Goal: Task Accomplishment & Management: Manage account settings

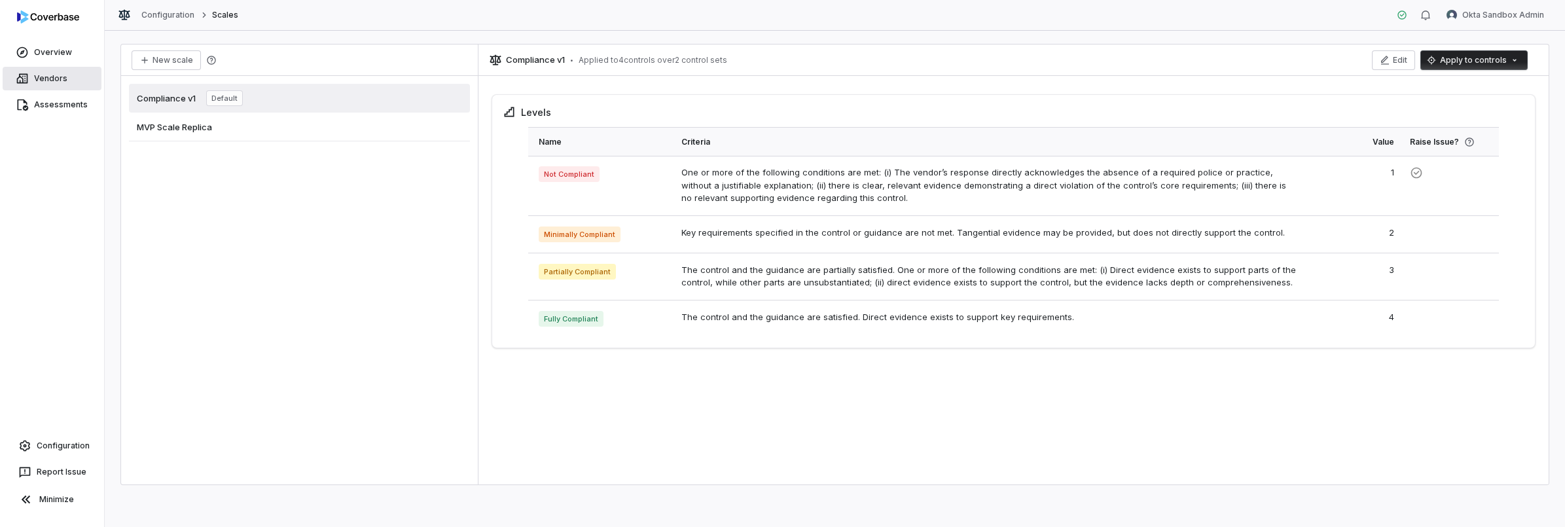
click at [73, 83] on link "Vendors" at bounding box center [52, 79] width 99 height 24
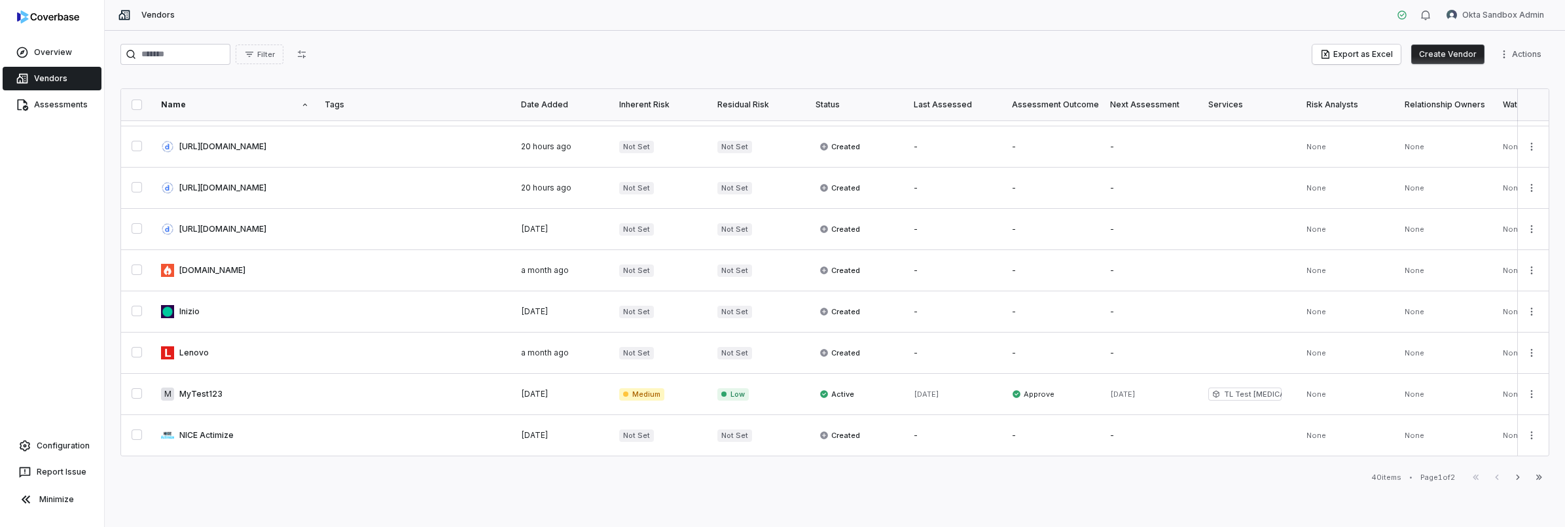
scroll to position [702, 0]
click at [564, 100] on div "Date Added" at bounding box center [562, 105] width 82 height 10
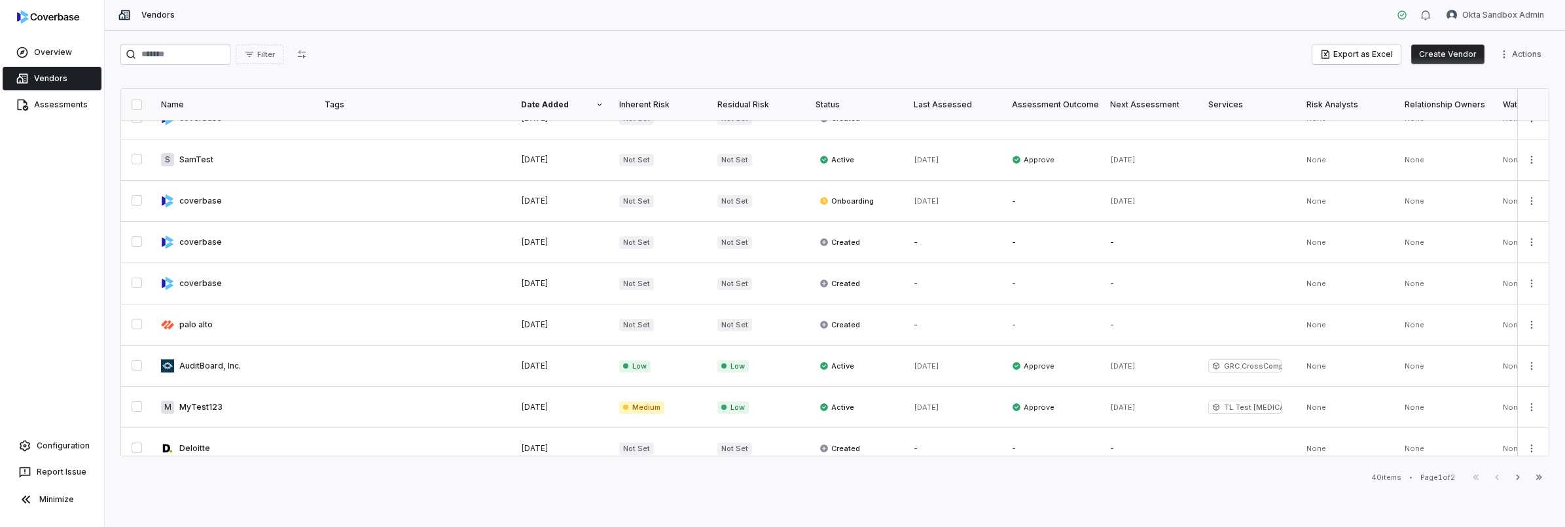
scroll to position [0, 0]
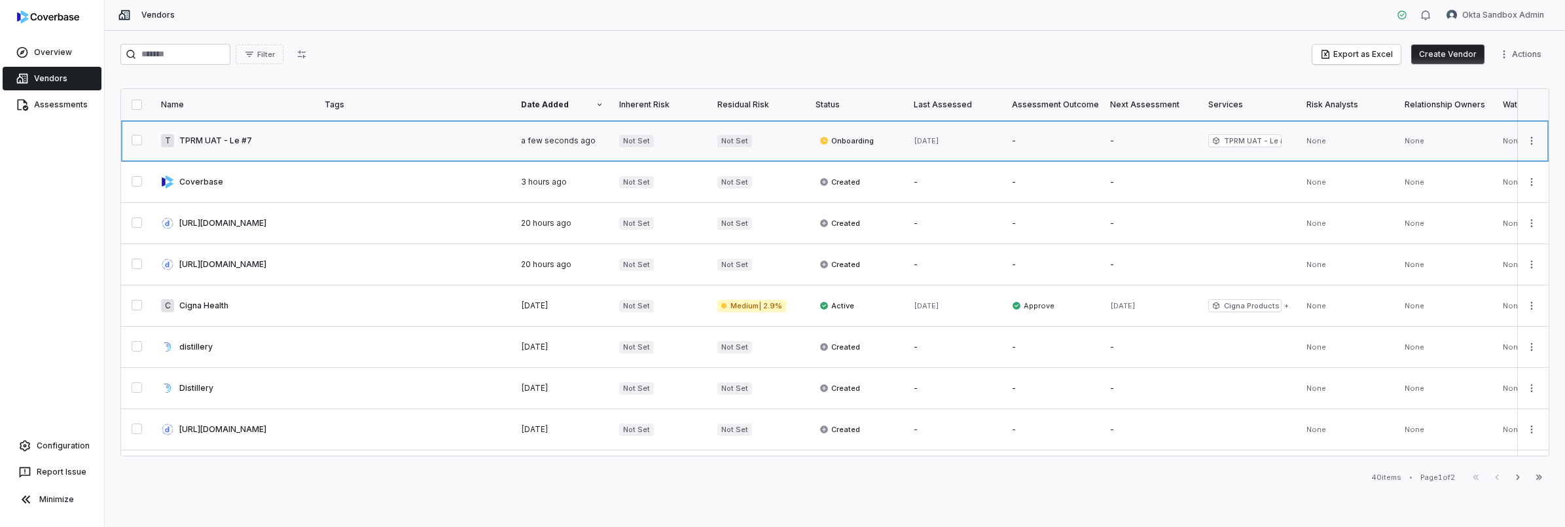
click at [218, 142] on link at bounding box center [235, 140] width 164 height 41
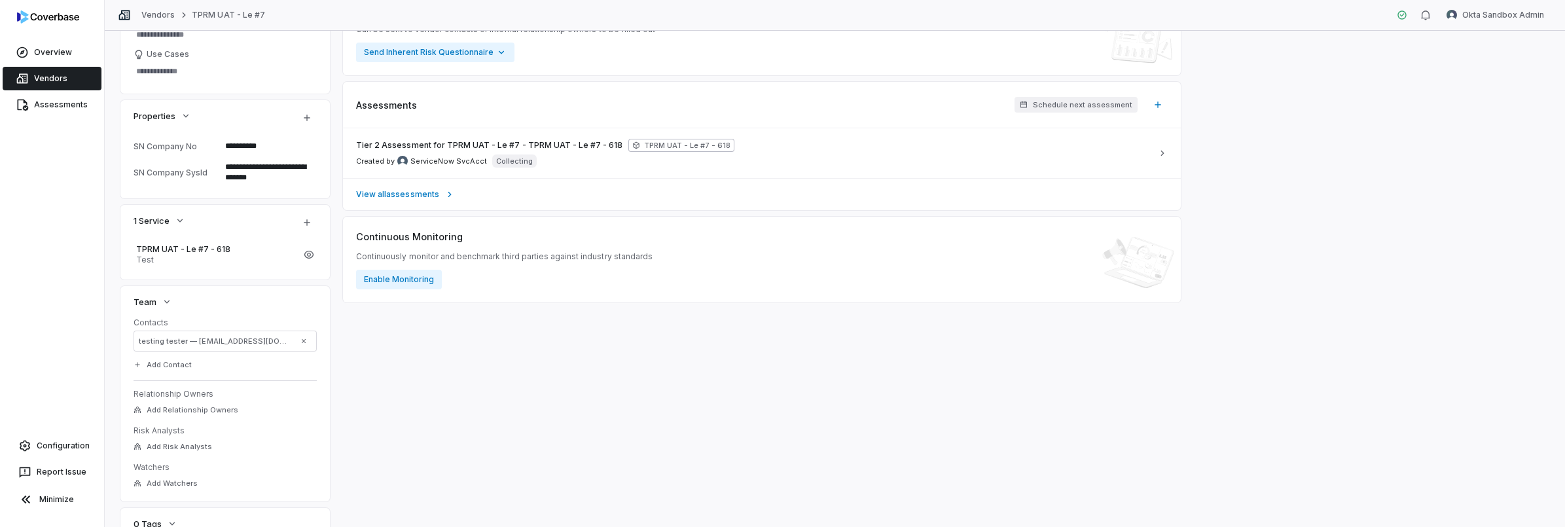
scroll to position [310, 0]
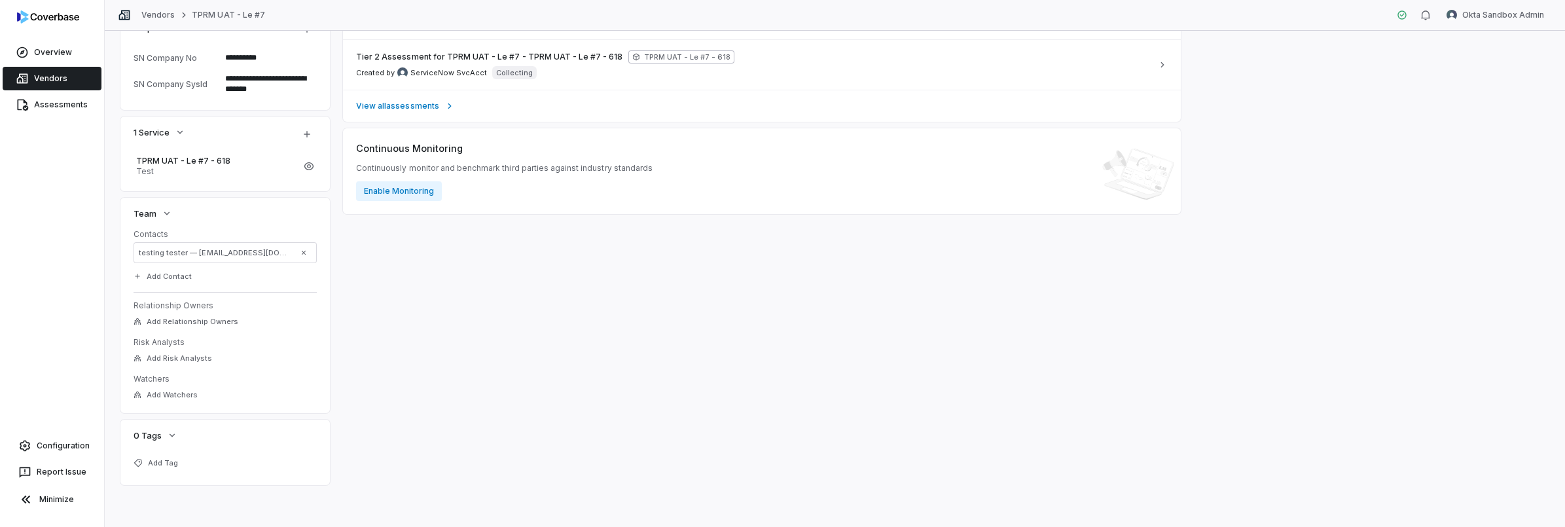
click at [390, 335] on div "Inherent Risk — Residual Risk — Inherent Risk Set Inherent Risk Can be sent to …" at bounding box center [762, 147] width 838 height 678
click at [52, 70] on link "Vendors" at bounding box center [52, 79] width 99 height 24
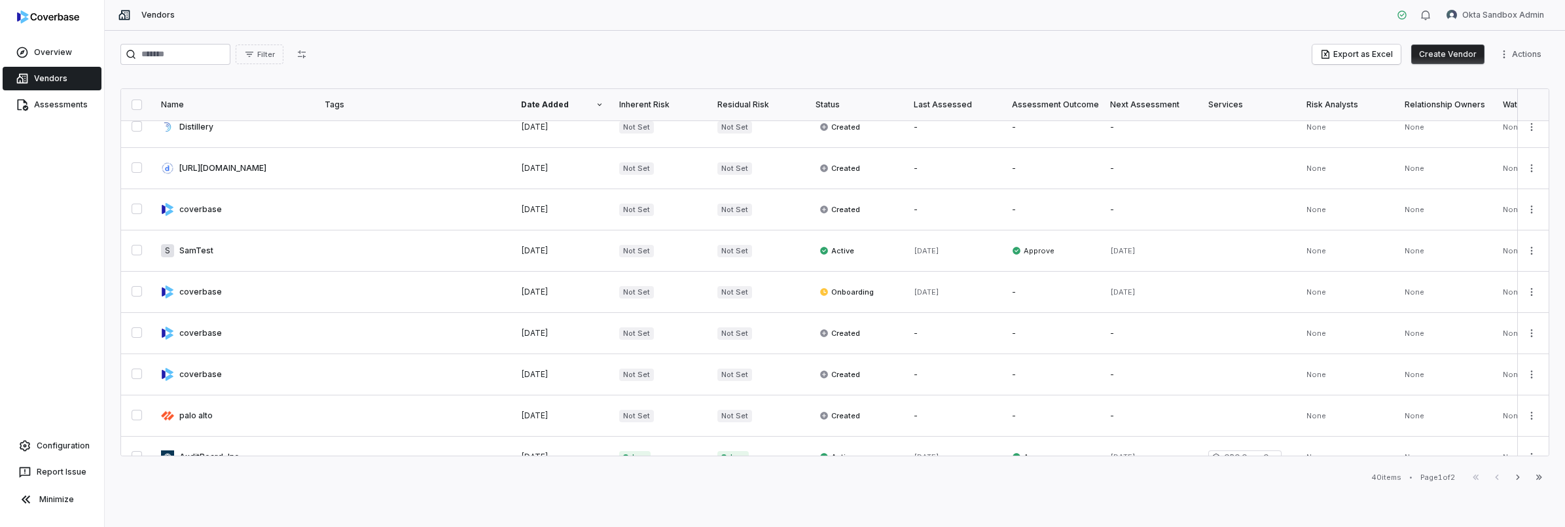
scroll to position [702, 0]
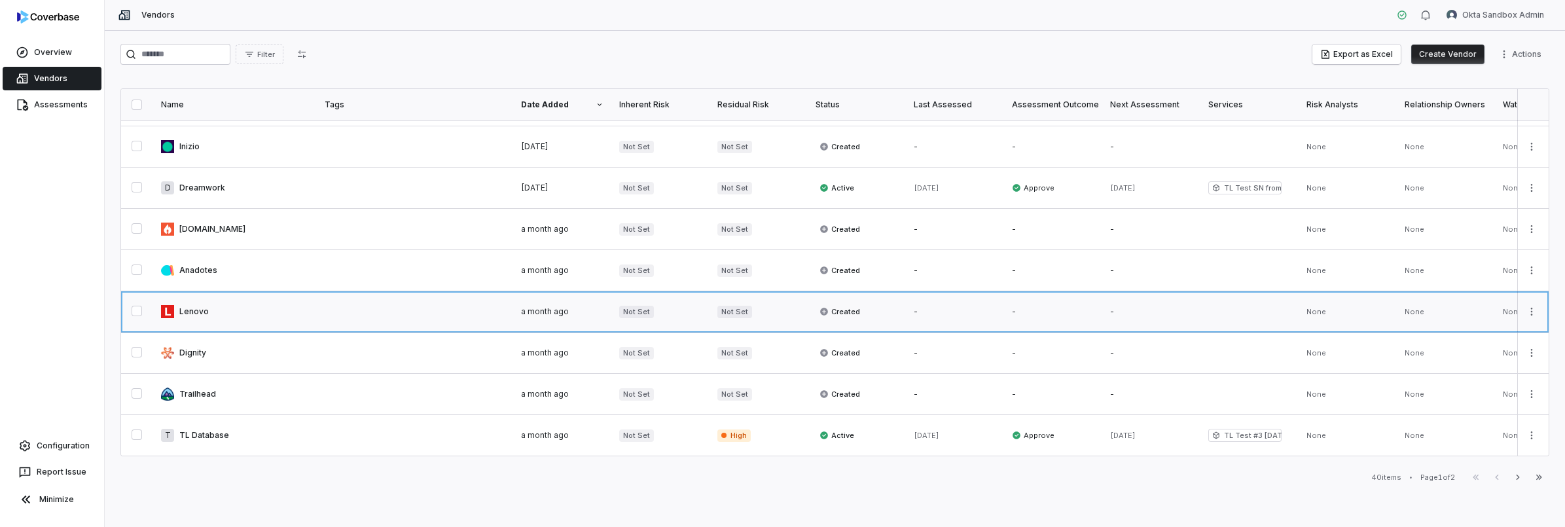
click at [187, 294] on link at bounding box center [235, 311] width 164 height 41
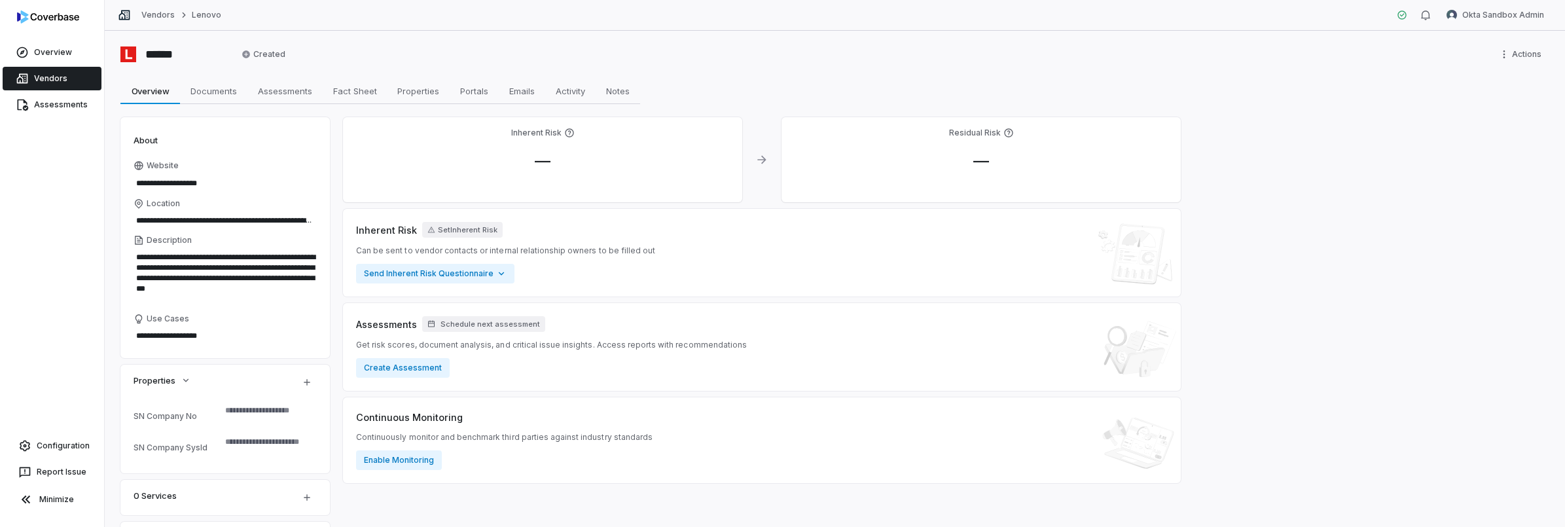
click at [70, 85] on link "Vendors" at bounding box center [52, 79] width 99 height 24
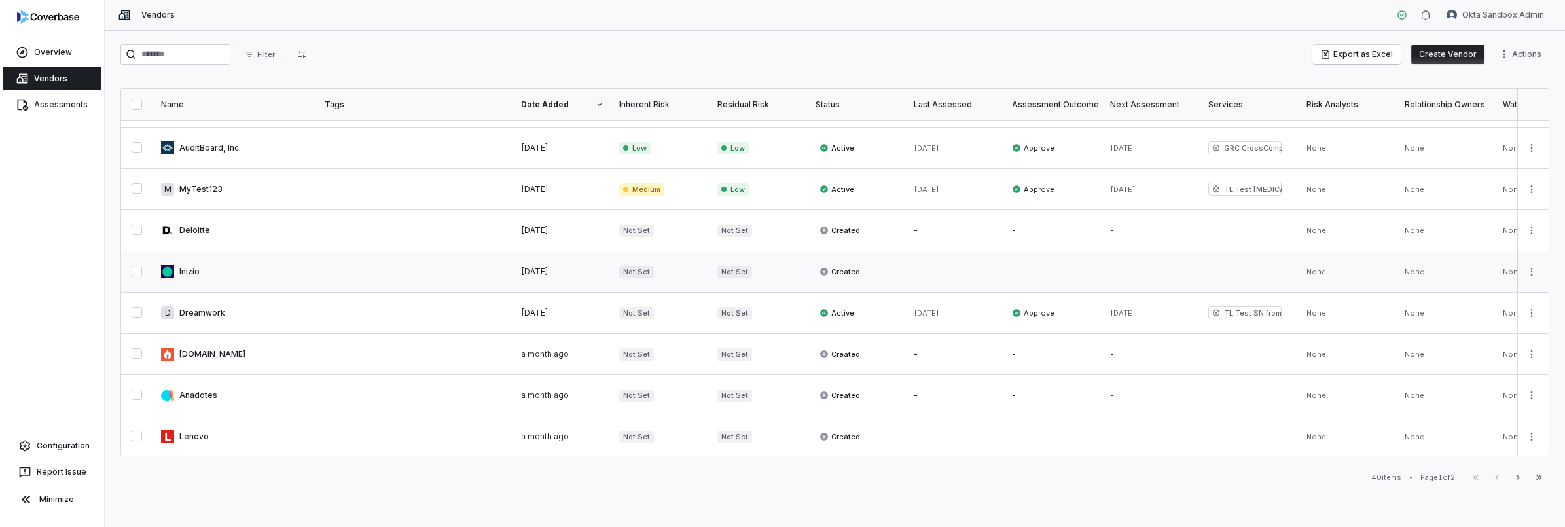
scroll to position [518, 0]
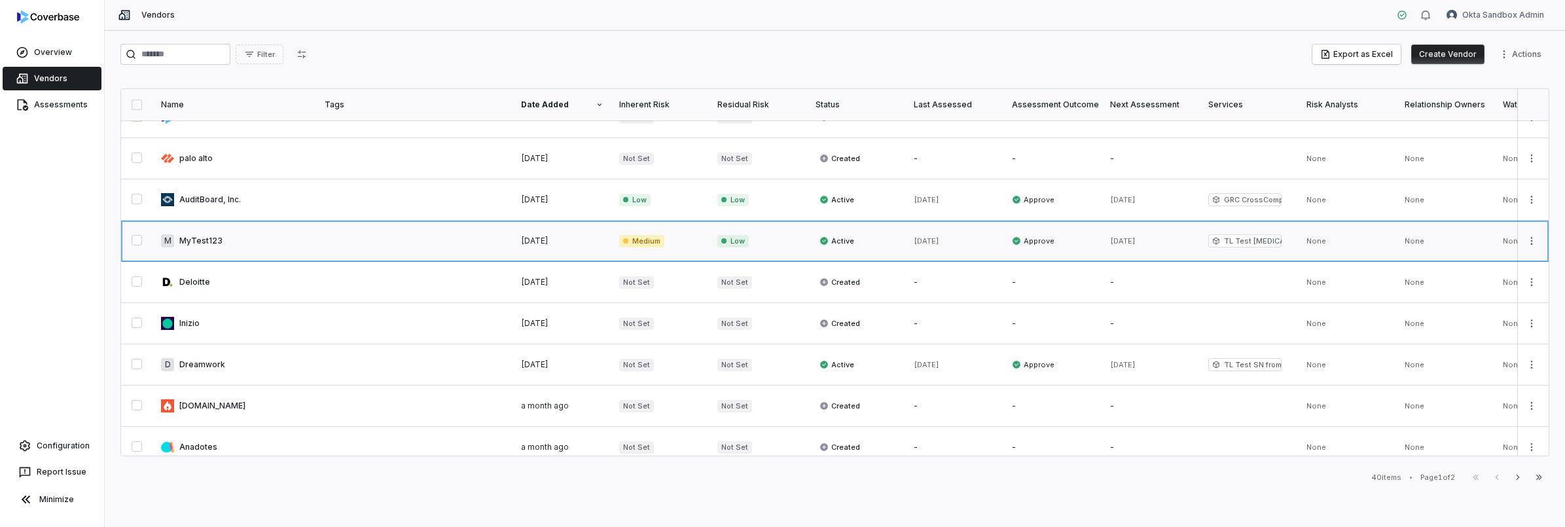
click at [228, 238] on link at bounding box center [235, 241] width 164 height 41
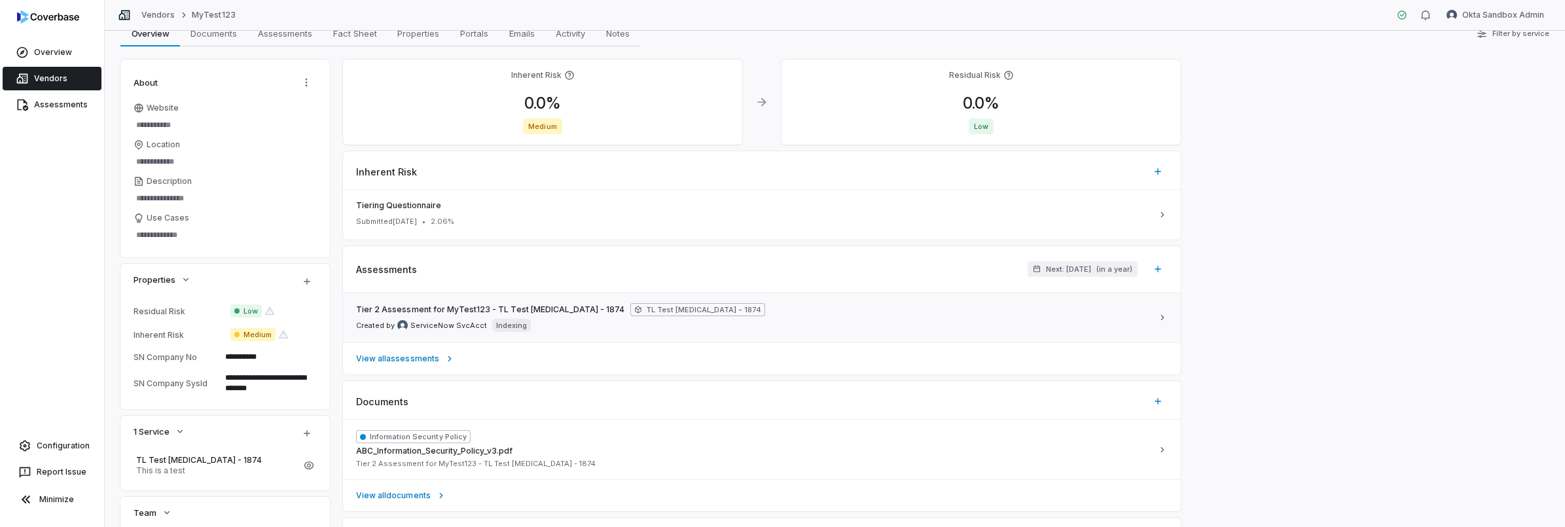
scroll to position [209, 0]
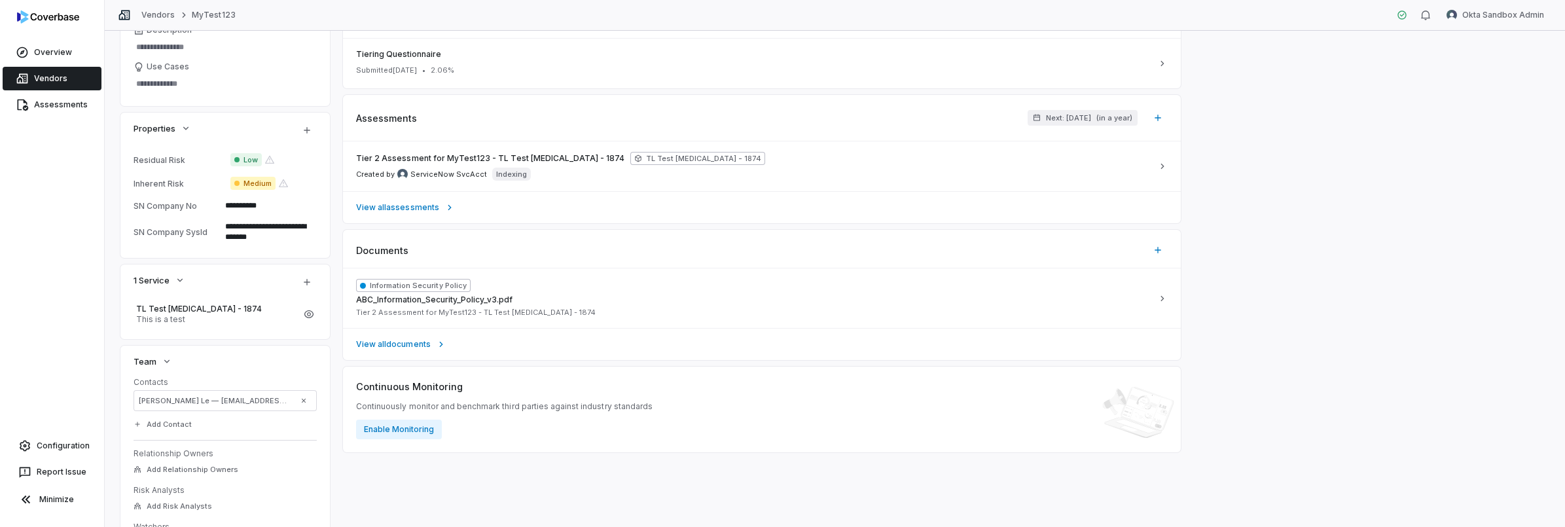
click at [51, 77] on span "Vendors" at bounding box center [50, 78] width 33 height 10
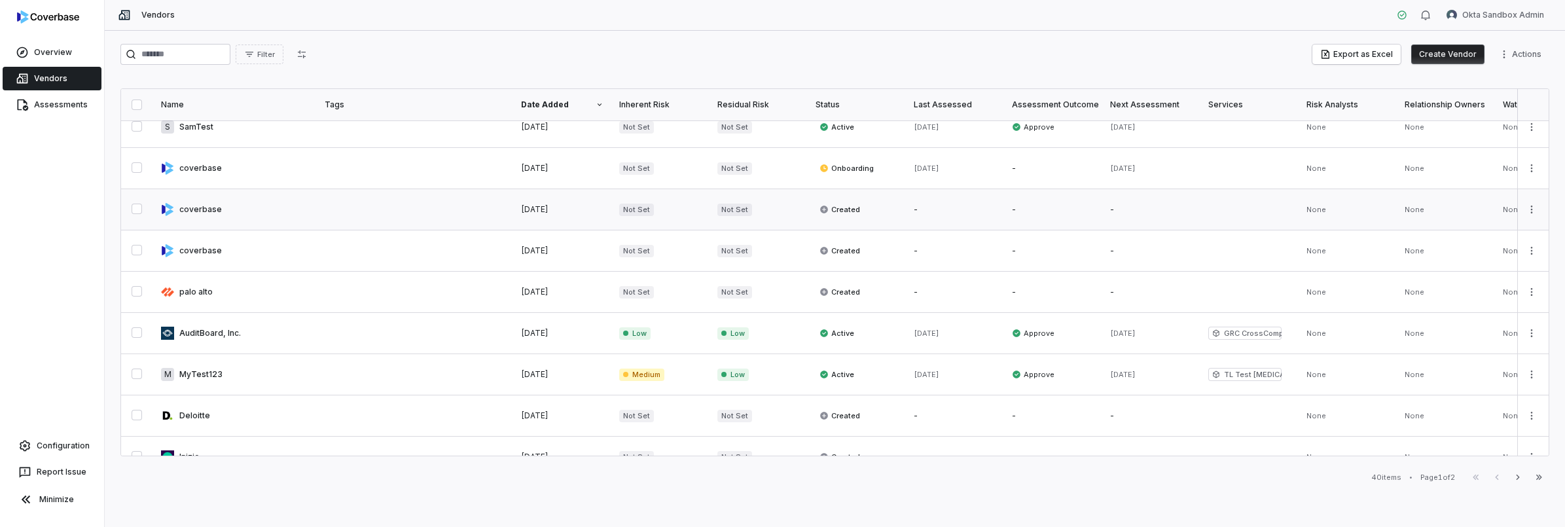
scroll to position [392, 0]
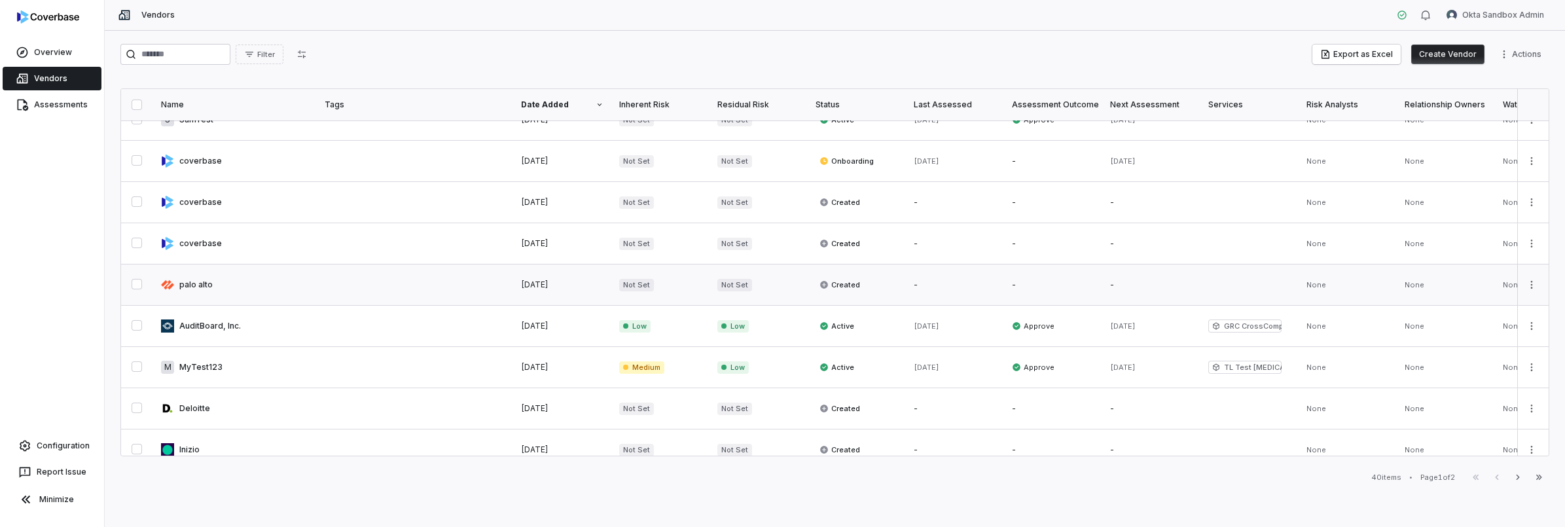
click at [139, 286] on button "button" at bounding box center [137, 284] width 10 height 10
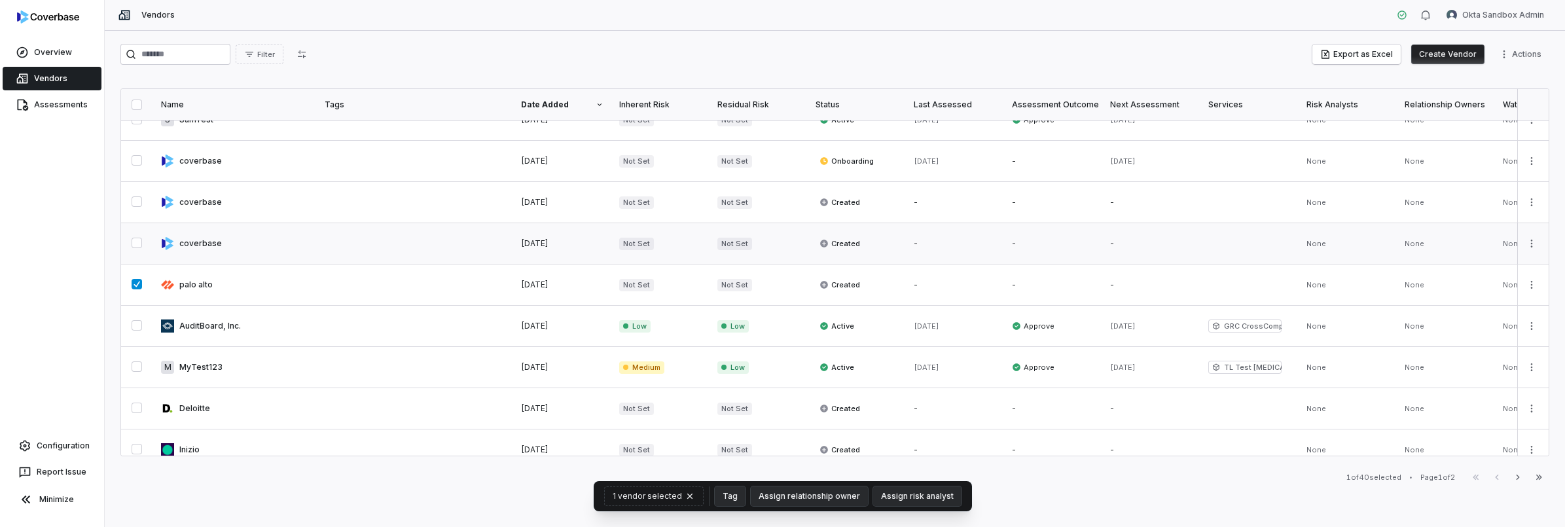
click at [136, 247] on button "button" at bounding box center [137, 243] width 10 height 10
click at [136, 207] on button "button" at bounding box center [137, 201] width 10 height 10
drag, startPoint x: 137, startPoint y: 168, endPoint x: 138, endPoint y: 153, distance: 15.8
click at [137, 166] on button "button" at bounding box center [137, 160] width 10 height 10
click at [136, 124] on button "button" at bounding box center [137, 119] width 10 height 10
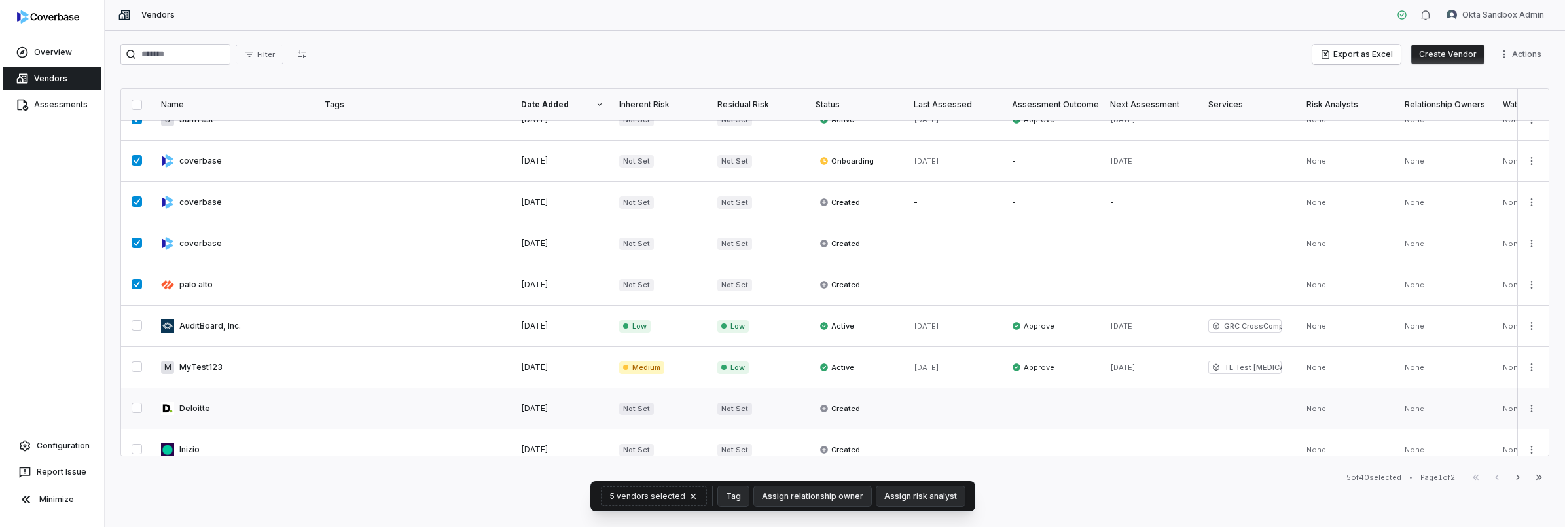
scroll to position [225, 0]
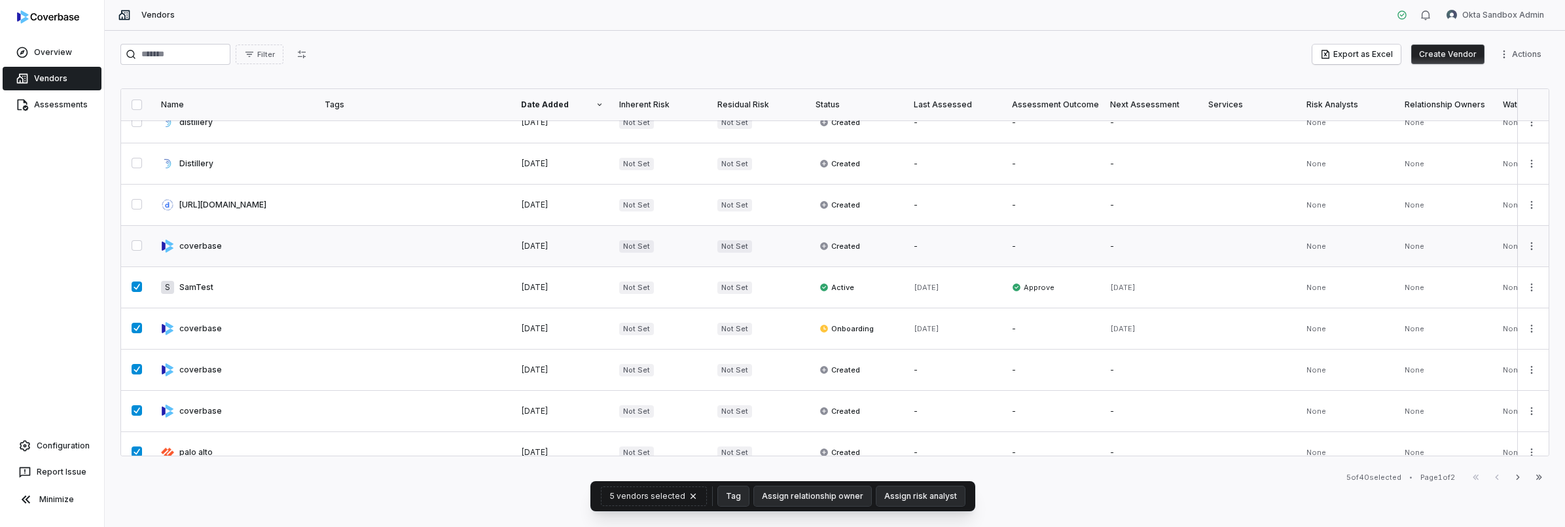
drag, startPoint x: 136, startPoint y: 243, endPoint x: 139, endPoint y: 233, distance: 10.4
click at [137, 242] on button "button" at bounding box center [137, 245] width 10 height 10
click at [137, 200] on button "button" at bounding box center [137, 204] width 10 height 10
drag, startPoint x: 139, startPoint y: 162, endPoint x: 179, endPoint y: 203, distance: 57.0
click at [139, 162] on button "button" at bounding box center [137, 163] width 10 height 10
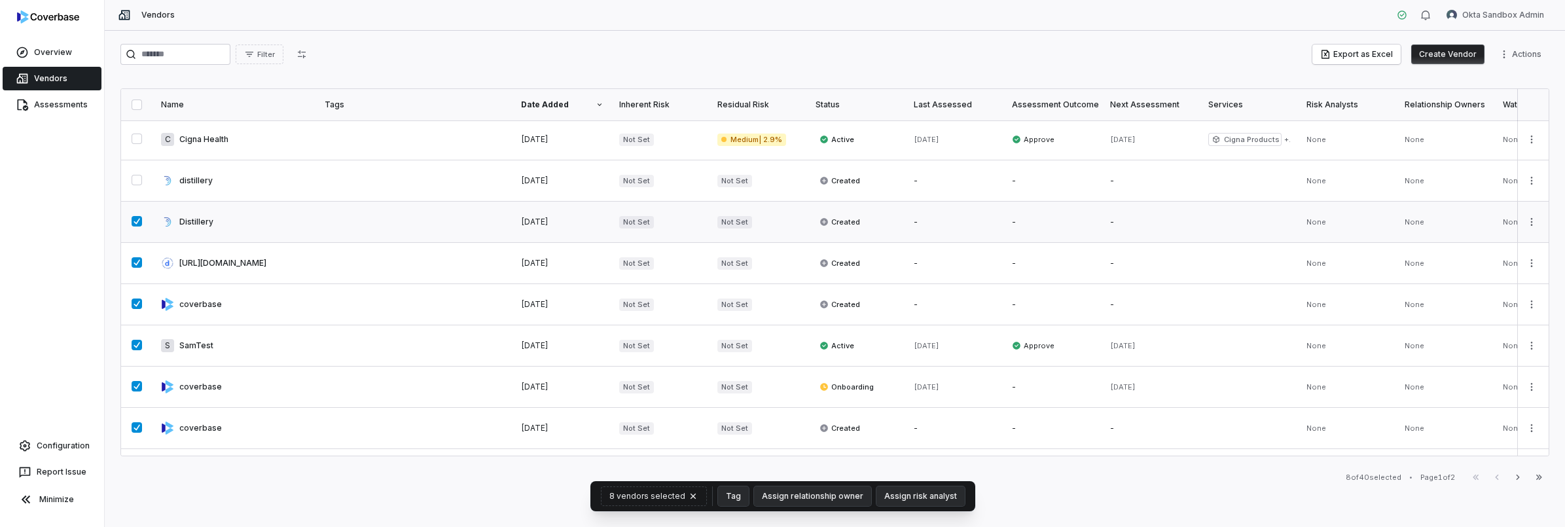
scroll to position [30, 0]
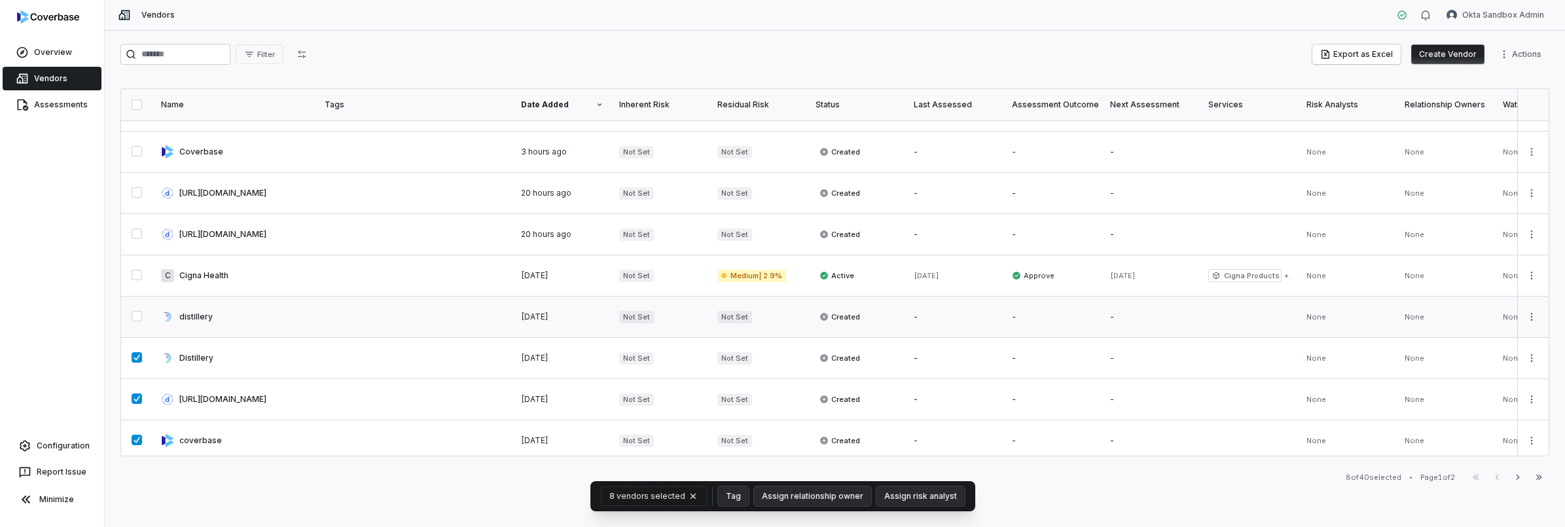
click at [138, 311] on button "button" at bounding box center [137, 316] width 10 height 10
click at [136, 232] on button "button" at bounding box center [137, 233] width 10 height 10
click at [134, 192] on button "button" at bounding box center [137, 192] width 10 height 10
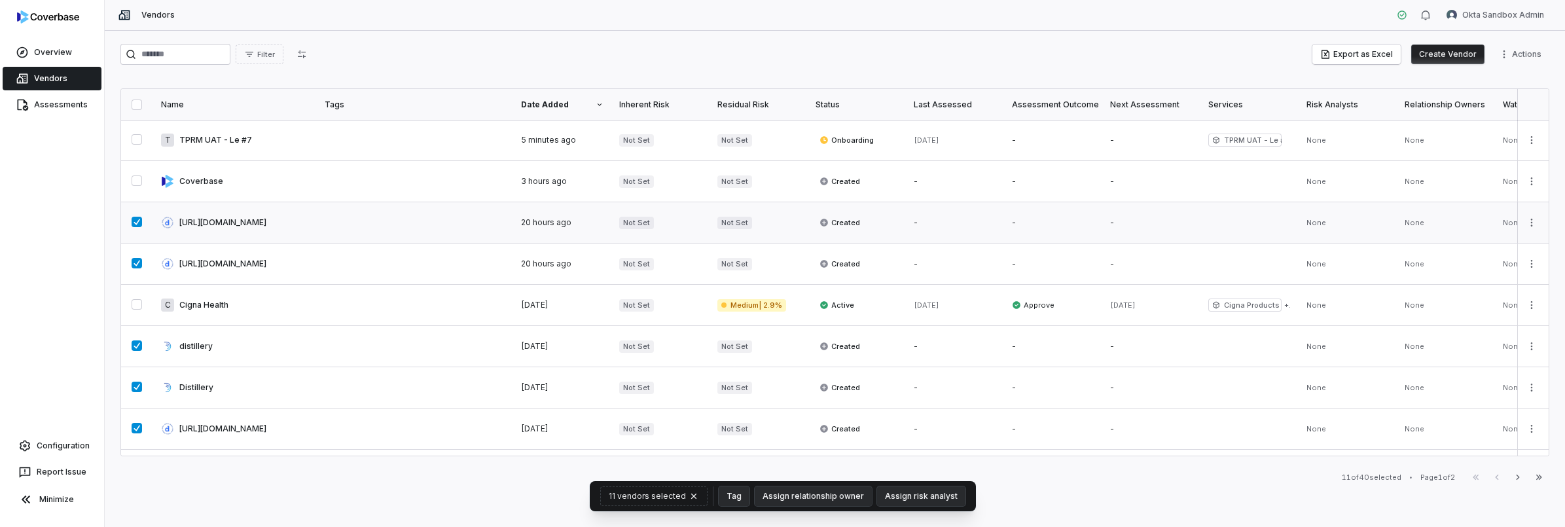
scroll to position [0, 0]
click at [133, 177] on button "button" at bounding box center [137, 181] width 10 height 10
click at [1506, 58] on html "Overview Vendors Assessments Configuration Report Issue Minimize Vendors Okta S…" at bounding box center [782, 263] width 1565 height 527
click at [240, 467] on html "Overview Vendors Assessments Configuration Report Issue Minimize Vendors Okta S…" at bounding box center [782, 263] width 1565 height 527
click at [1533, 184] on html "Overview Vendors Assessments Configuration Report Issue Minimize Vendors Okta S…" at bounding box center [782, 263] width 1565 height 527
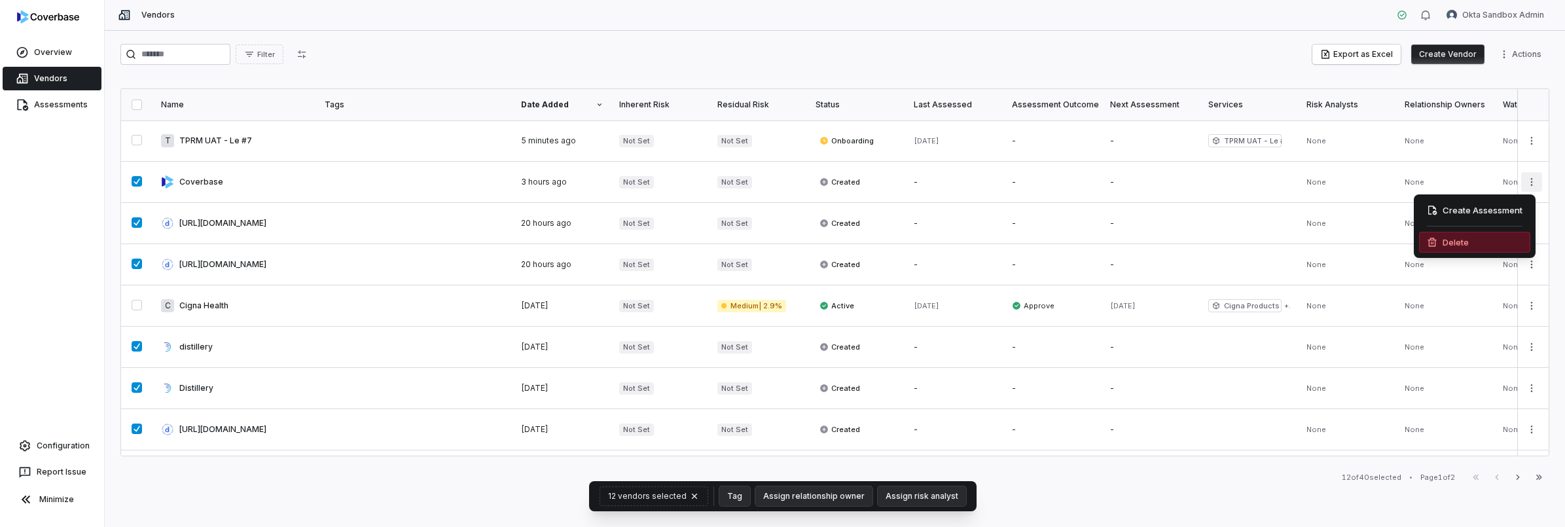
click at [1500, 237] on div "Delete" at bounding box center [1474, 242] width 111 height 21
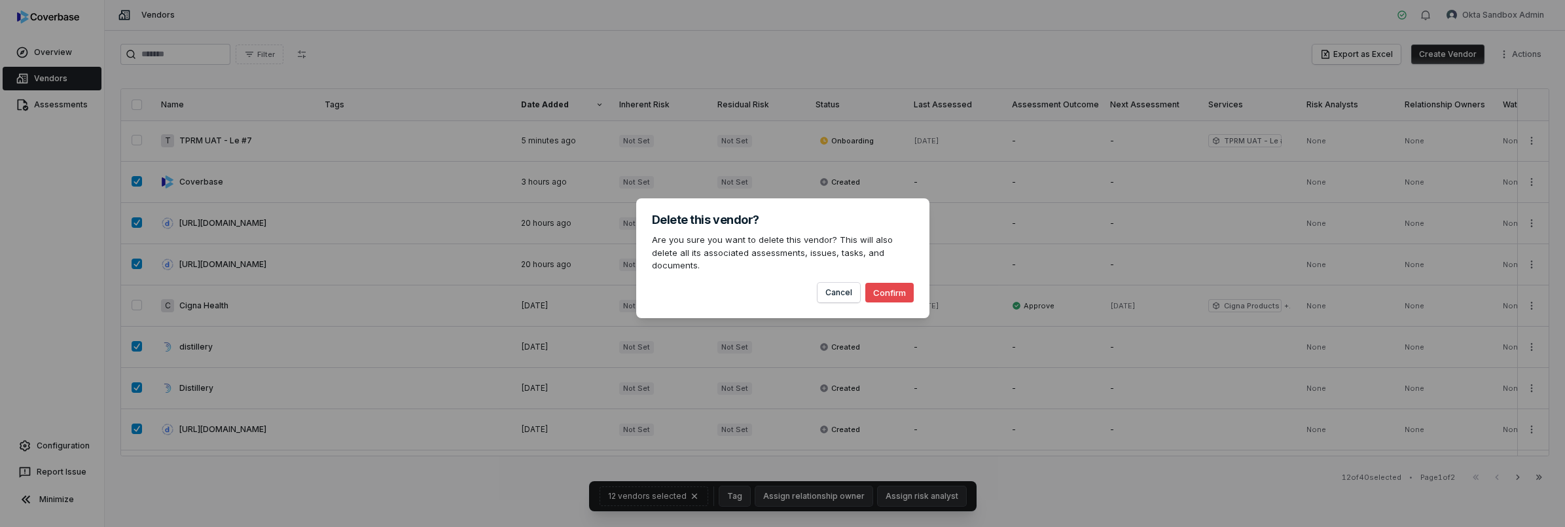
click at [888, 284] on button "Confirm" at bounding box center [889, 293] width 48 height 20
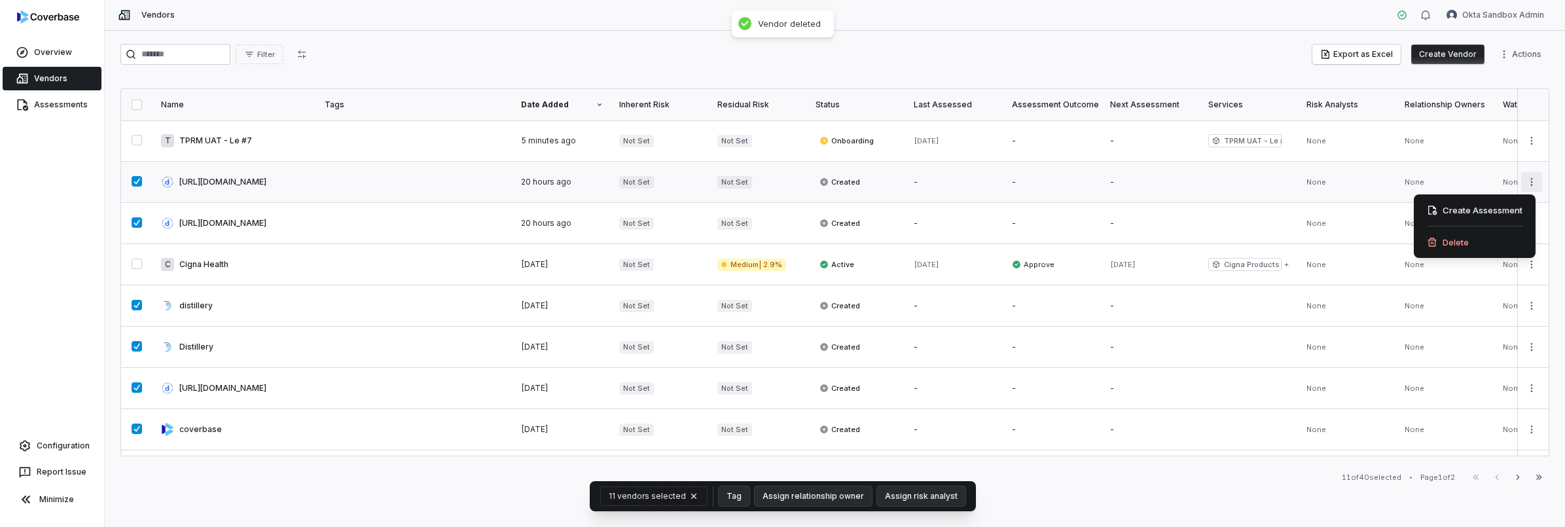
click at [1530, 185] on html "Overview Vendors Assessments Configuration Report Issue Minimize Vendors Okta S…" at bounding box center [782, 263] width 1565 height 527
click at [1495, 238] on div "Delete" at bounding box center [1474, 242] width 111 height 21
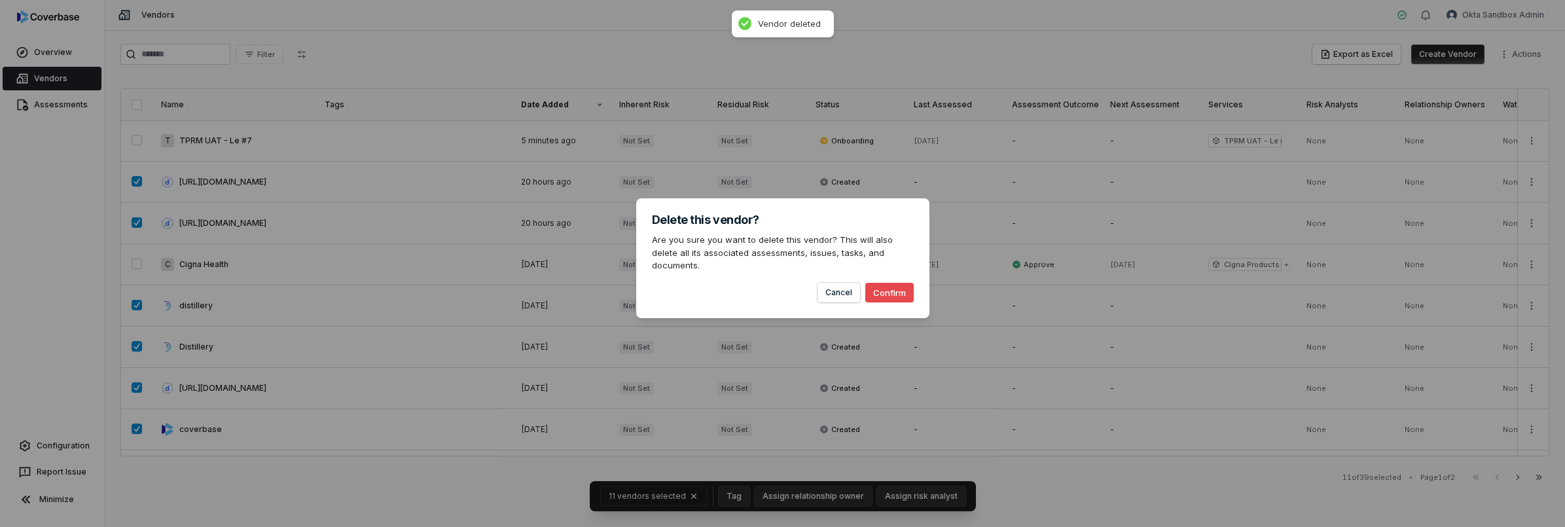
click at [896, 283] on button "Confirm" at bounding box center [889, 293] width 48 height 20
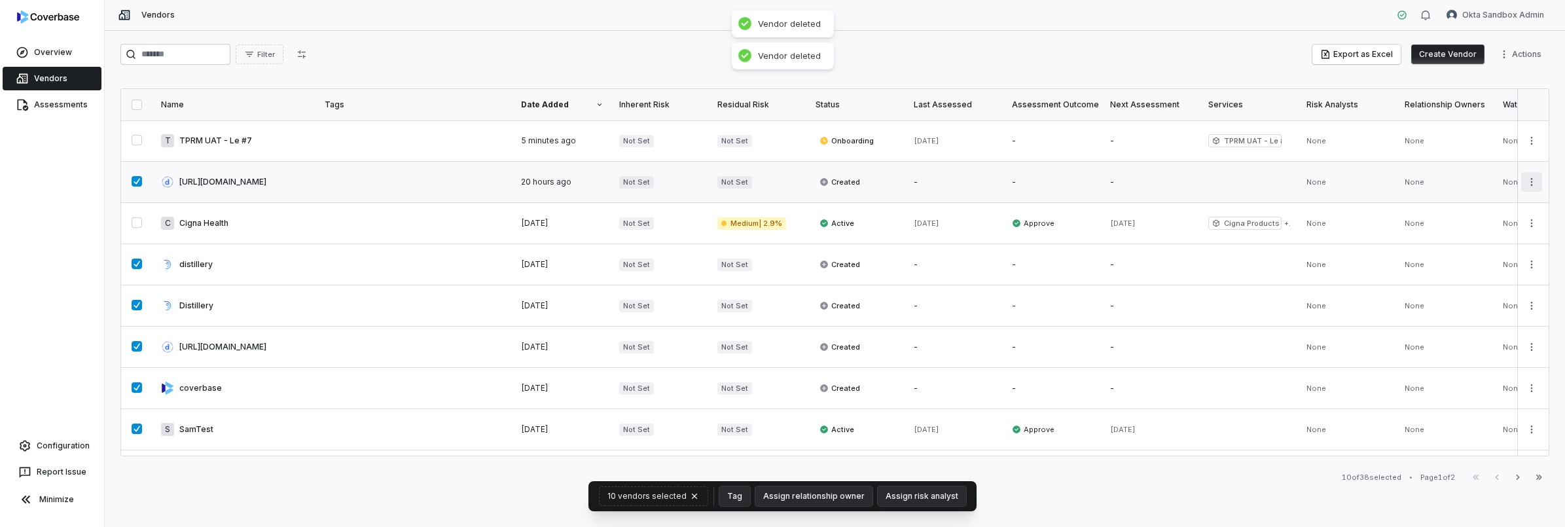
click at [1523, 183] on html "Overview Vendors Assessments Configuration Report Issue Minimize Vendors Okta S…" at bounding box center [782, 263] width 1565 height 527
click at [1456, 242] on div "Delete" at bounding box center [1474, 242] width 111 height 21
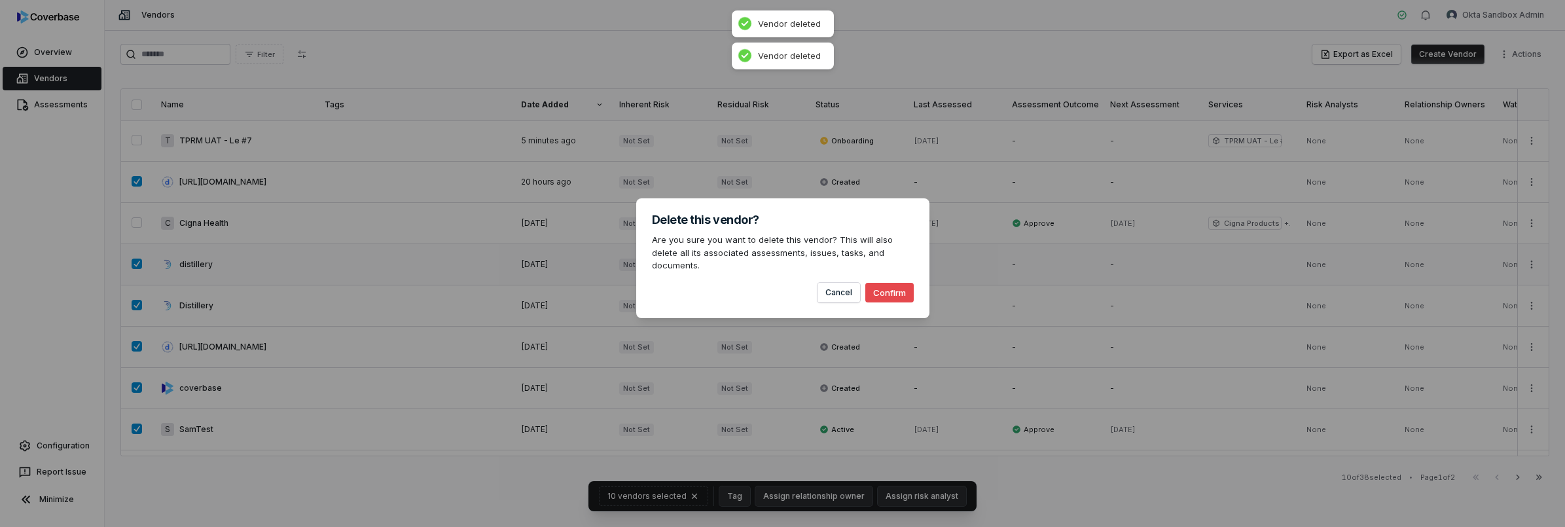
click at [888, 283] on button "Confirm" at bounding box center [889, 293] width 48 height 20
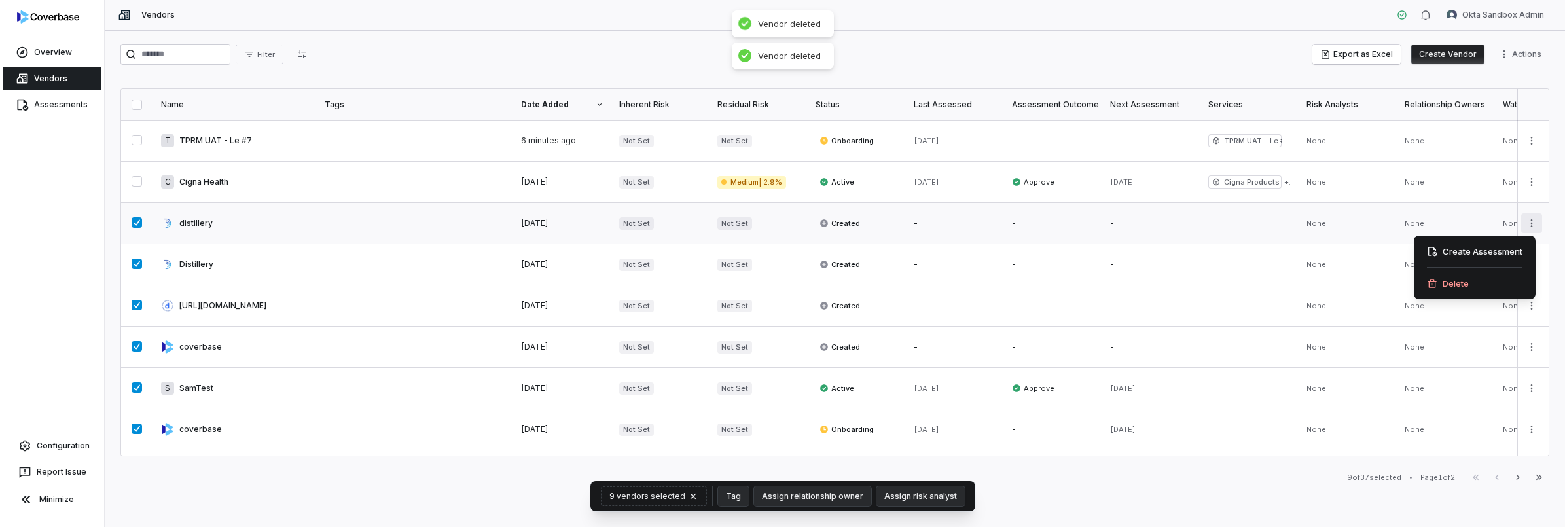
click at [1522, 222] on html "Overview Vendors Assessments Configuration Report Issue Minimize Vendors Okta S…" at bounding box center [782, 263] width 1565 height 527
click at [1485, 277] on div "Delete" at bounding box center [1474, 283] width 111 height 21
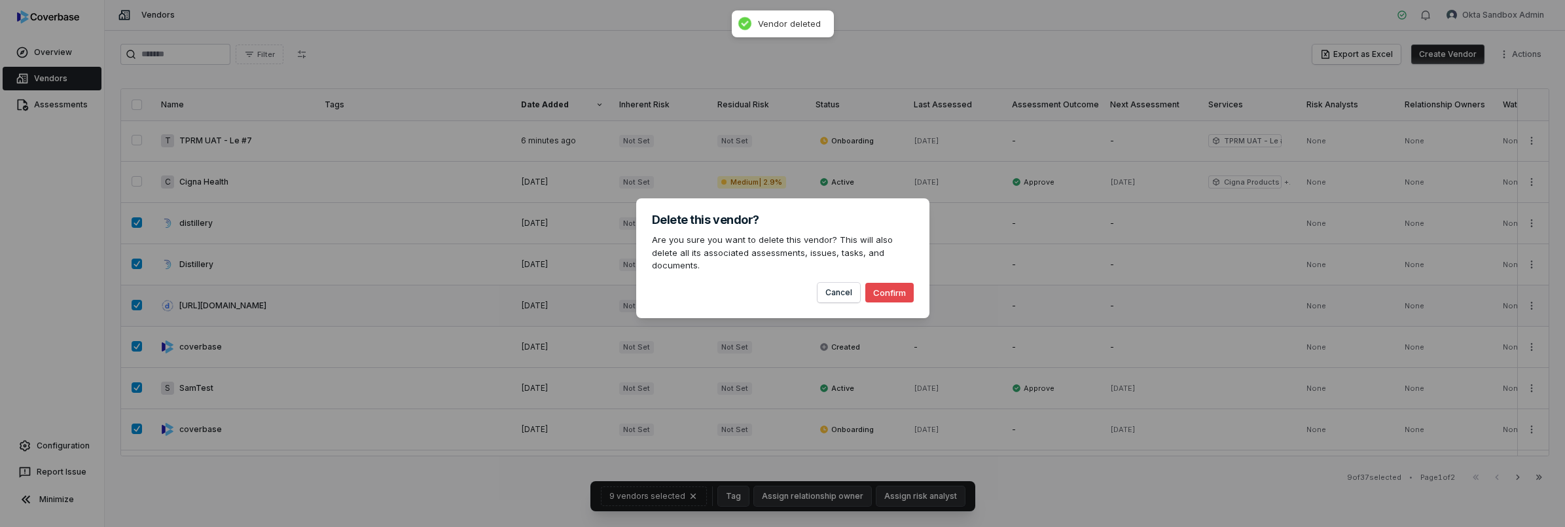
drag, startPoint x: 890, startPoint y: 280, endPoint x: 923, endPoint y: 281, distance: 33.4
click at [892, 283] on button "Confirm" at bounding box center [889, 293] width 48 height 20
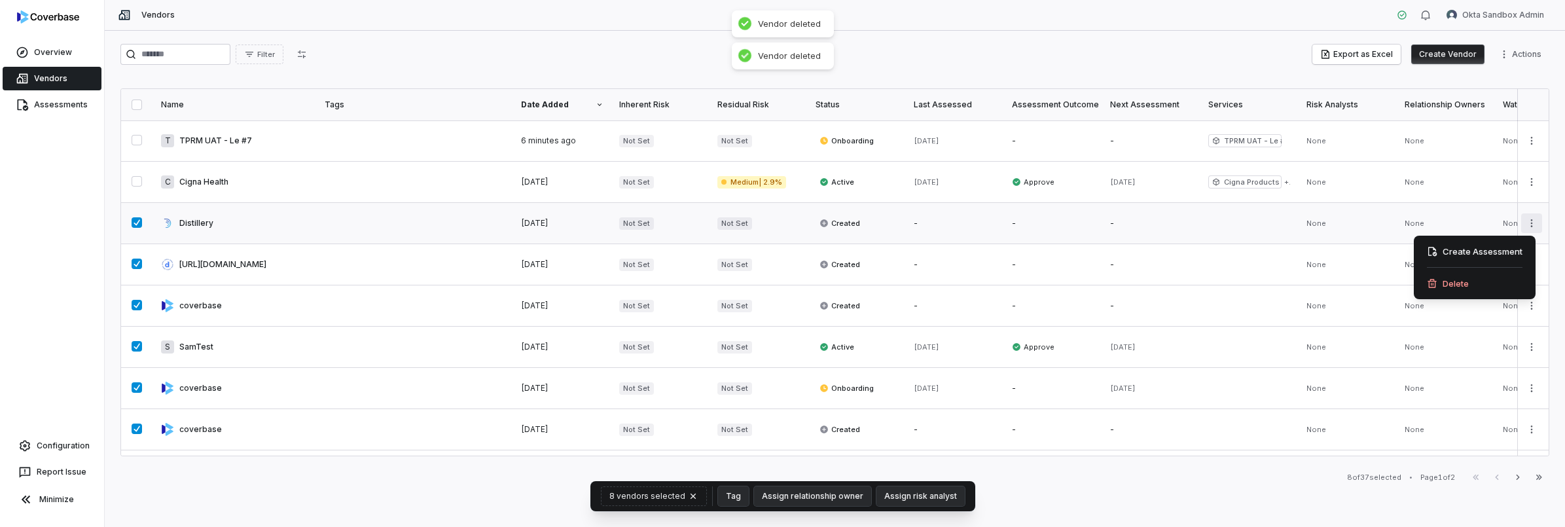
click at [1525, 220] on html "Overview Vendors Assessments Configuration Report Issue Minimize Vendors Okta S…" at bounding box center [782, 263] width 1565 height 527
click at [1457, 276] on div "Delete" at bounding box center [1474, 283] width 111 height 21
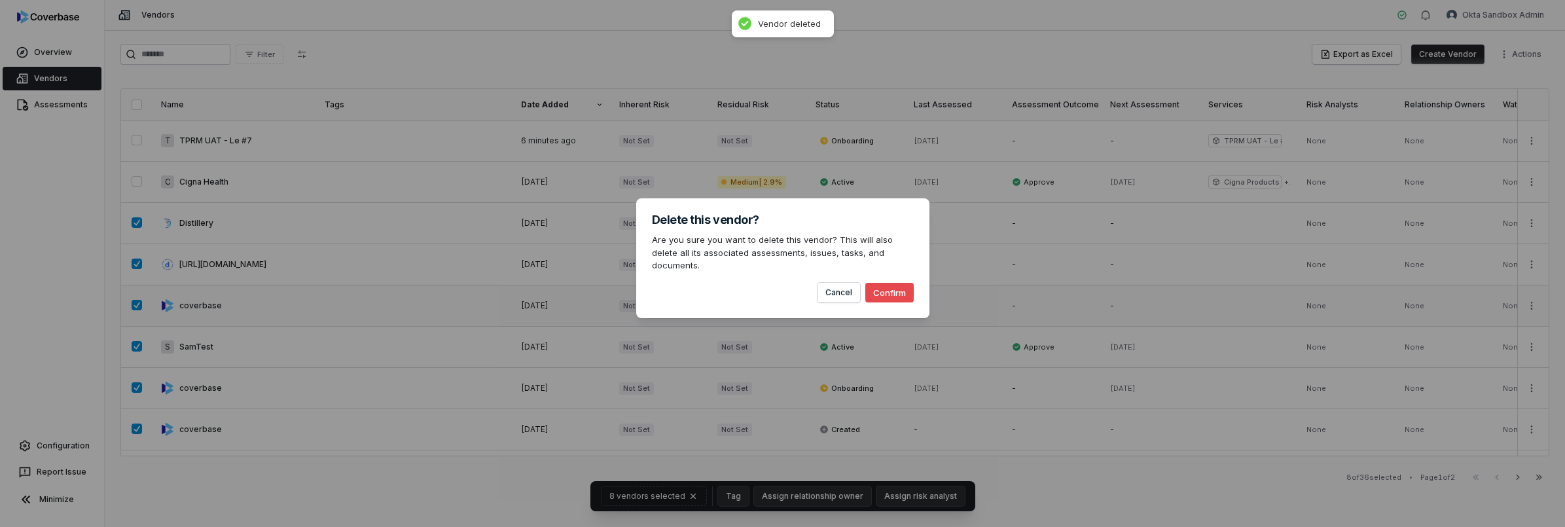
click at [890, 285] on button "Confirm" at bounding box center [889, 293] width 48 height 20
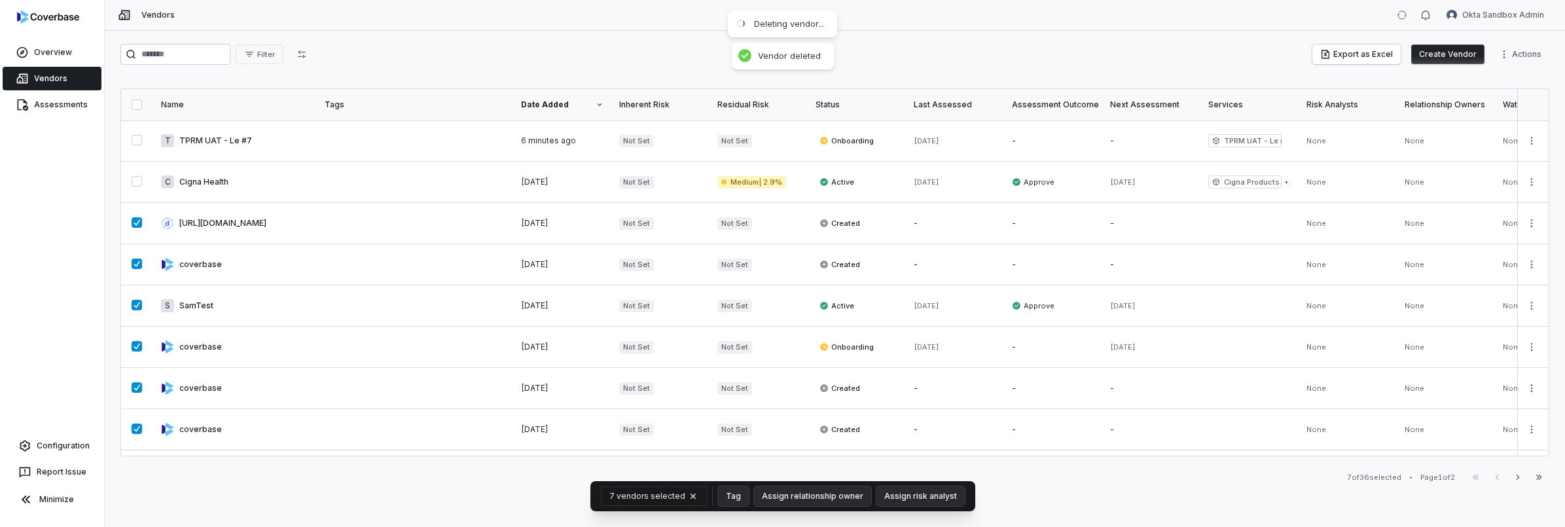
click at [1530, 228] on html "Overview Vendors Assessments Configuration Report Issue Minimize Vendors Okta S…" at bounding box center [782, 263] width 1565 height 527
click at [1447, 276] on div "Delete" at bounding box center [1474, 283] width 111 height 21
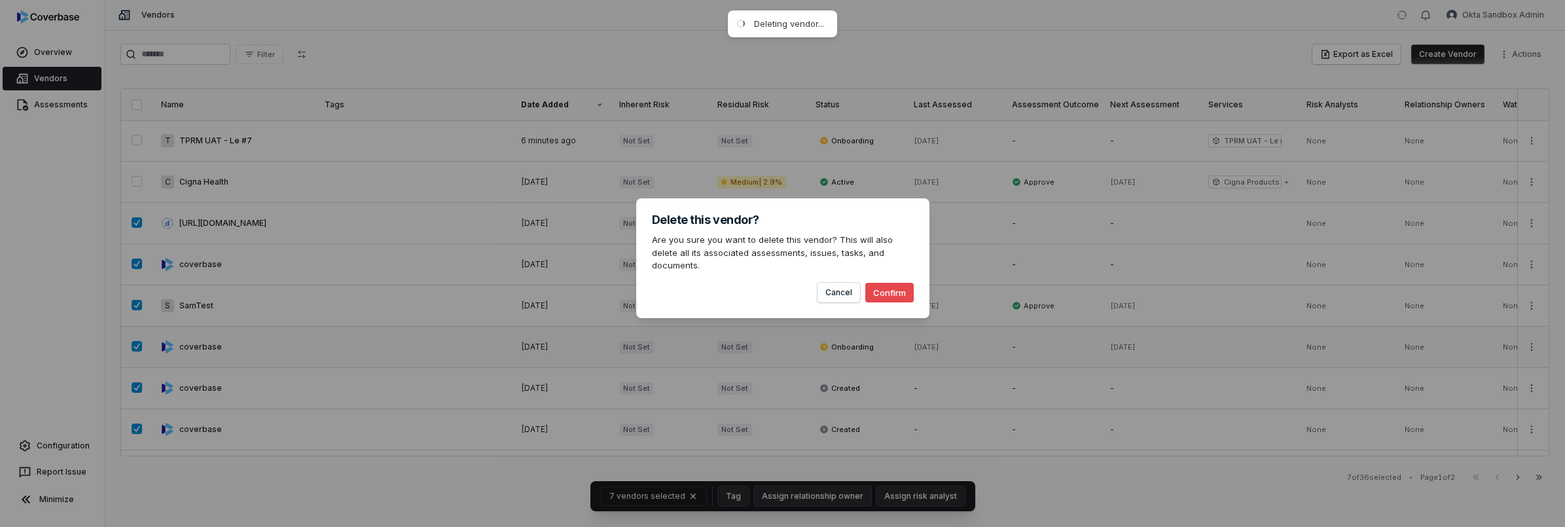
click at [892, 288] on button "Confirm" at bounding box center [889, 293] width 48 height 20
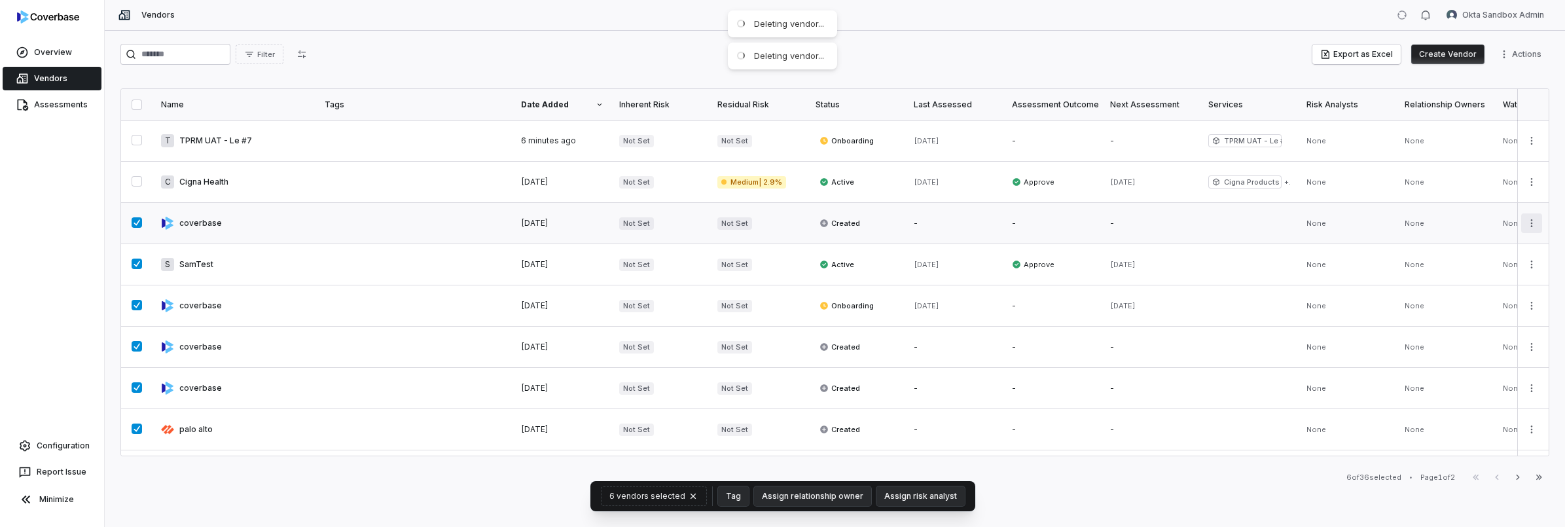
click at [1519, 223] on html "Overview Vendors Assessments Configuration Report Issue Minimize Vendors Okta S…" at bounding box center [782, 263] width 1565 height 527
click at [1471, 278] on div "Delete" at bounding box center [1474, 283] width 111 height 21
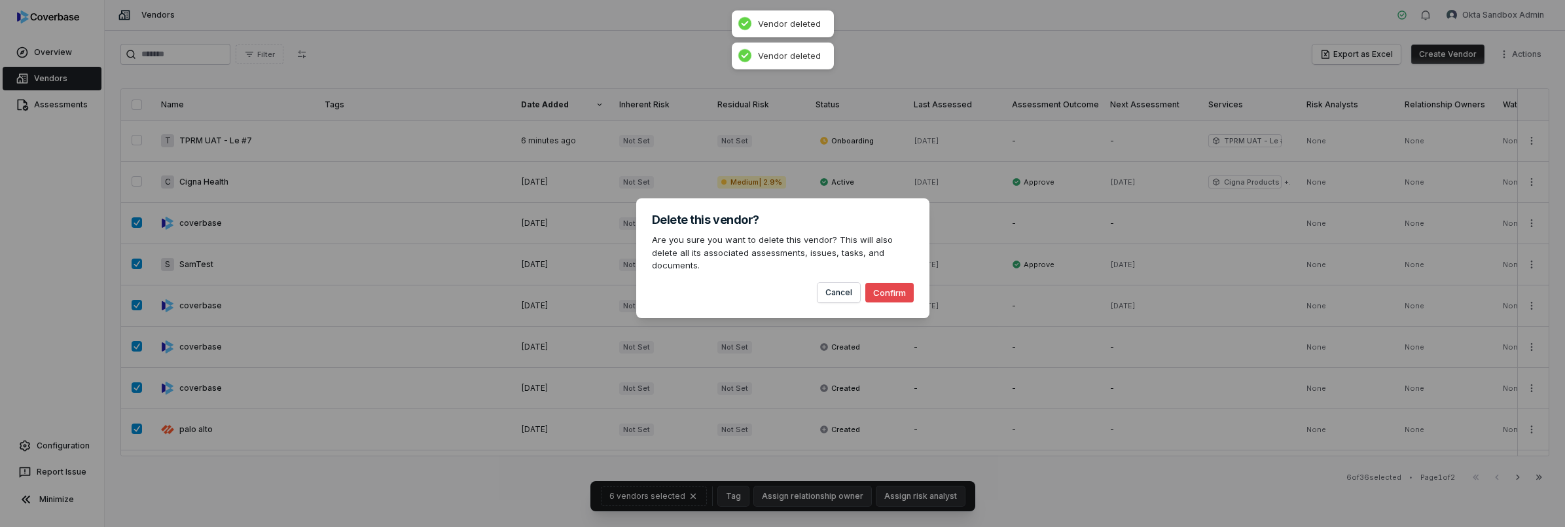
click at [901, 289] on button "Confirm" at bounding box center [889, 293] width 48 height 20
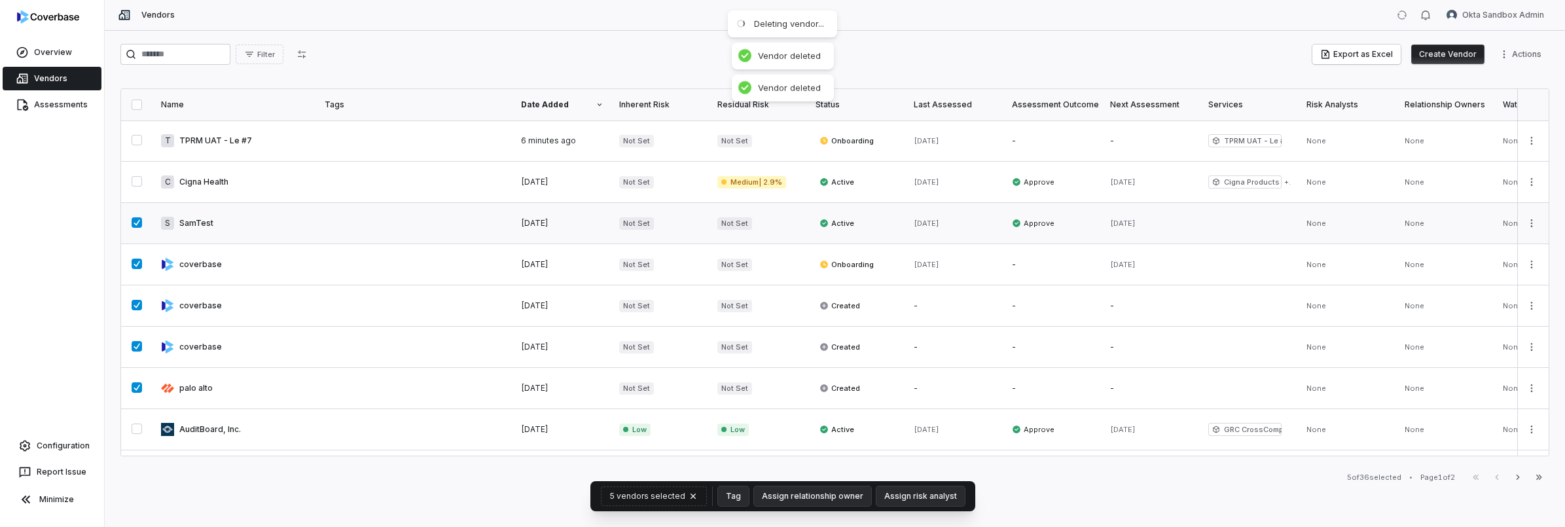
click at [135, 223] on button "button" at bounding box center [137, 222] width 10 height 10
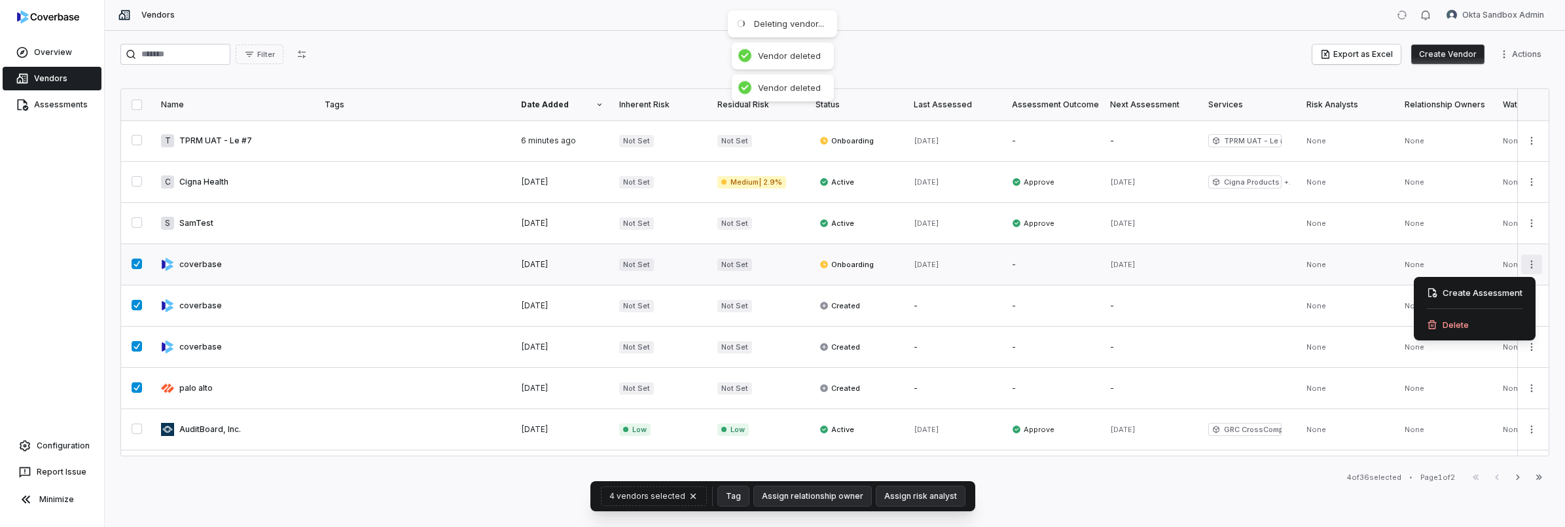
click at [1525, 267] on html "Overview Vendors Assessments Configuration Report Issue Minimize Vendors Okta S…" at bounding box center [782, 263] width 1565 height 527
click at [1288, 265] on html "Overview Vendors Assessments Configuration Report Issue Minimize Vendors Okta S…" at bounding box center [782, 263] width 1565 height 527
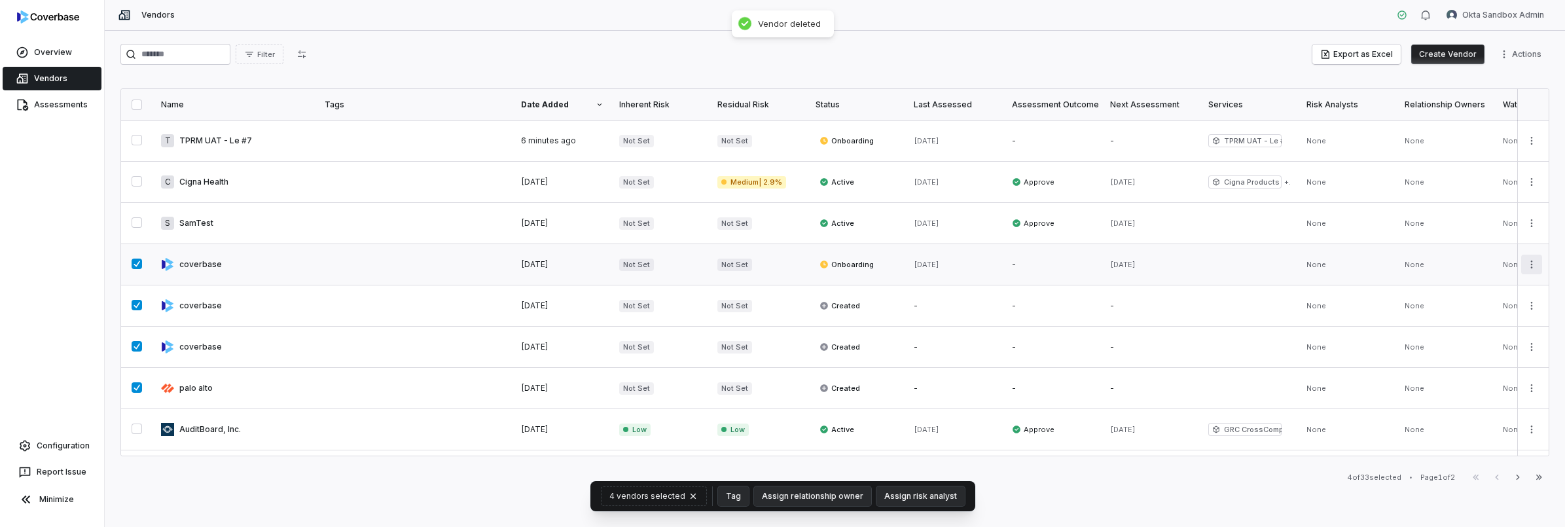
click at [1530, 263] on html "Overview Vendors Assessments Configuration Report Issue Minimize Vendors Okta S…" at bounding box center [782, 263] width 1565 height 527
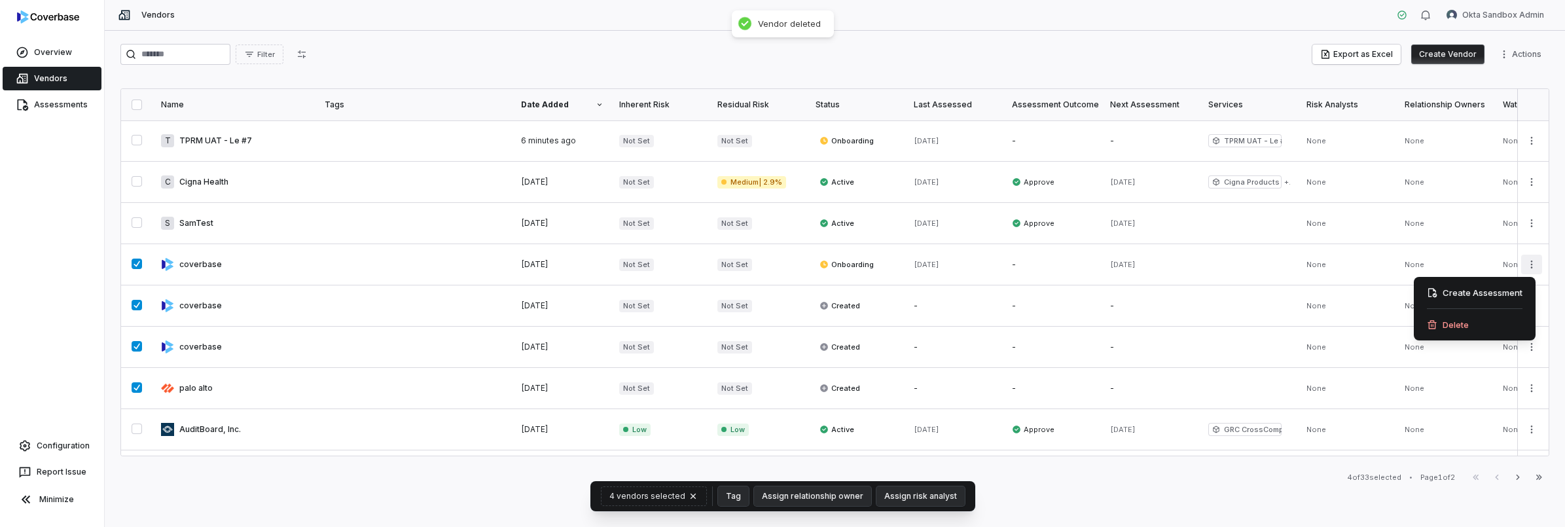
click at [1495, 312] on div "Create Assessment Delete" at bounding box center [1475, 308] width 122 height 63
click at [1491, 318] on div "Delete" at bounding box center [1474, 324] width 111 height 21
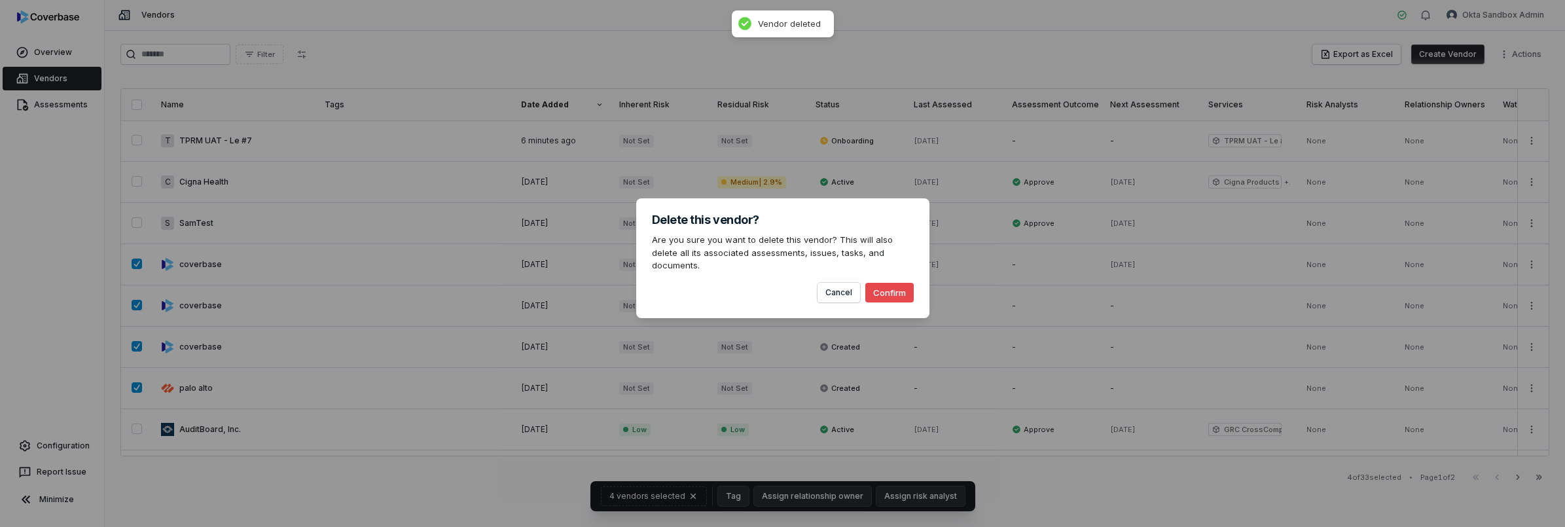
click at [894, 292] on button "Confirm" at bounding box center [889, 293] width 48 height 20
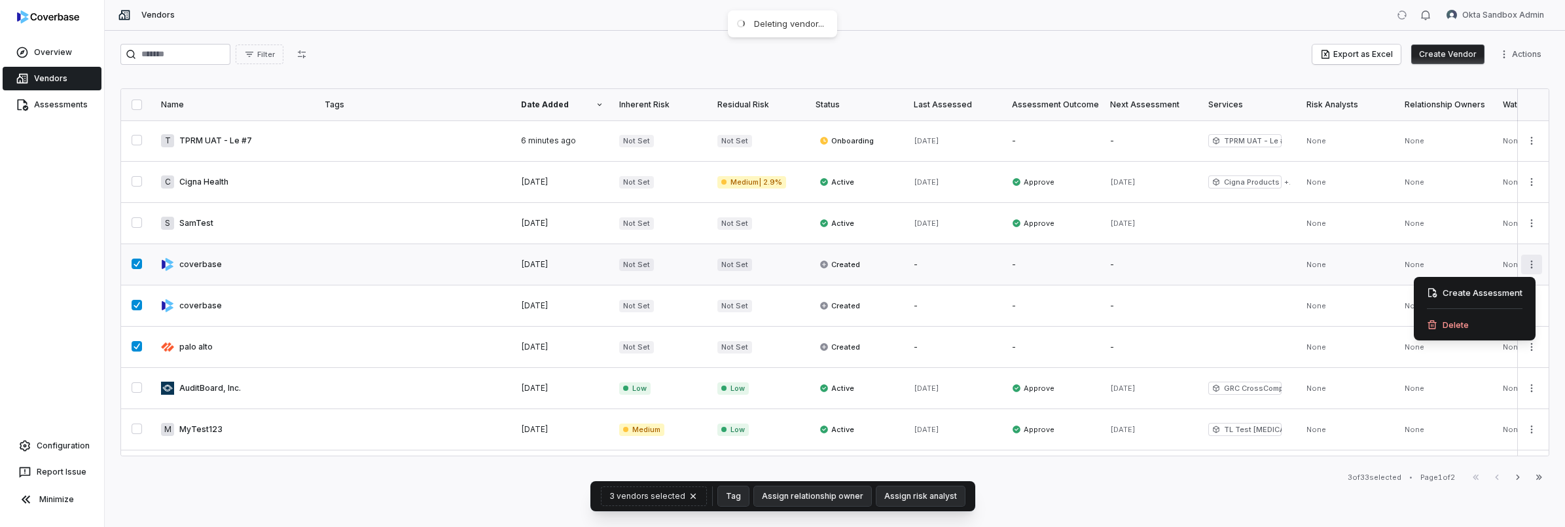
click at [1529, 268] on html "Overview Vendors Assessments Configuration Report Issue Minimize Vendors Okta S…" at bounding box center [782, 263] width 1565 height 527
click at [1466, 318] on div "Delete" at bounding box center [1474, 324] width 111 height 21
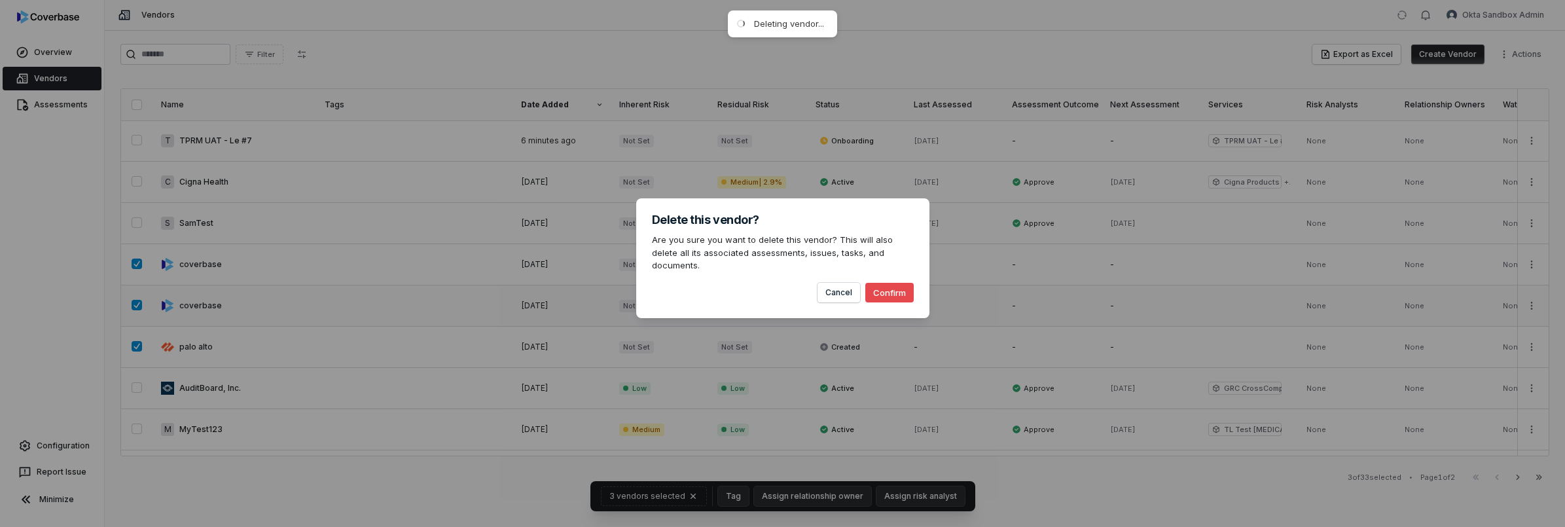
click at [888, 283] on button "Confirm" at bounding box center [889, 293] width 48 height 20
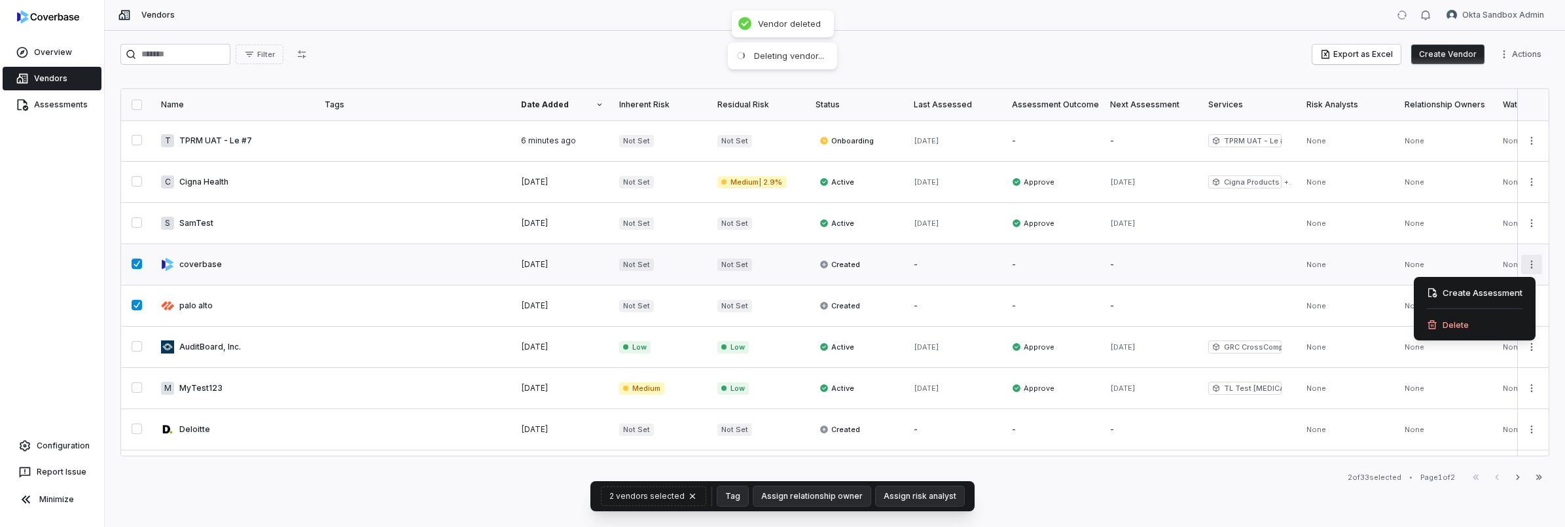
click at [1519, 265] on html "Overview Vendors Assessments Configuration Report Issue Minimize Vendors Okta S…" at bounding box center [782, 263] width 1565 height 527
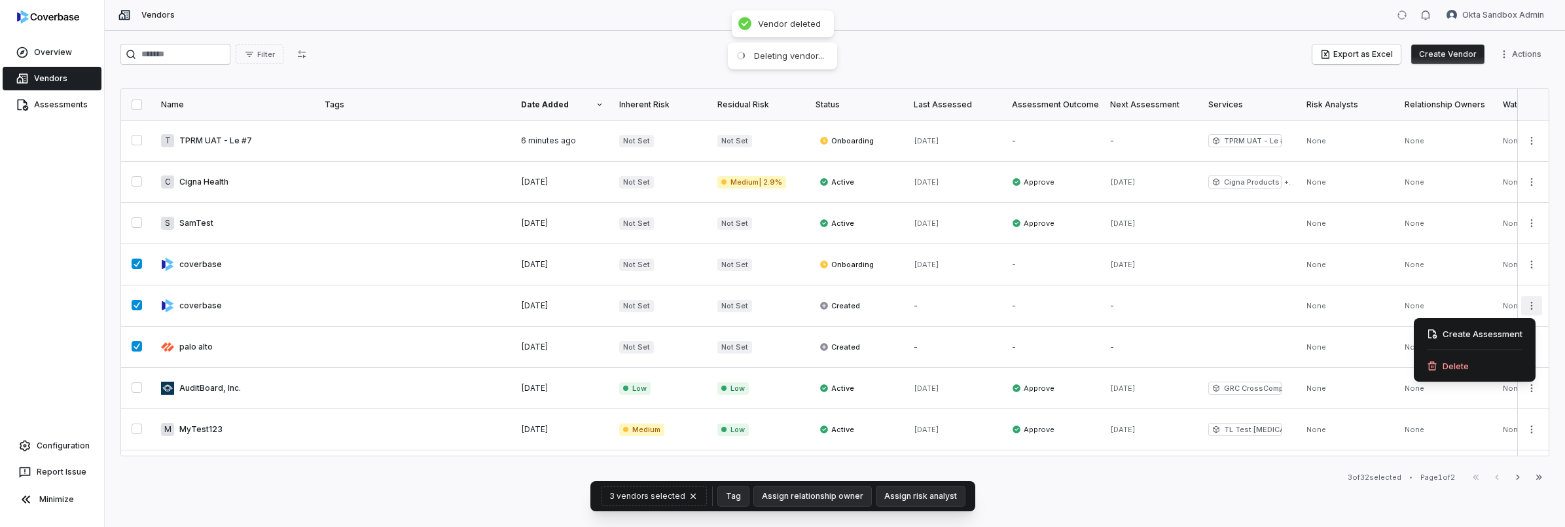
click at [1458, 357] on div "Delete" at bounding box center [1474, 365] width 111 height 21
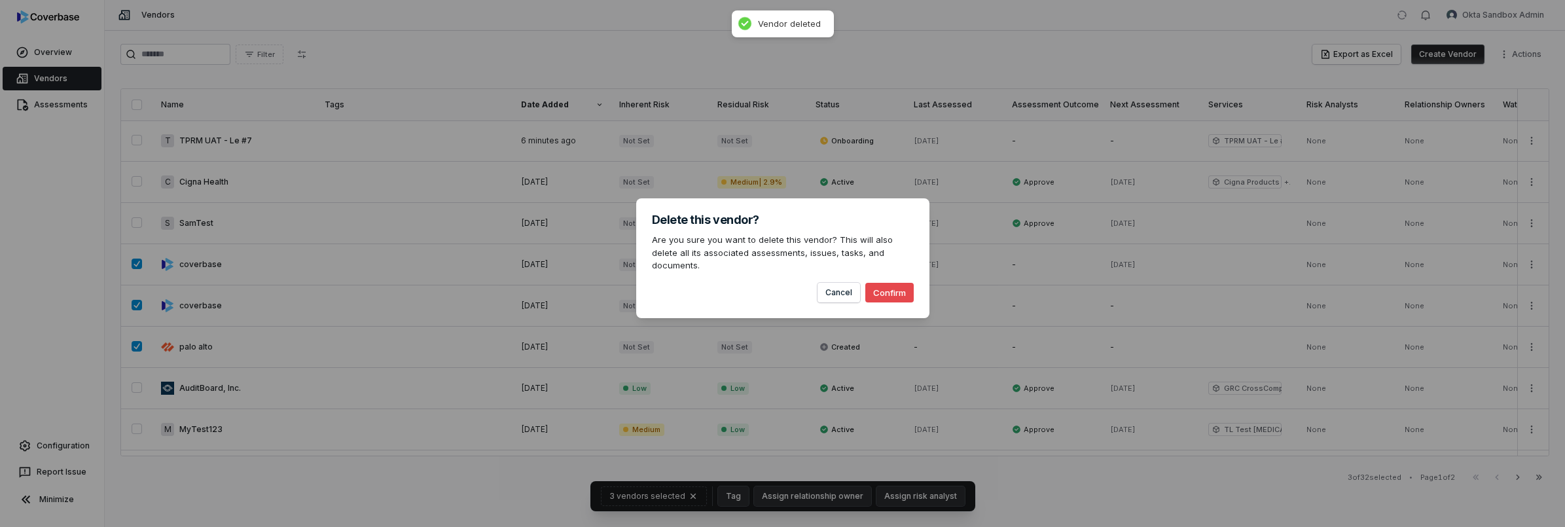
click at [870, 283] on button "Confirm" at bounding box center [889, 293] width 48 height 20
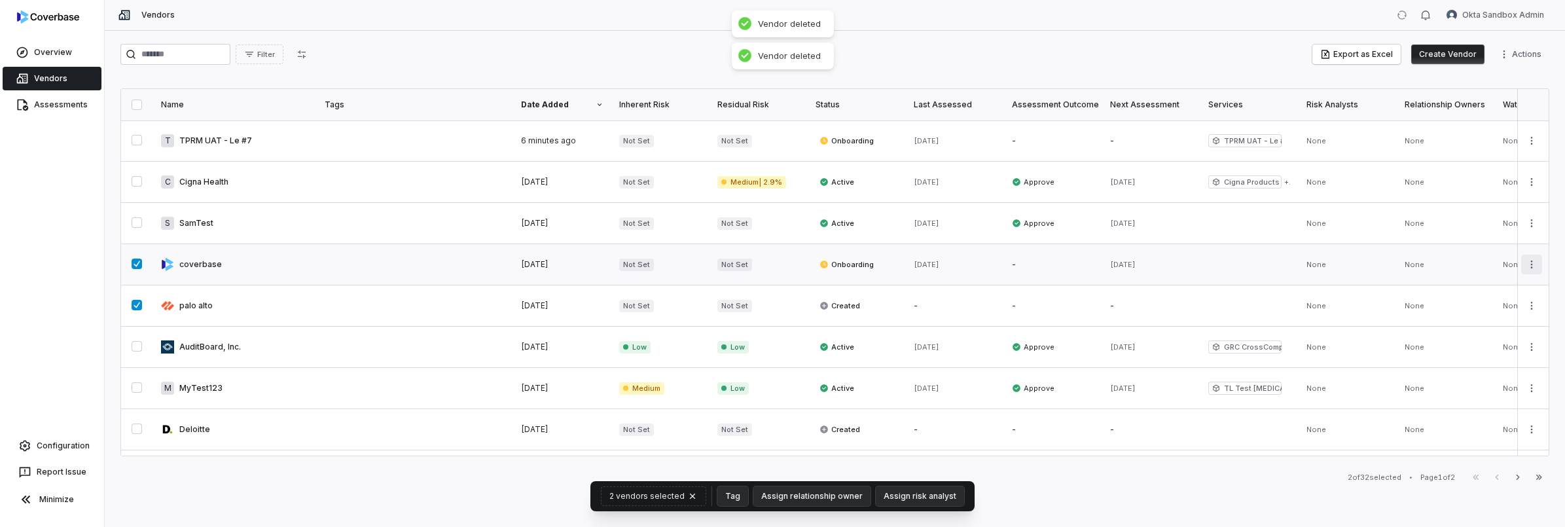
click at [1521, 262] on html "Overview Vendors Assessments Configuration Report Issue Minimize Vendors Okta S…" at bounding box center [782, 263] width 1565 height 527
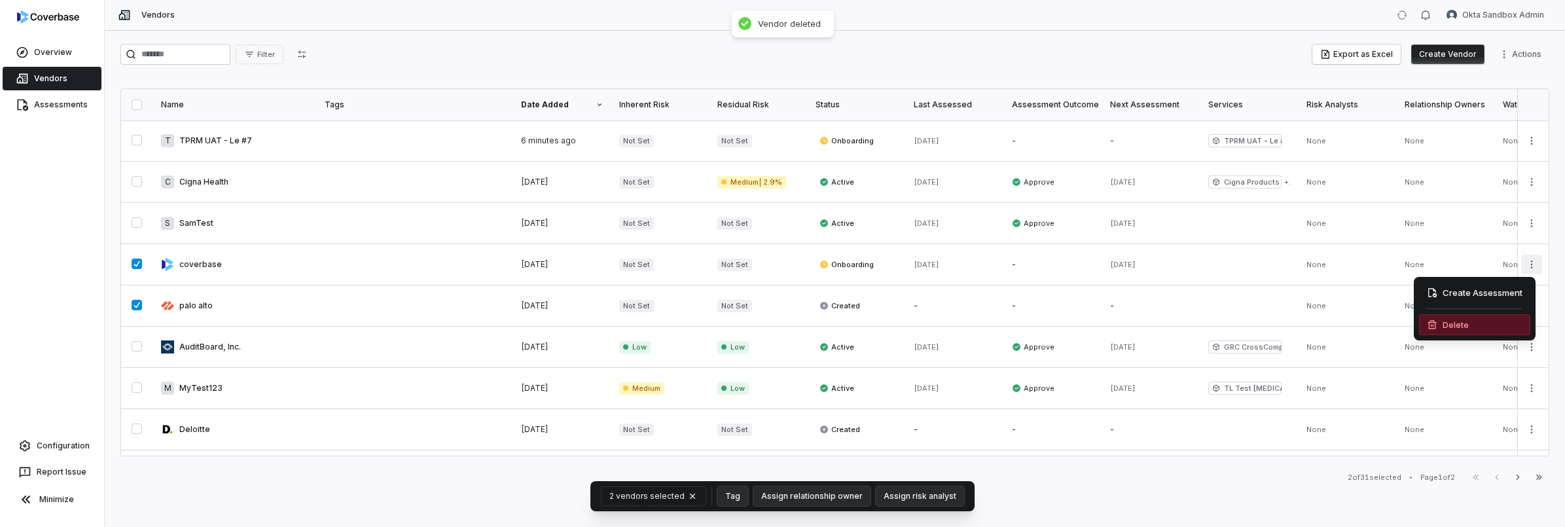
click at [1474, 320] on div "Delete" at bounding box center [1474, 324] width 111 height 21
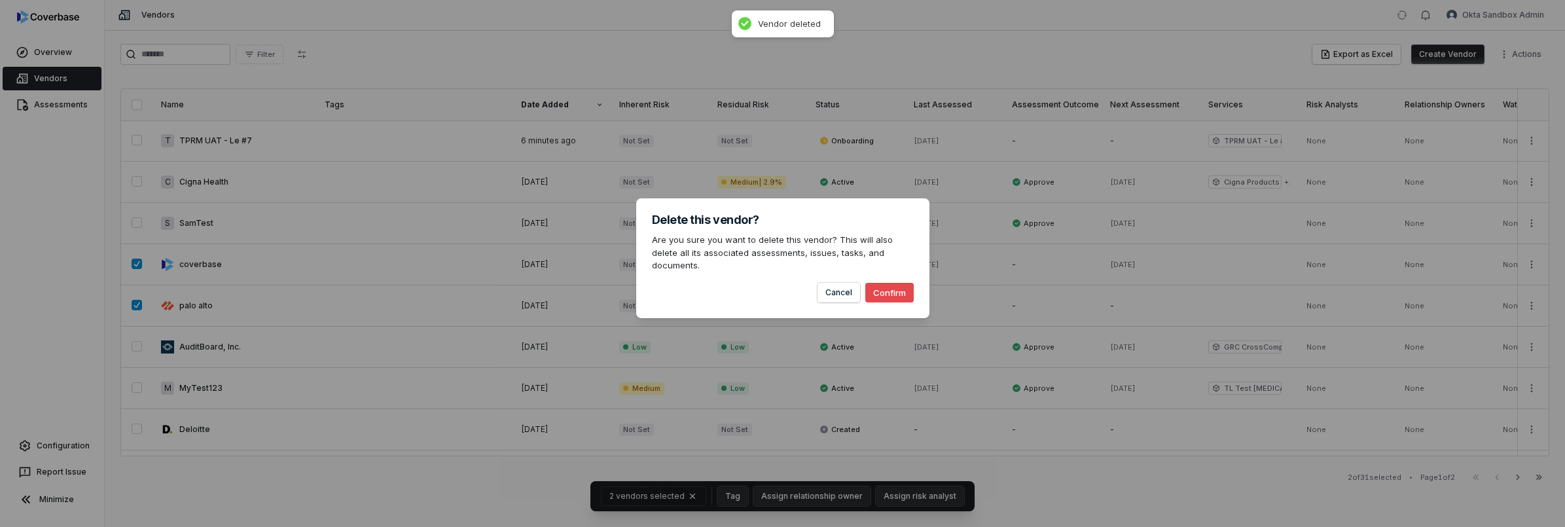
click at [897, 286] on button "Confirm" at bounding box center [889, 293] width 48 height 20
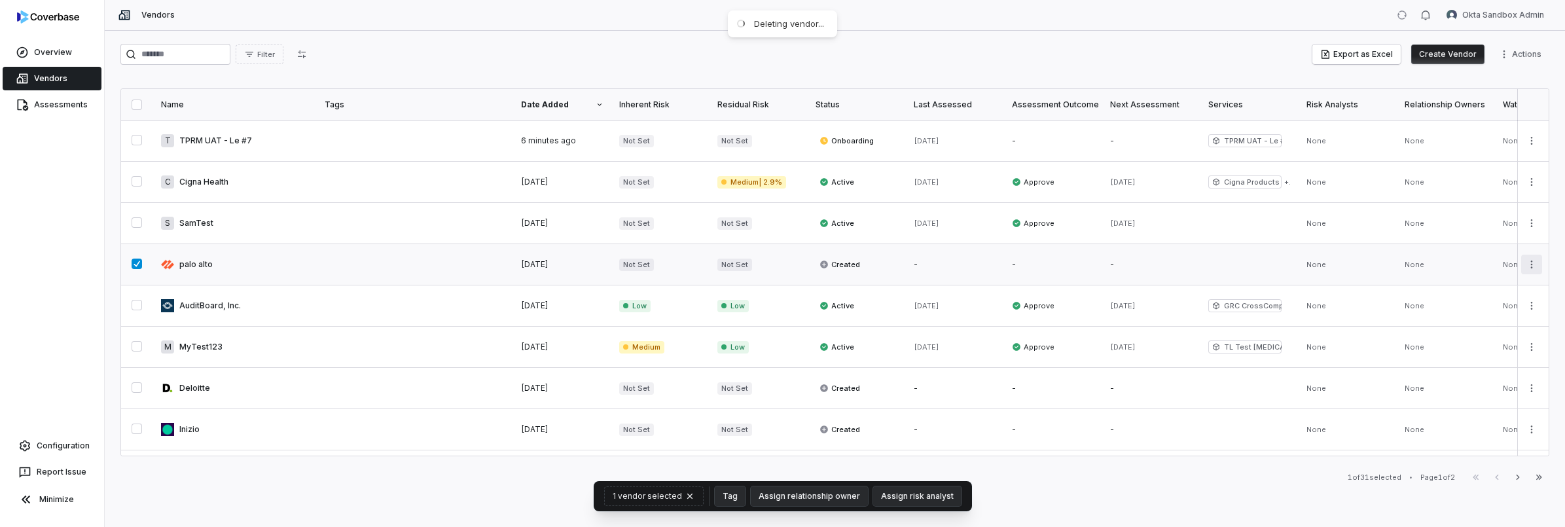
click at [1523, 266] on html "Overview Vendors Assessments Configuration Report Issue Minimize Vendors Okta S…" at bounding box center [782, 263] width 1565 height 527
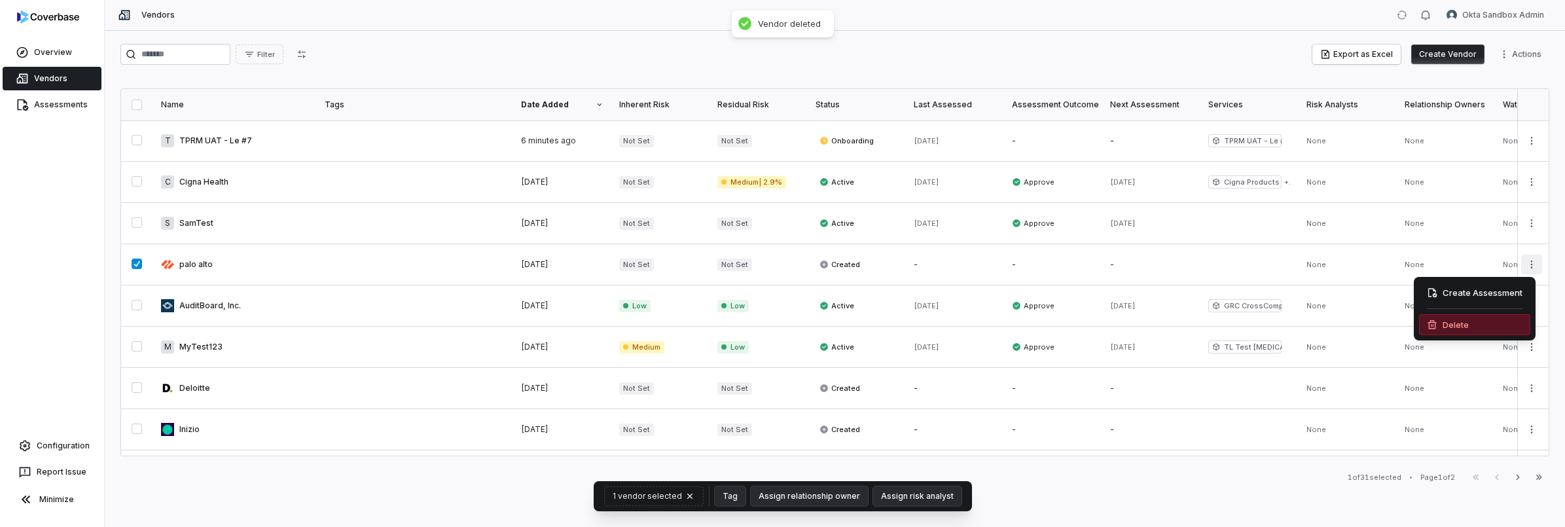
click at [1468, 316] on div "Delete" at bounding box center [1474, 324] width 111 height 21
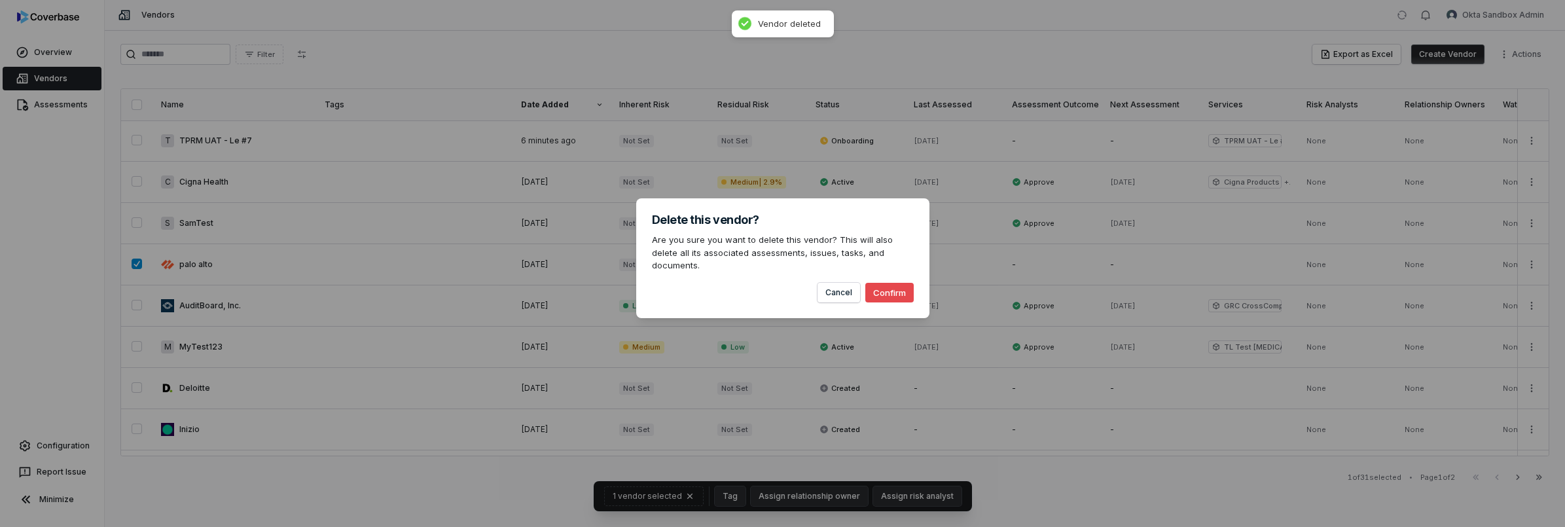
click at [899, 287] on button "Confirm" at bounding box center [889, 293] width 48 height 20
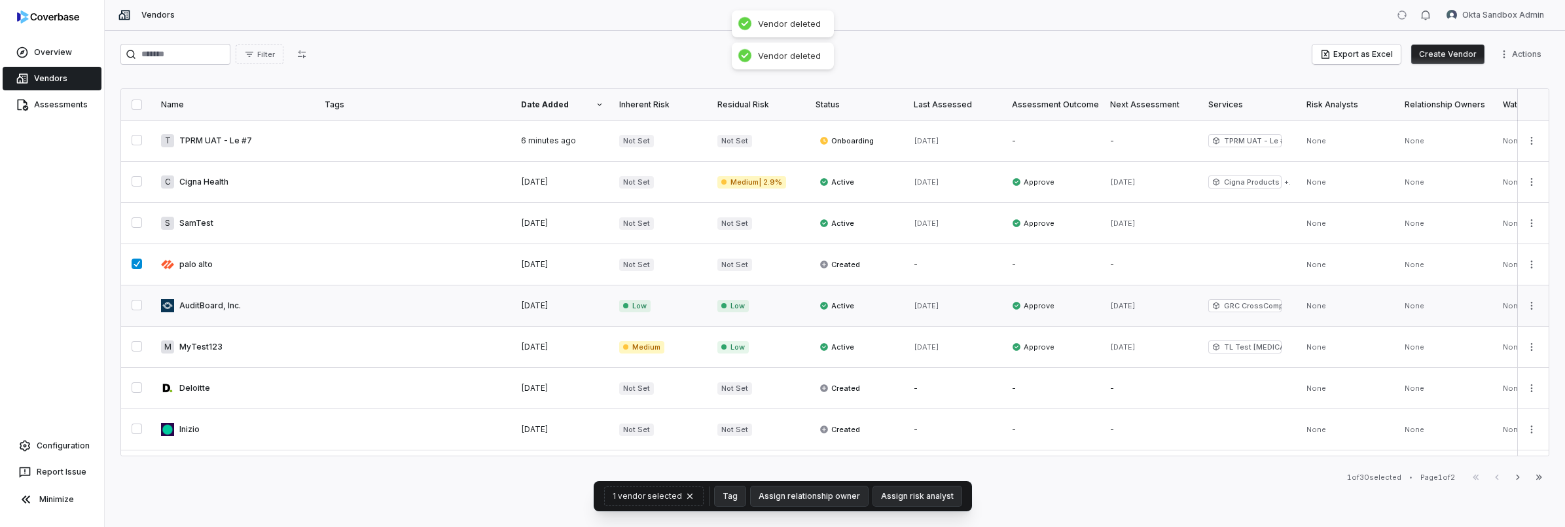
click at [448, 300] on link at bounding box center [415, 305] width 196 height 41
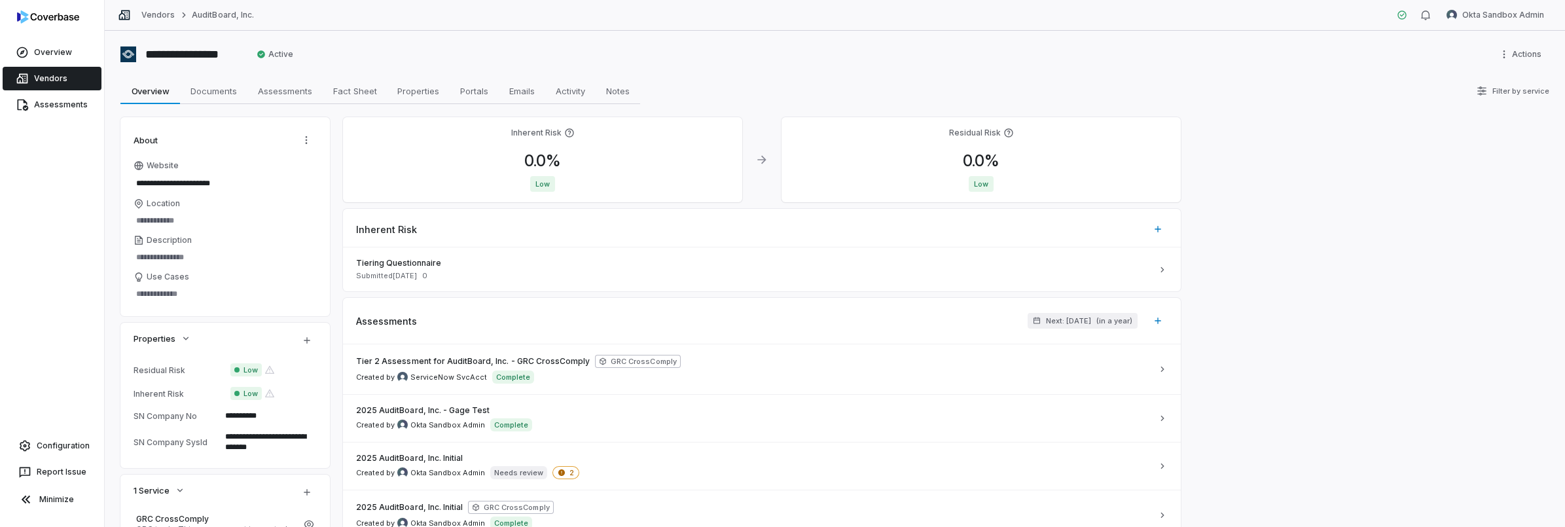
type textarea "*"
click at [1161, 63] on div "**********" at bounding box center [834, 54] width 1429 height 21
click at [43, 75] on span "Vendors" at bounding box center [50, 78] width 33 height 10
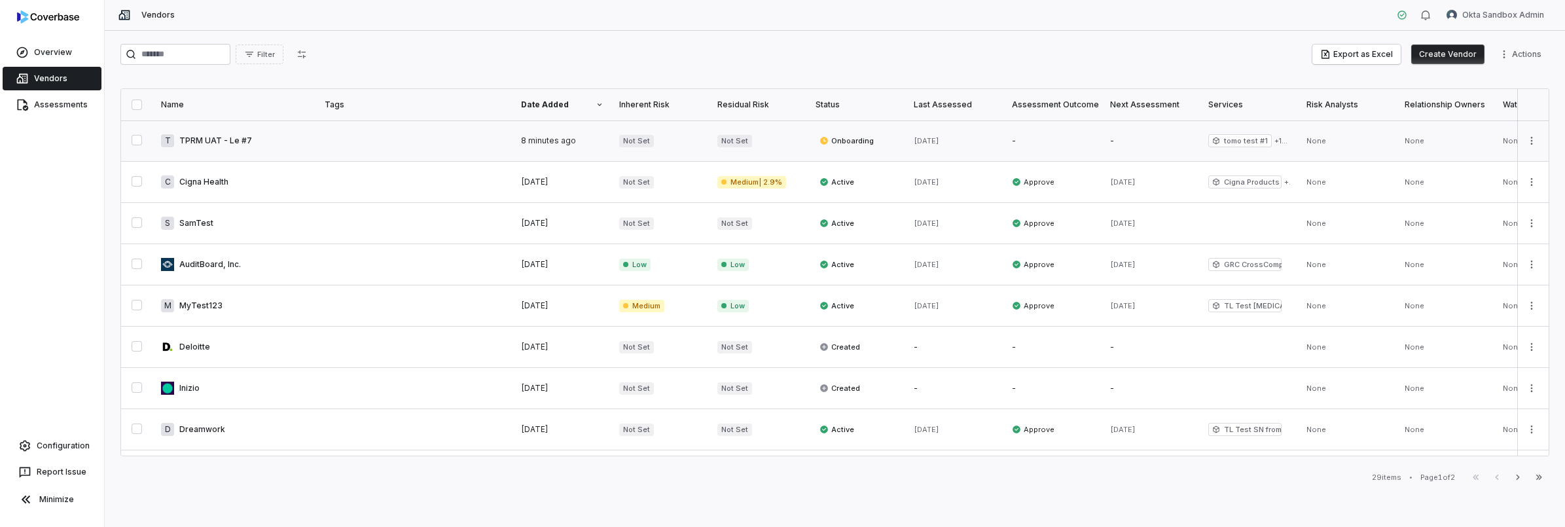
click at [204, 153] on link at bounding box center [235, 140] width 164 height 41
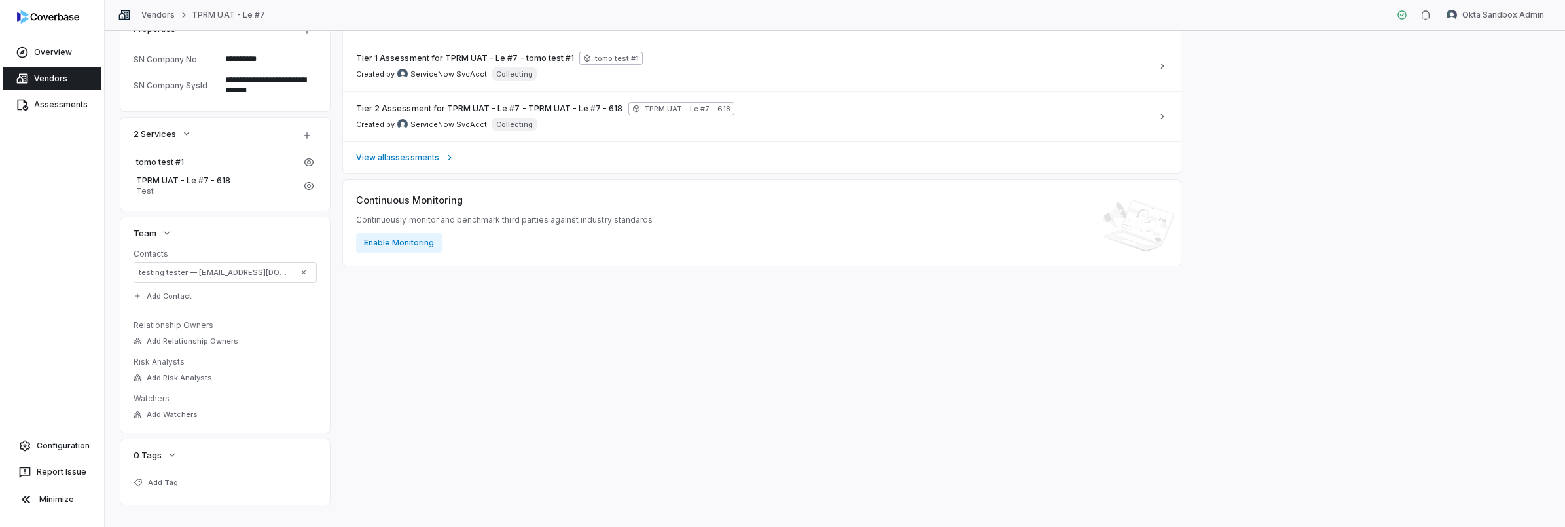
scroll to position [328, 0]
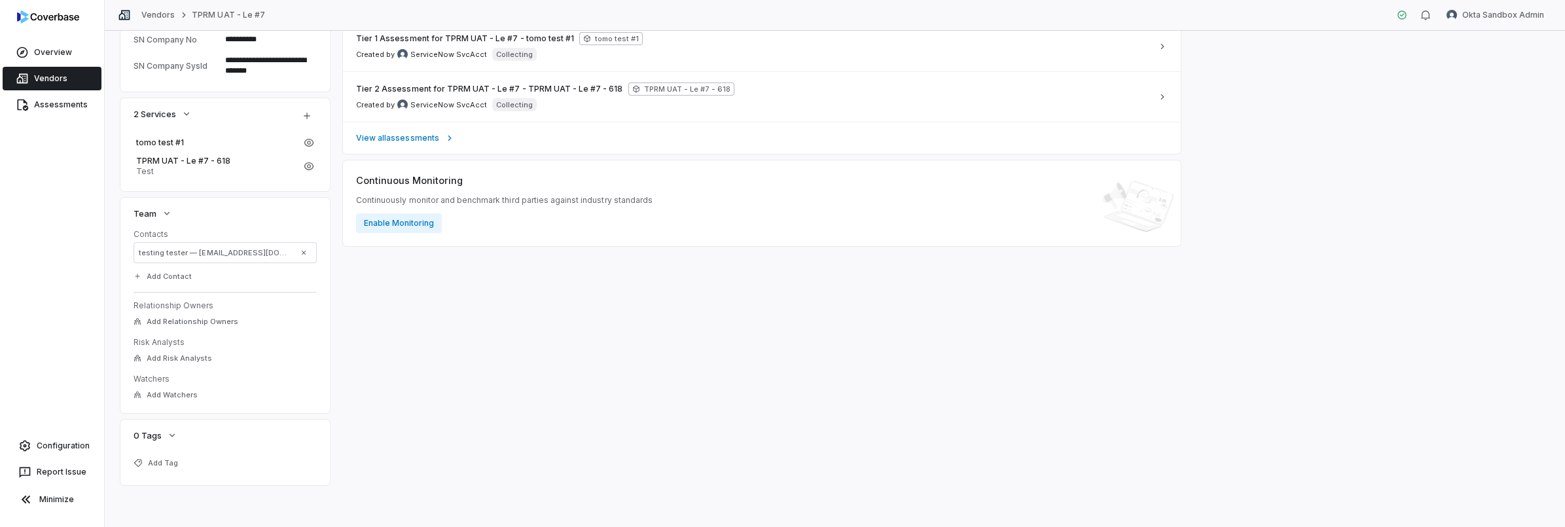
click at [411, 331] on div "Inherent Risk — Residual Risk — Inherent Risk Set Inherent Risk Can be sent to …" at bounding box center [762, 137] width 838 height 696
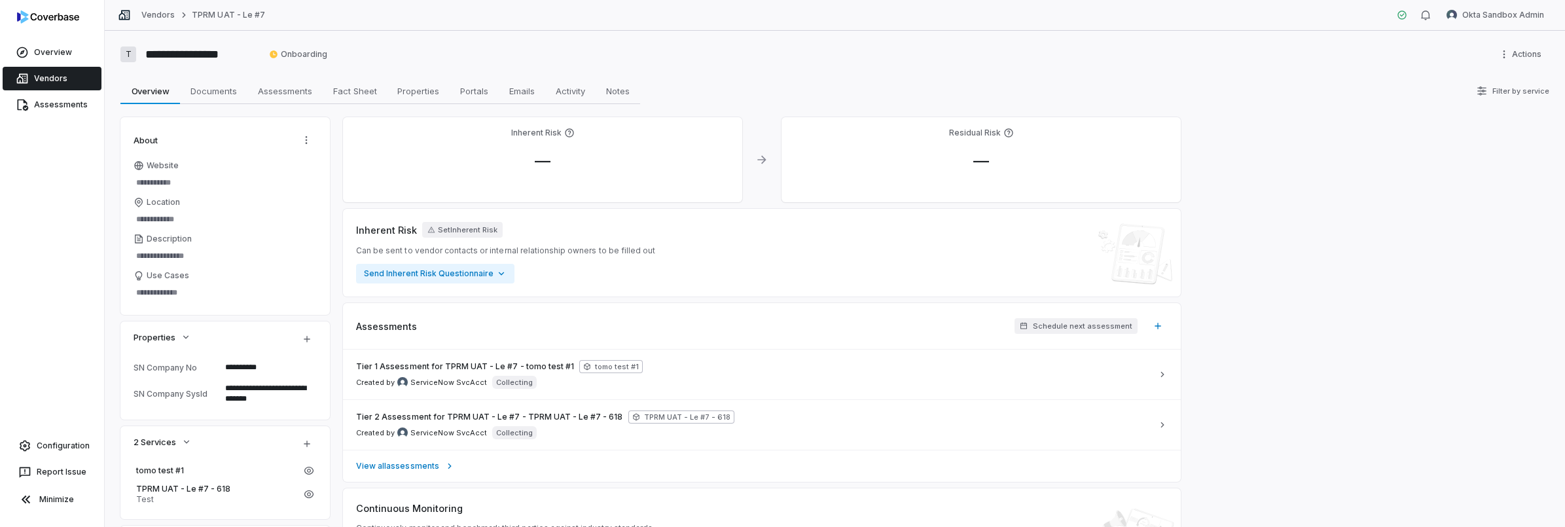
click at [1024, 41] on div "**********" at bounding box center [835, 279] width 1460 height 496
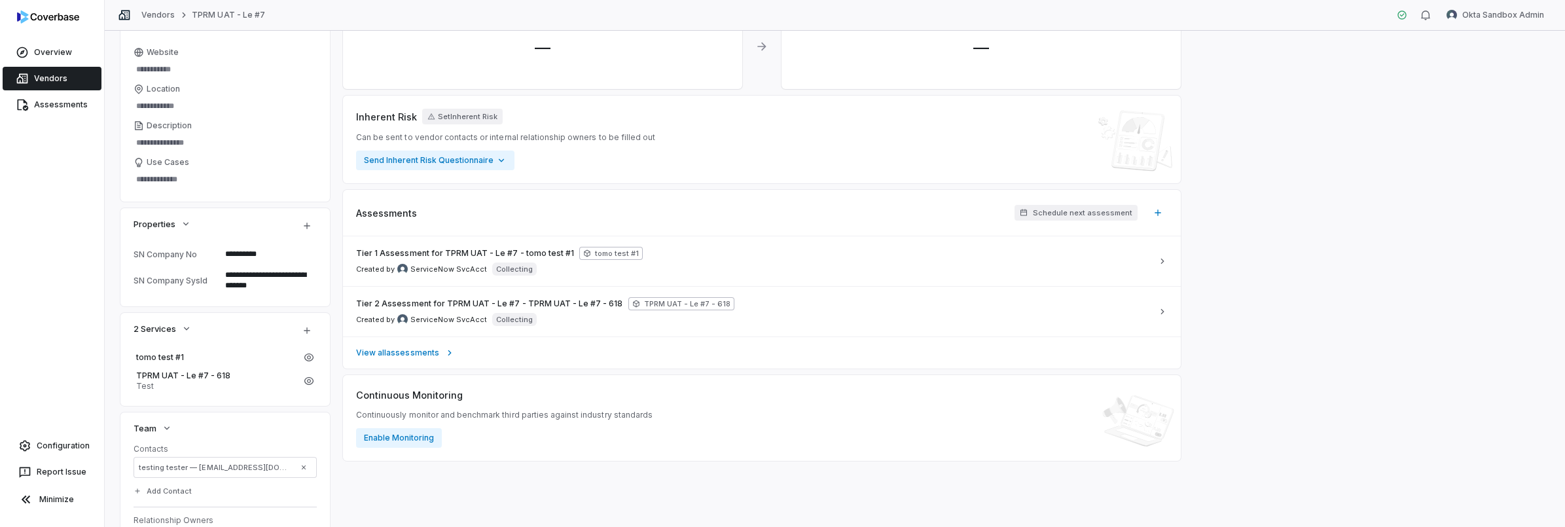
scroll to position [114, 0]
click at [750, 298] on div "Tier 2 Assessment for TPRM UAT - Le #7 - TPRM UAT - Le #7 - 618 TPRM UAT - Le #…" at bounding box center [754, 311] width 796 height 29
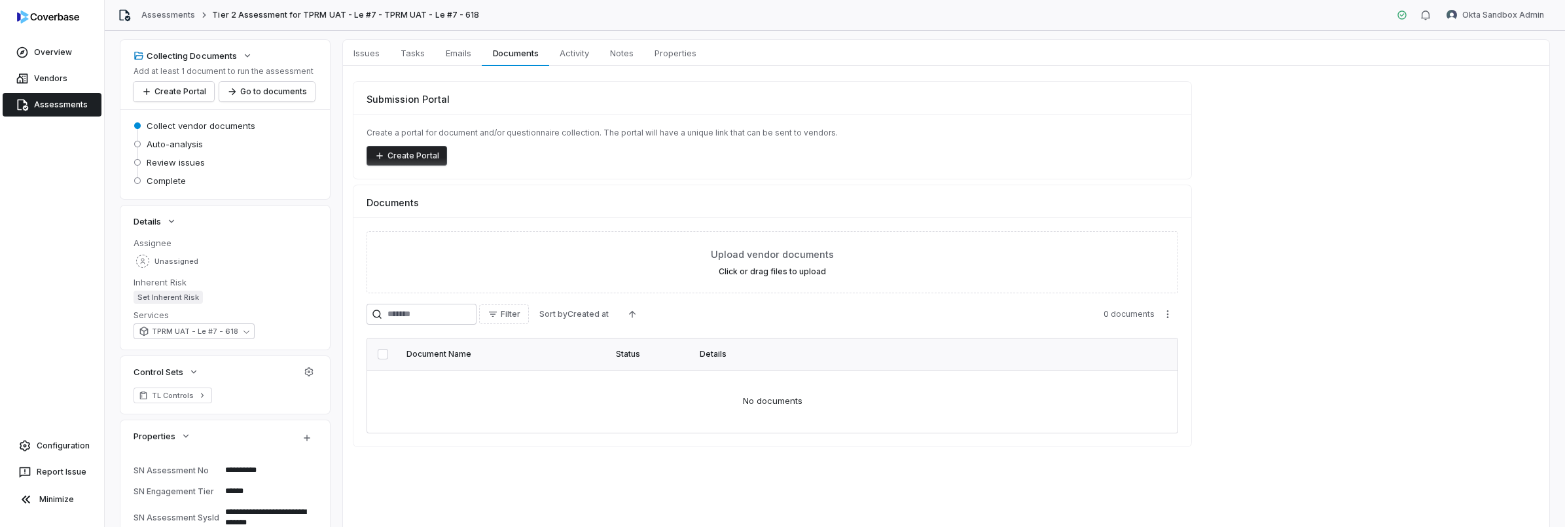
scroll to position [42, 0]
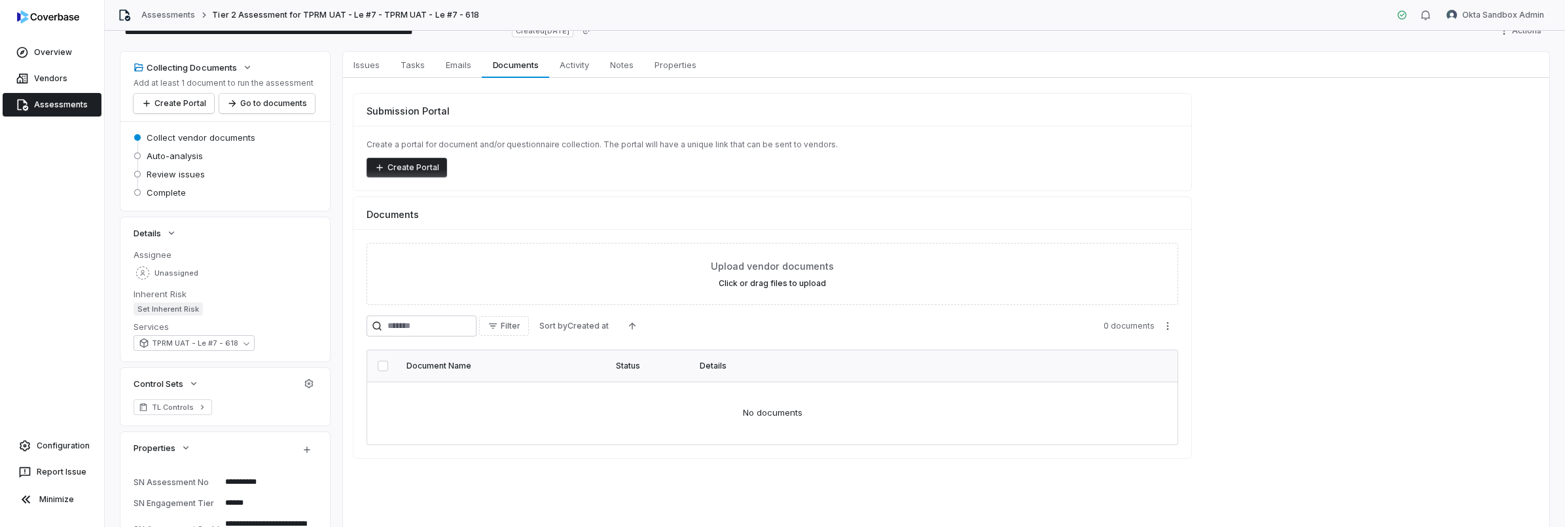
click at [75, 90] on div "Vendors" at bounding box center [52, 78] width 104 height 26
click at [79, 82] on link "Vendors" at bounding box center [52, 79] width 99 height 24
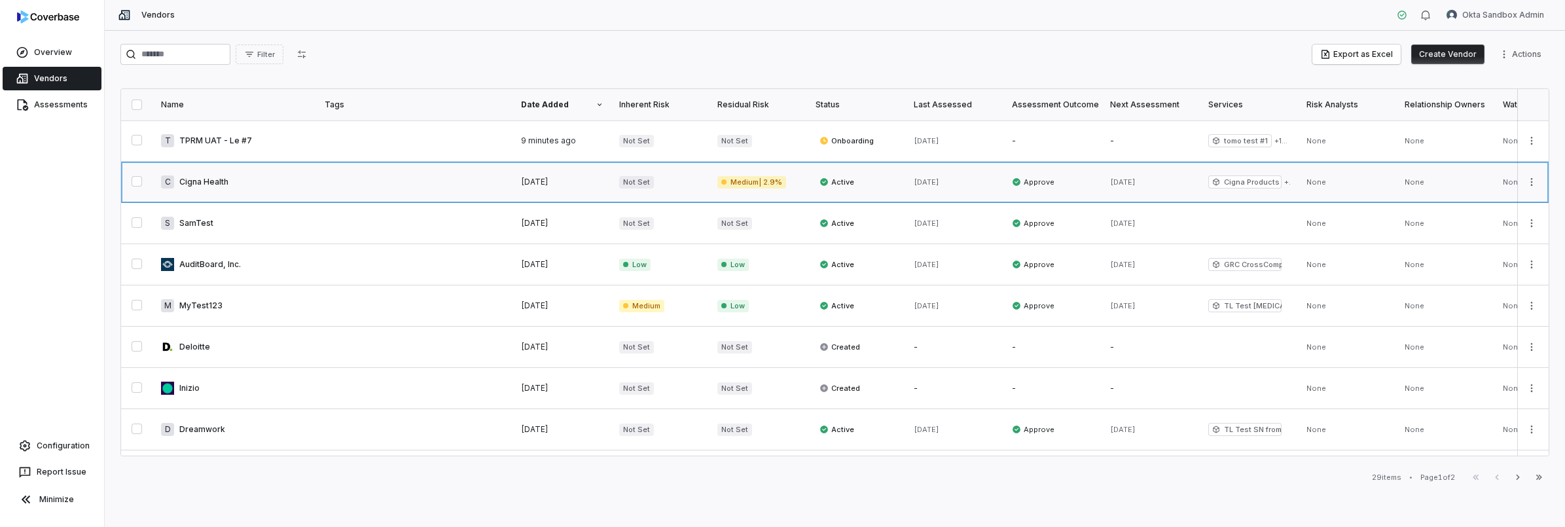
click at [246, 179] on link at bounding box center [235, 182] width 164 height 41
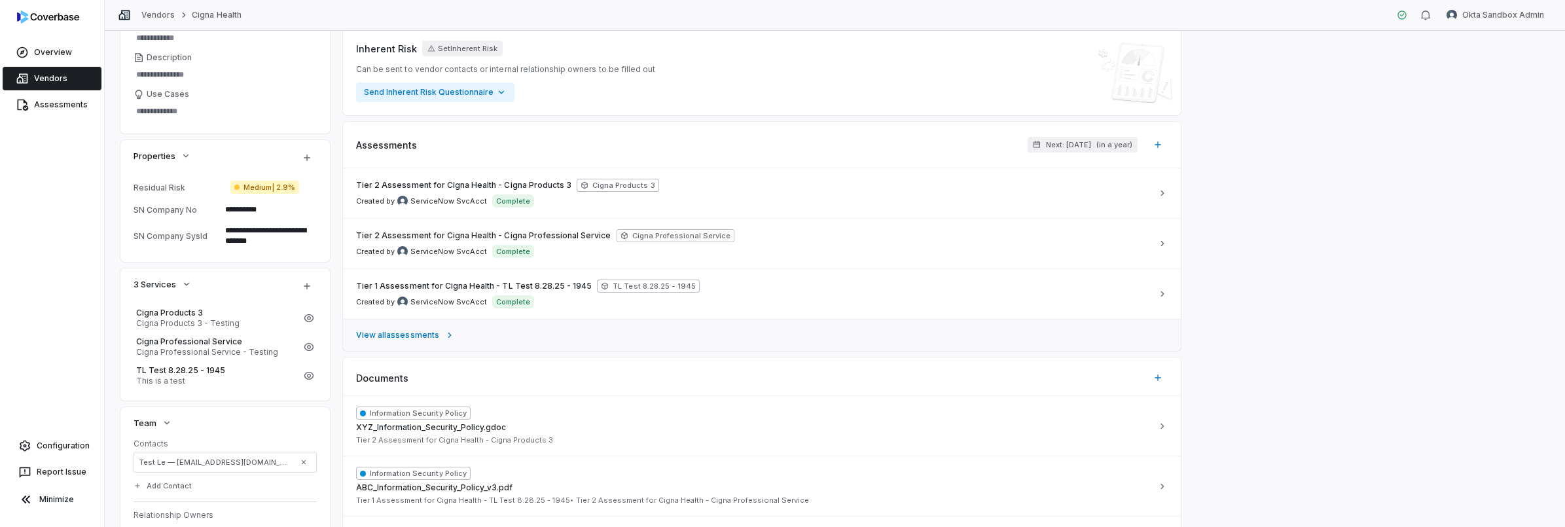
scroll to position [374, 0]
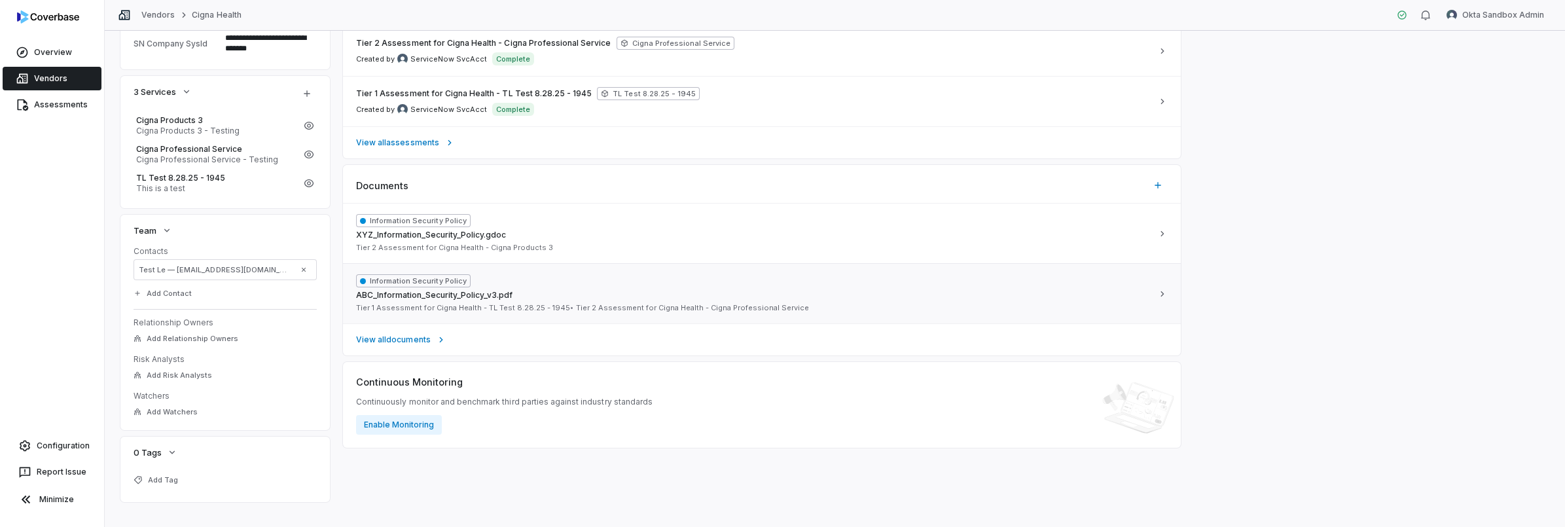
click at [478, 295] on span "ABC_Information_Security_Policy_v3.pdf" at bounding box center [434, 295] width 156 height 10
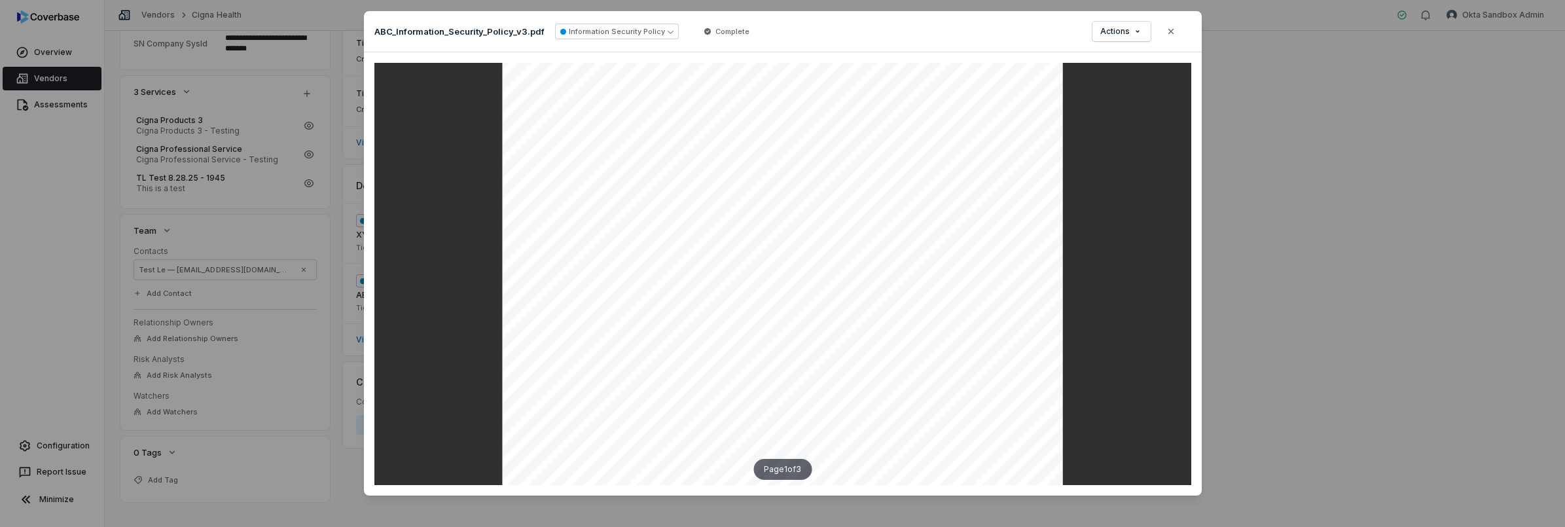
scroll to position [0, 0]
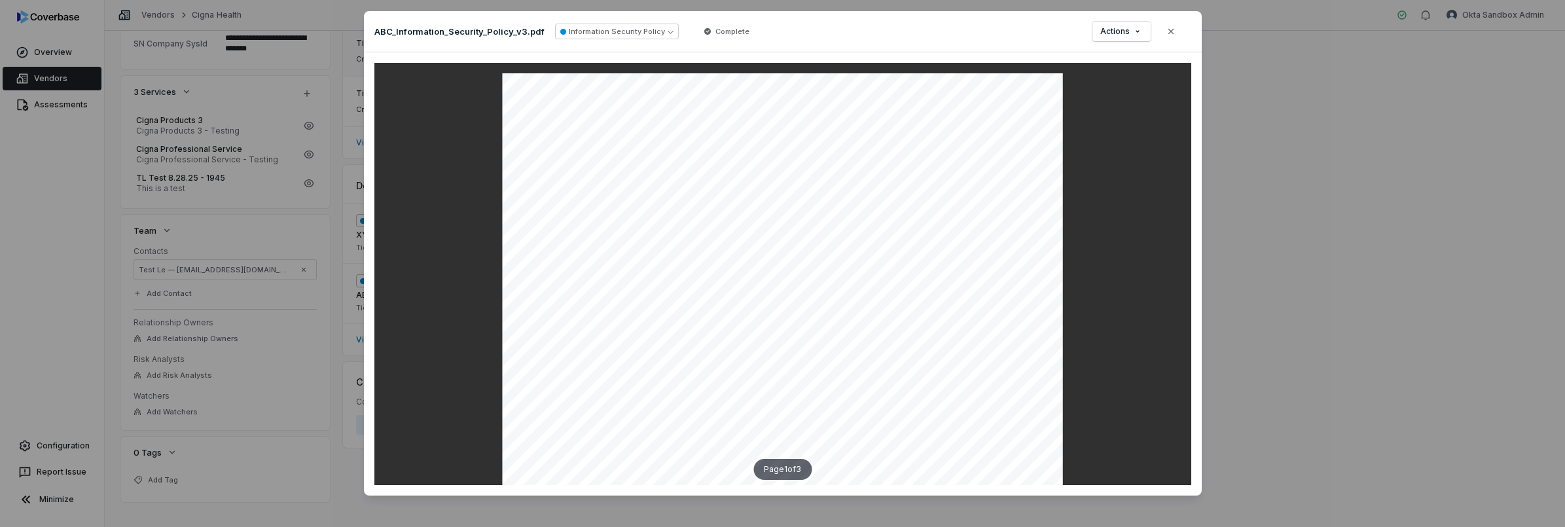
click at [1170, 34] on icon "button" at bounding box center [1171, 31] width 10 height 10
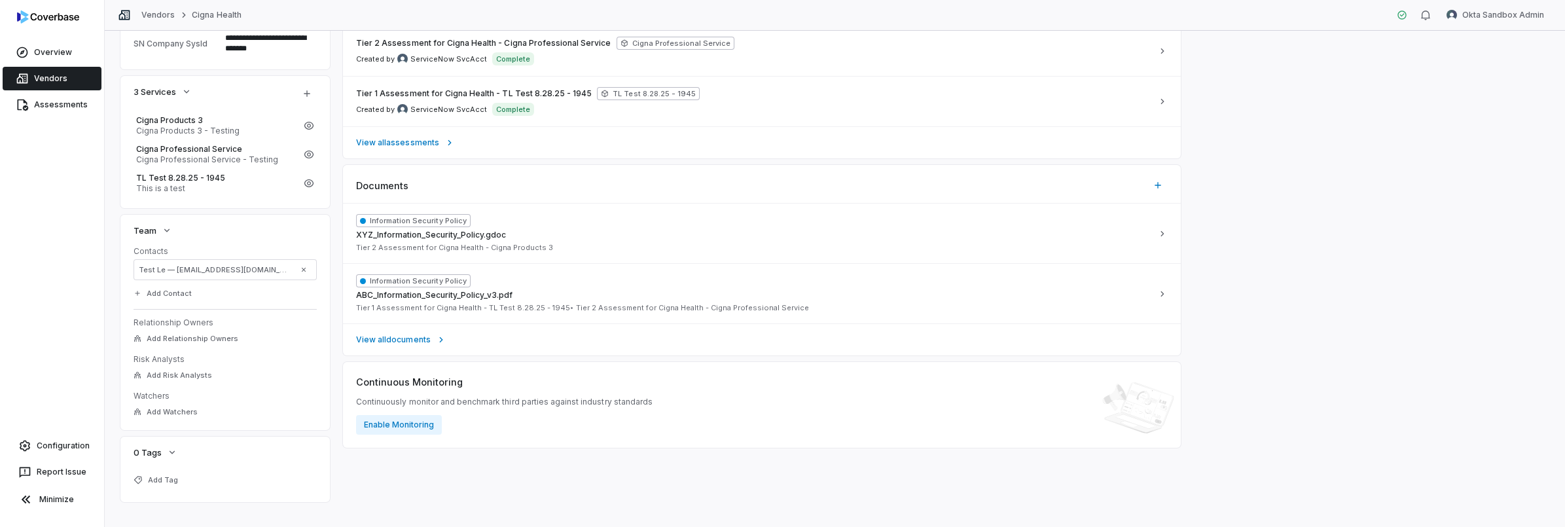
click at [1290, 108] on div "**********" at bounding box center [834, 122] width 1429 height 759
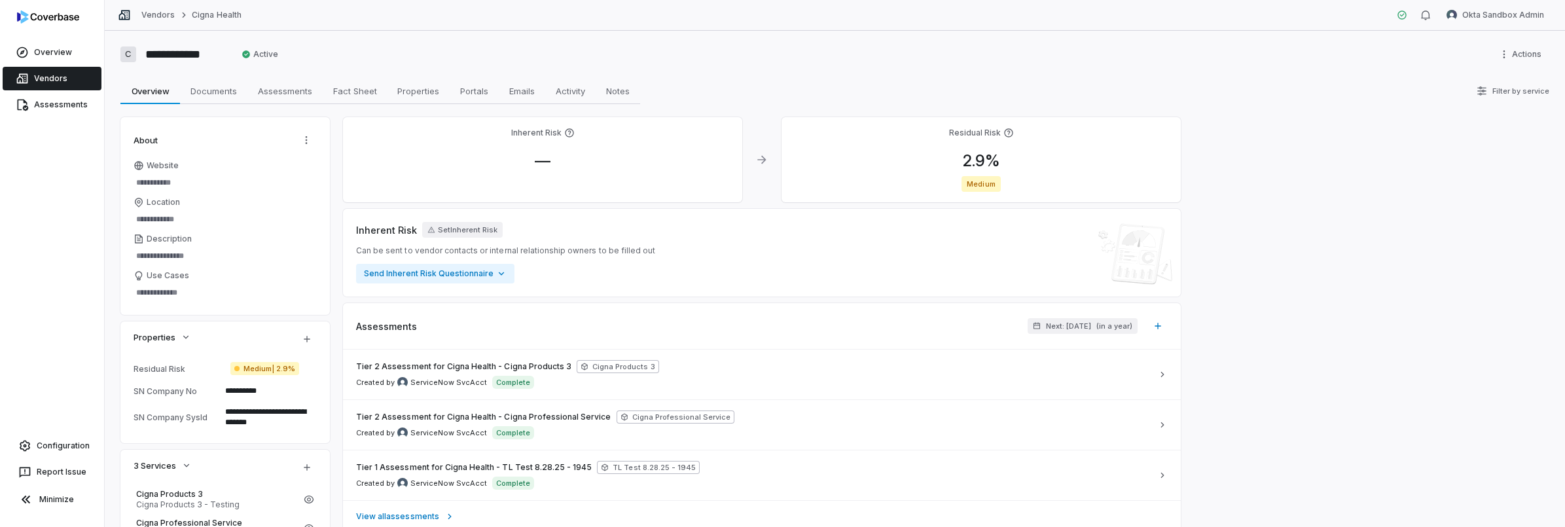
click at [39, 76] on span "Vendors" at bounding box center [50, 78] width 33 height 10
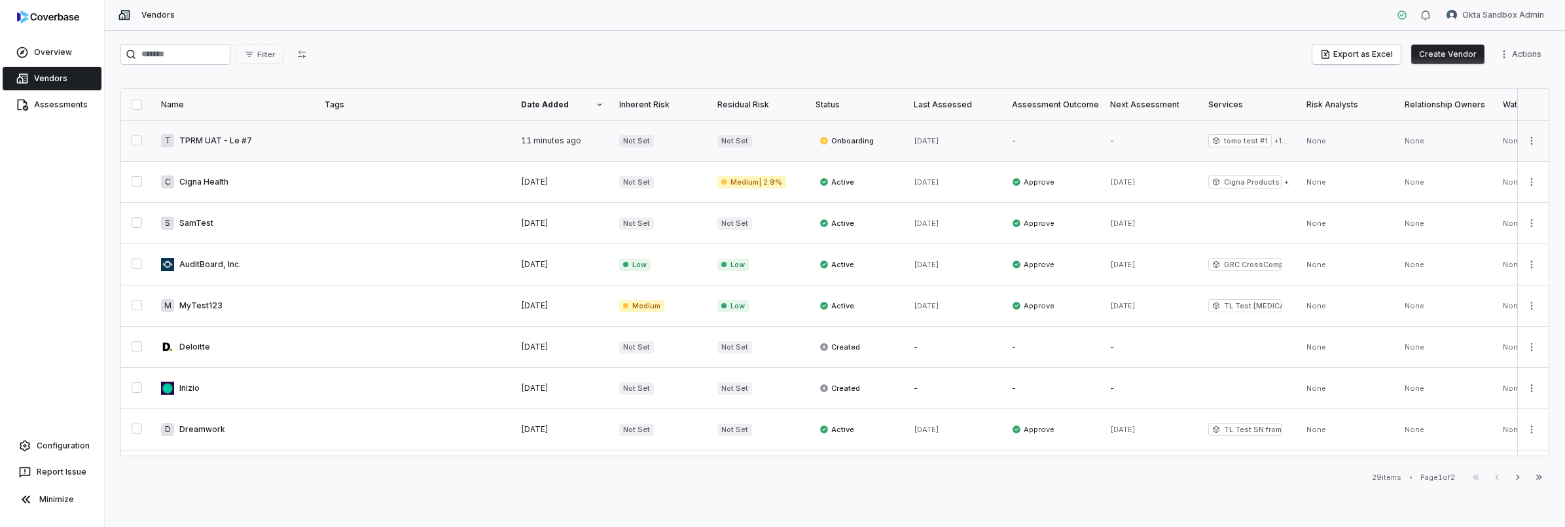
click at [343, 146] on link at bounding box center [415, 140] width 196 height 41
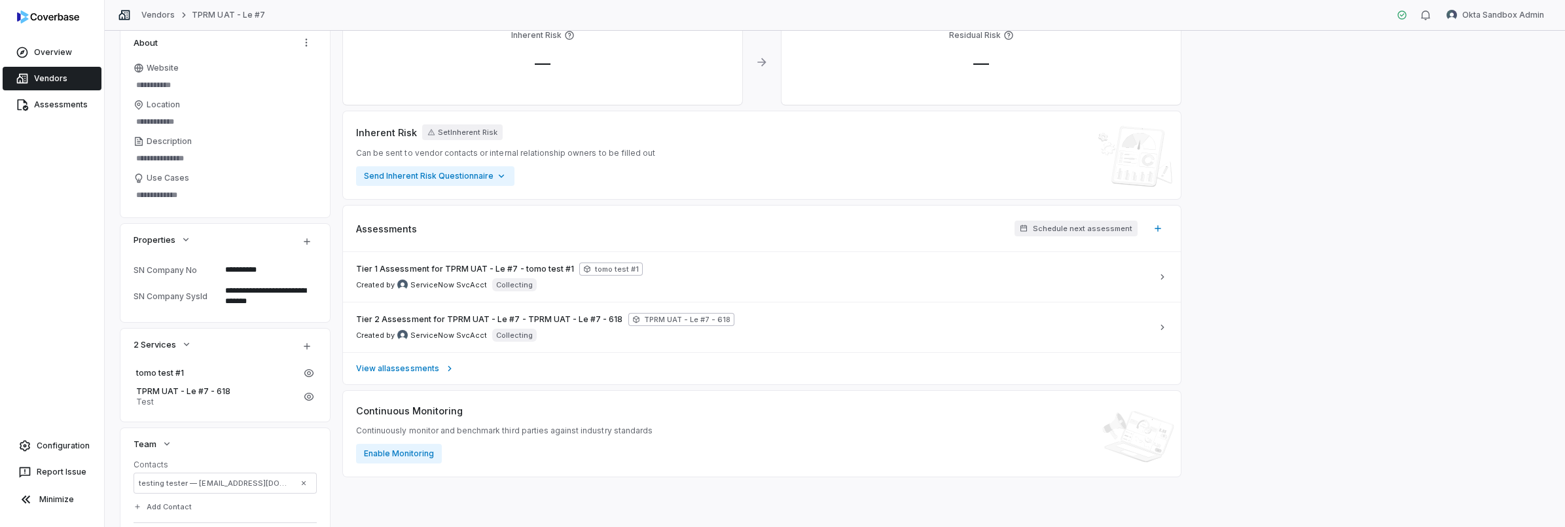
scroll to position [210, 0]
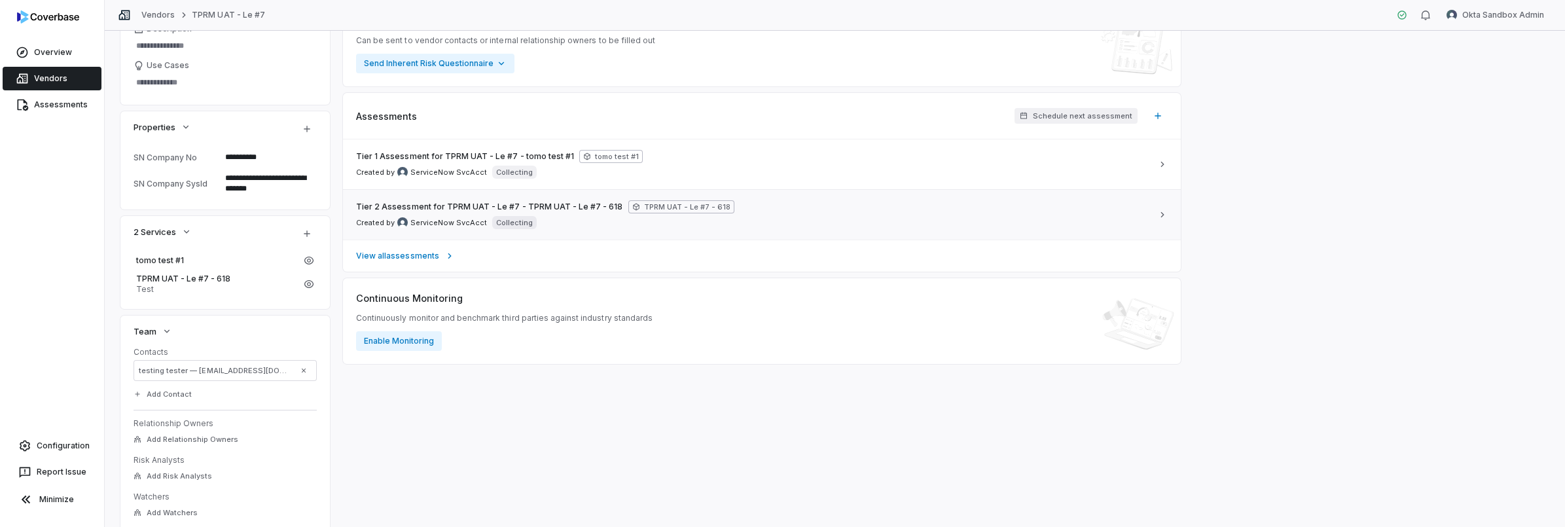
click at [806, 223] on div "Tier 2 Assessment for TPRM UAT - Le #7 - TPRM UAT - Le #7 - 618 TPRM UAT - Le #…" at bounding box center [754, 214] width 796 height 29
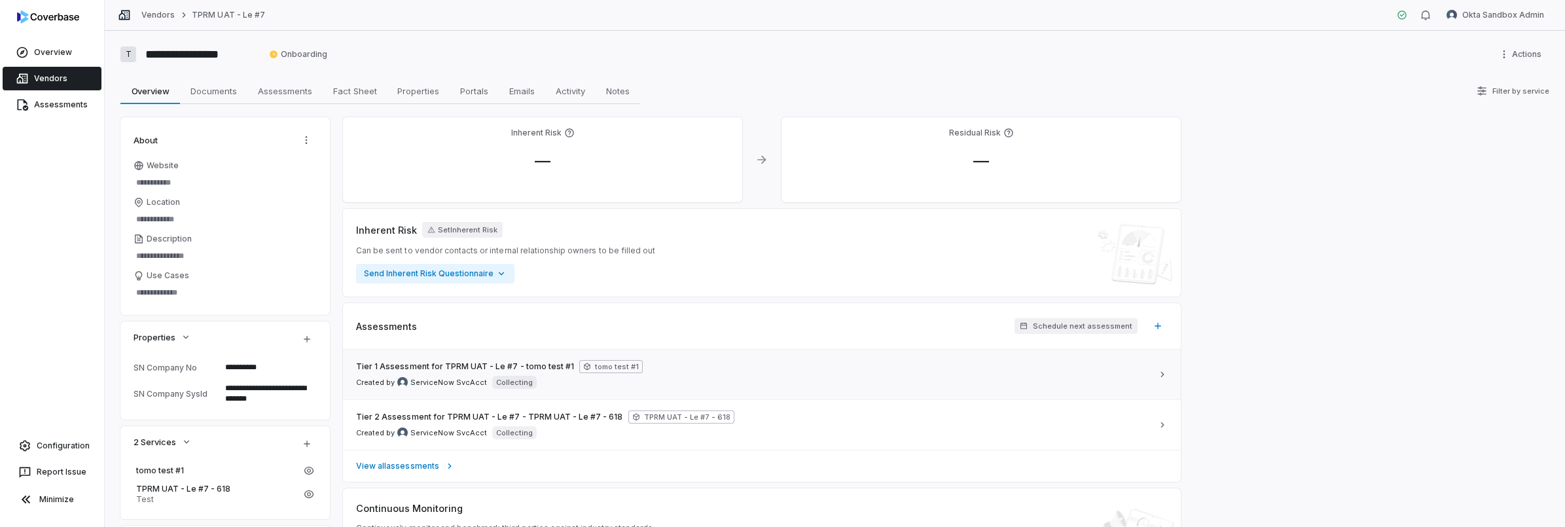
click at [636, 361] on div "Tier 1 Assessment for TPRM UAT - Le #7 - tomo test #1 tomo test #1 Created by S…" at bounding box center [754, 374] width 796 height 29
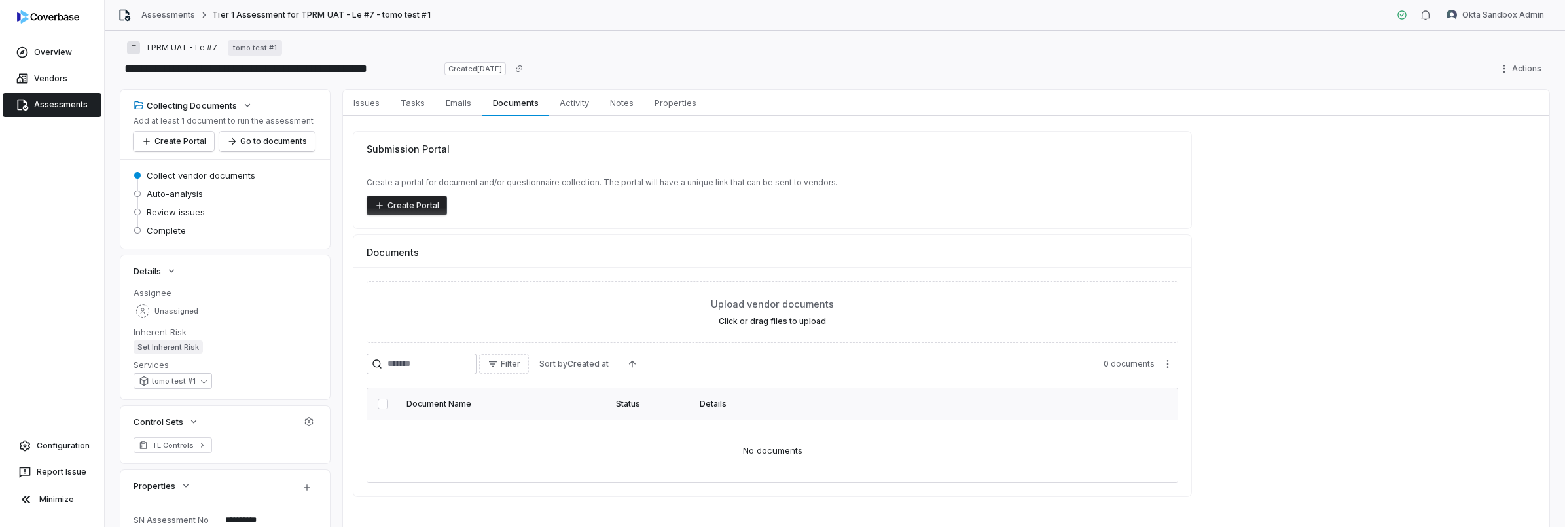
scroll to position [28, 0]
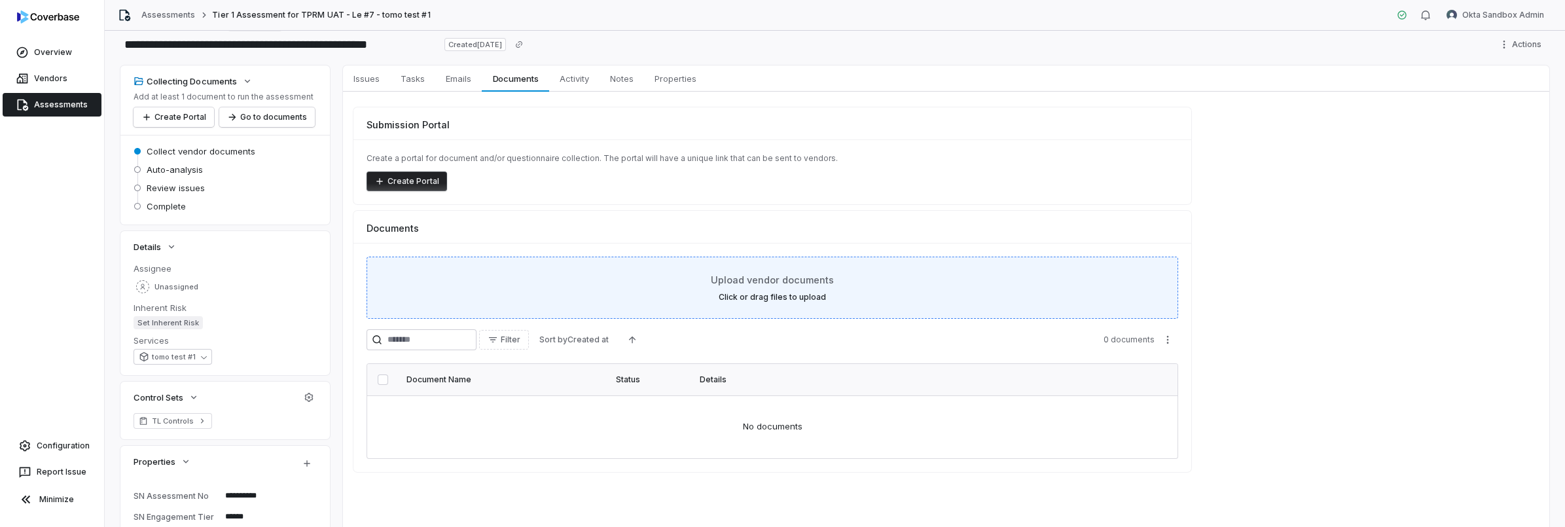
click at [911, 280] on div "Upload vendor documents Click or drag files to upload" at bounding box center [772, 287] width 779 height 29
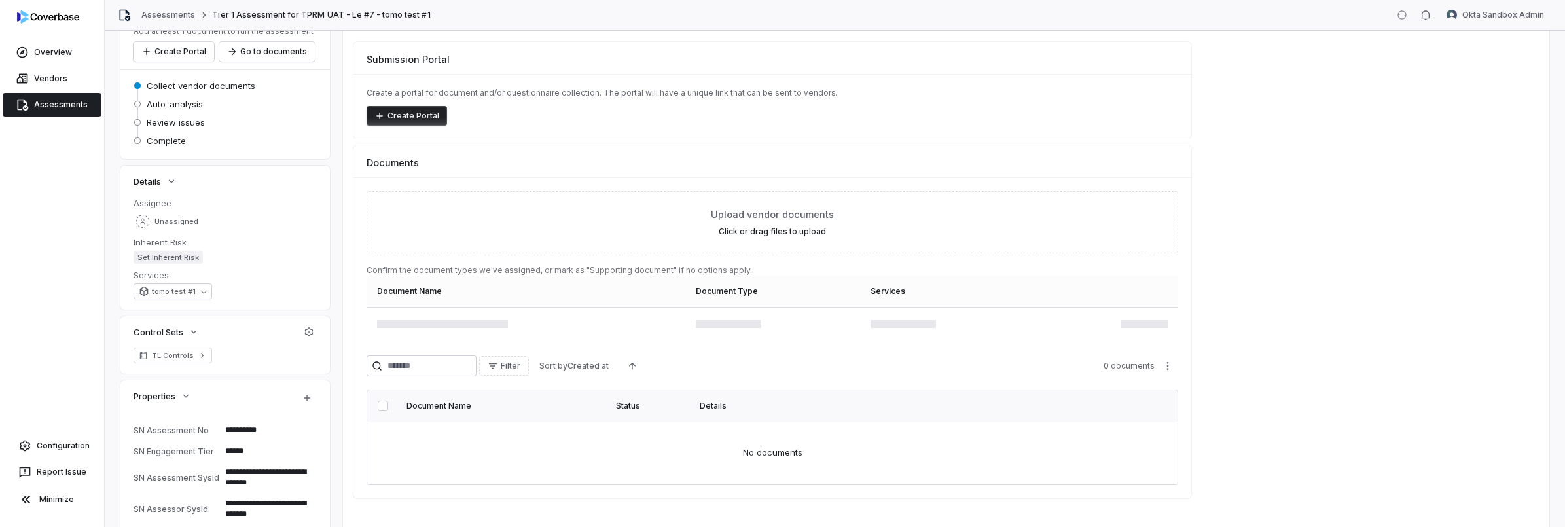
scroll to position [147, 0]
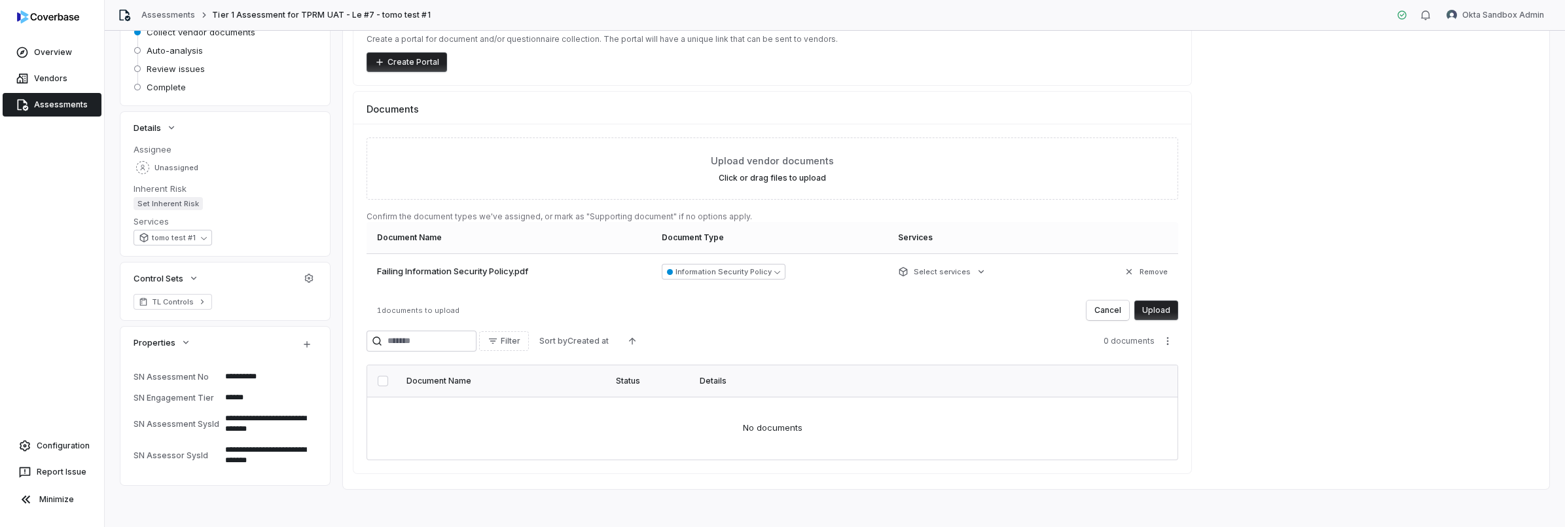
click at [1174, 316] on button "Upload" at bounding box center [1156, 310] width 44 height 20
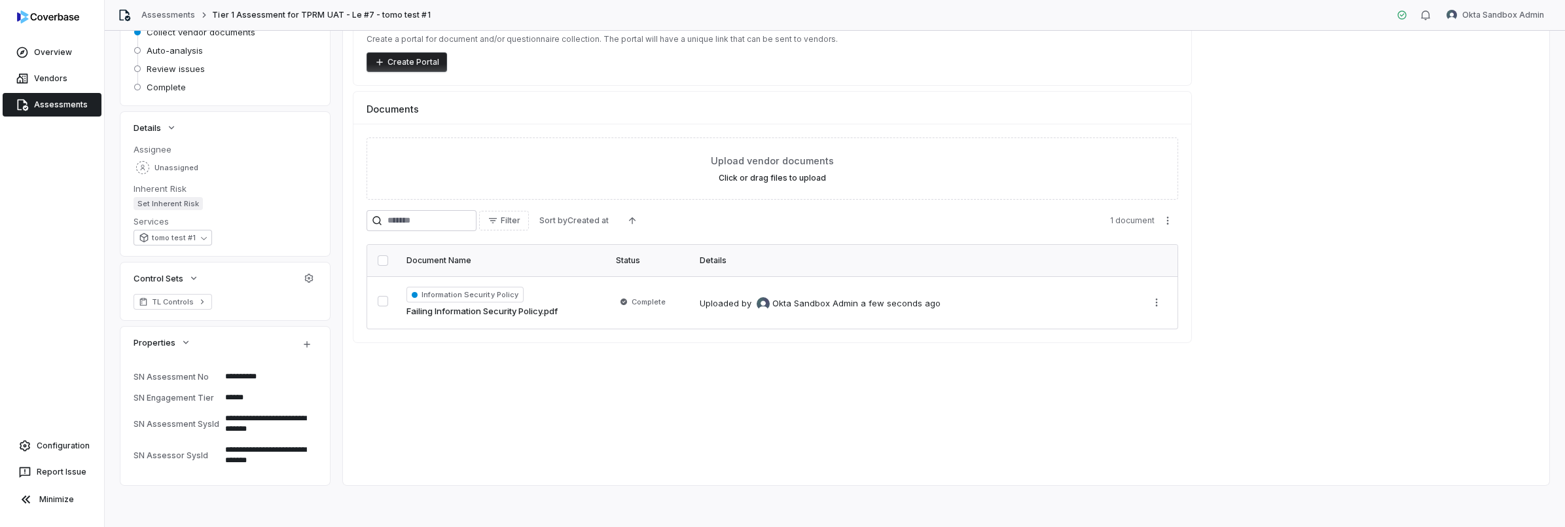
drag, startPoint x: 390, startPoint y: 368, endPoint x: 366, endPoint y: 343, distance: 34.3
click at [390, 368] on div "Issues Issues Tasks Tasks Emails Emails Documents Documents Activity Activity N…" at bounding box center [946, 215] width 1206 height 539
click at [316, 280] on button "button" at bounding box center [309, 278] width 24 height 24
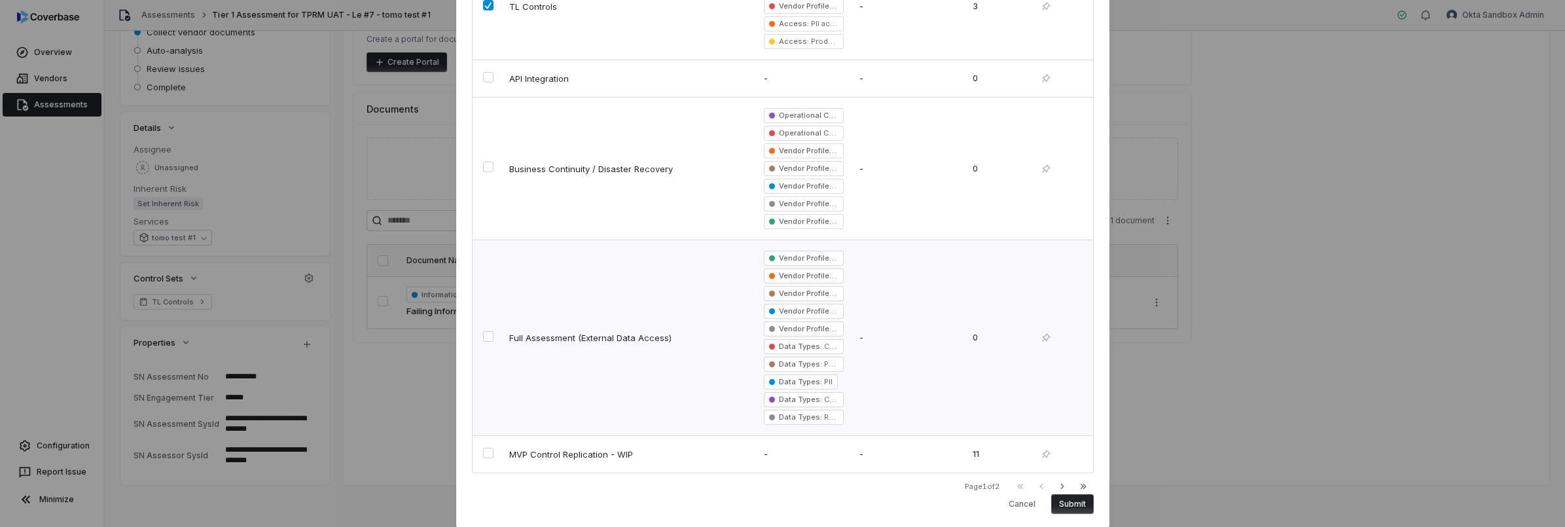
scroll to position [195, 0]
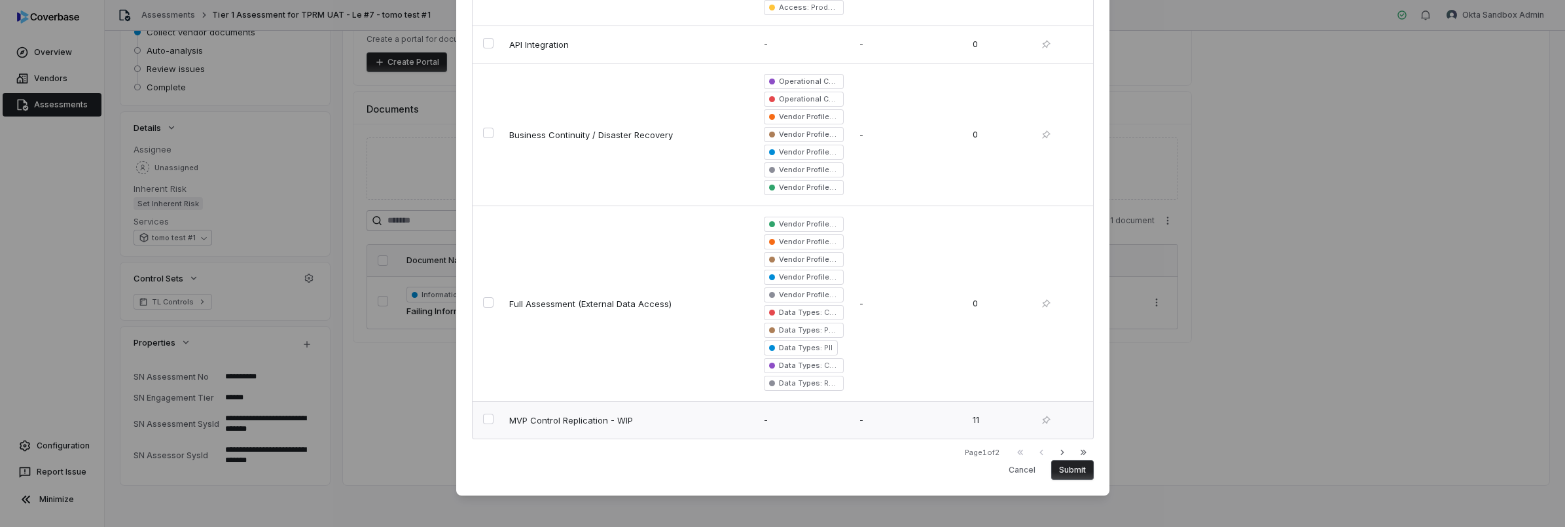
click at [611, 418] on span "MVP Control Replication - WIP" at bounding box center [613, 420] width 209 height 12
click at [1069, 468] on button "Submit" at bounding box center [1072, 470] width 43 height 20
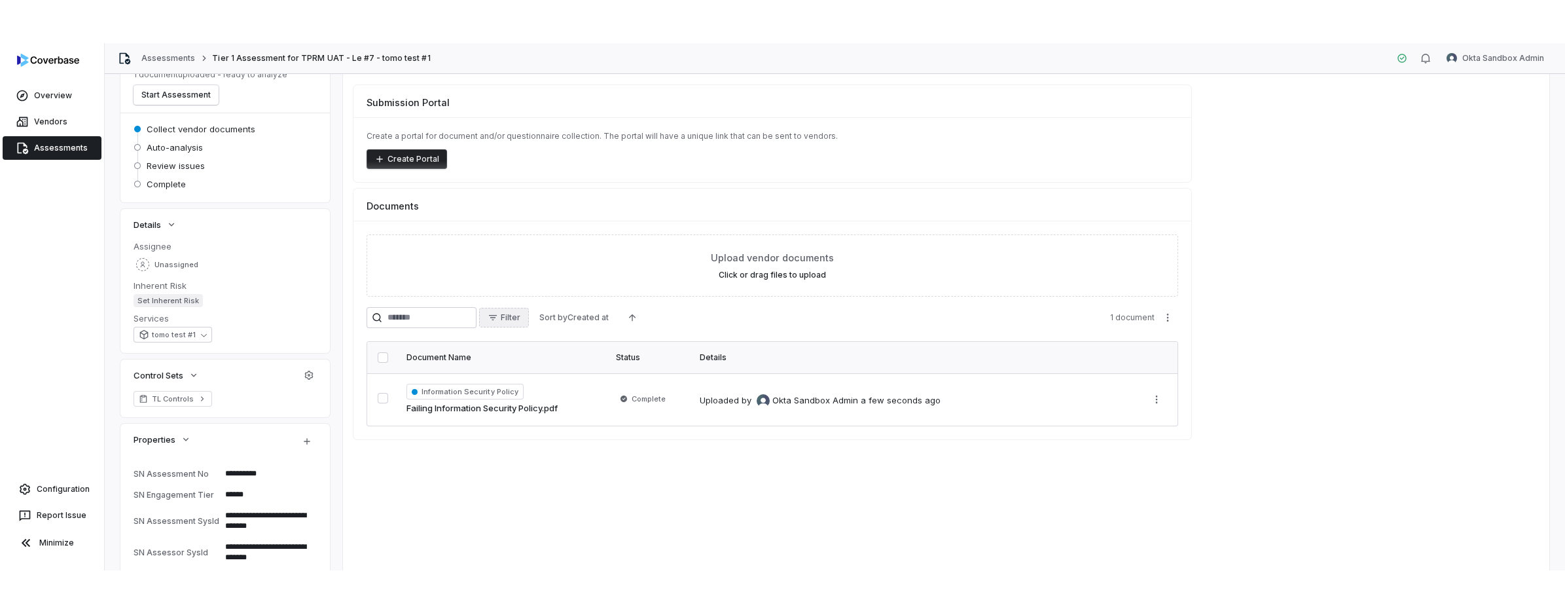
scroll to position [0, 0]
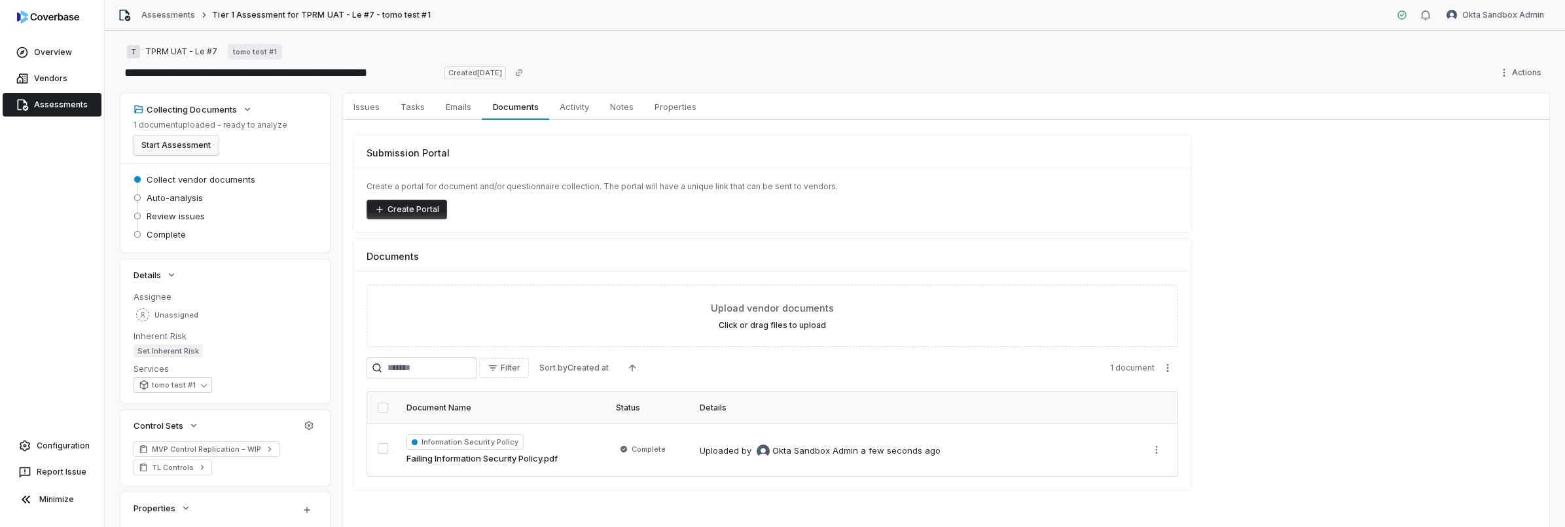
click at [193, 149] on button "Start Assessment" at bounding box center [176, 146] width 85 height 20
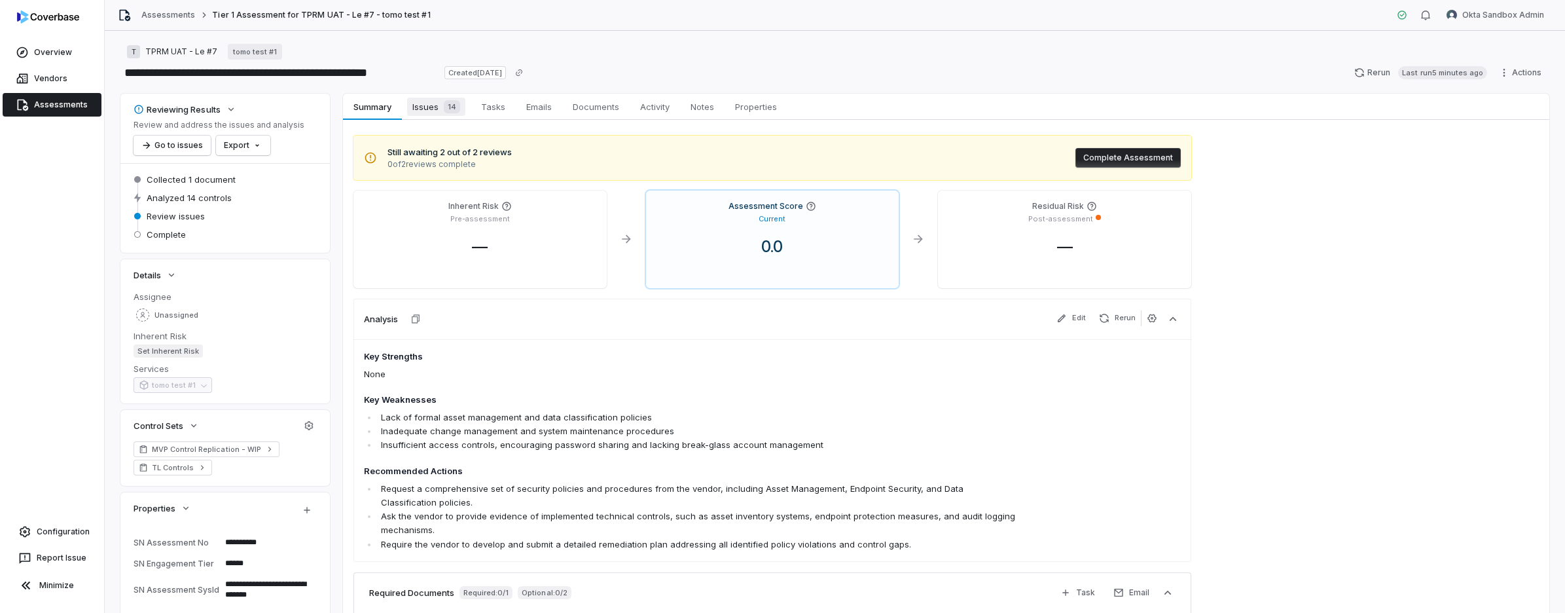
click at [434, 108] on span "Issues 14" at bounding box center [436, 107] width 58 height 18
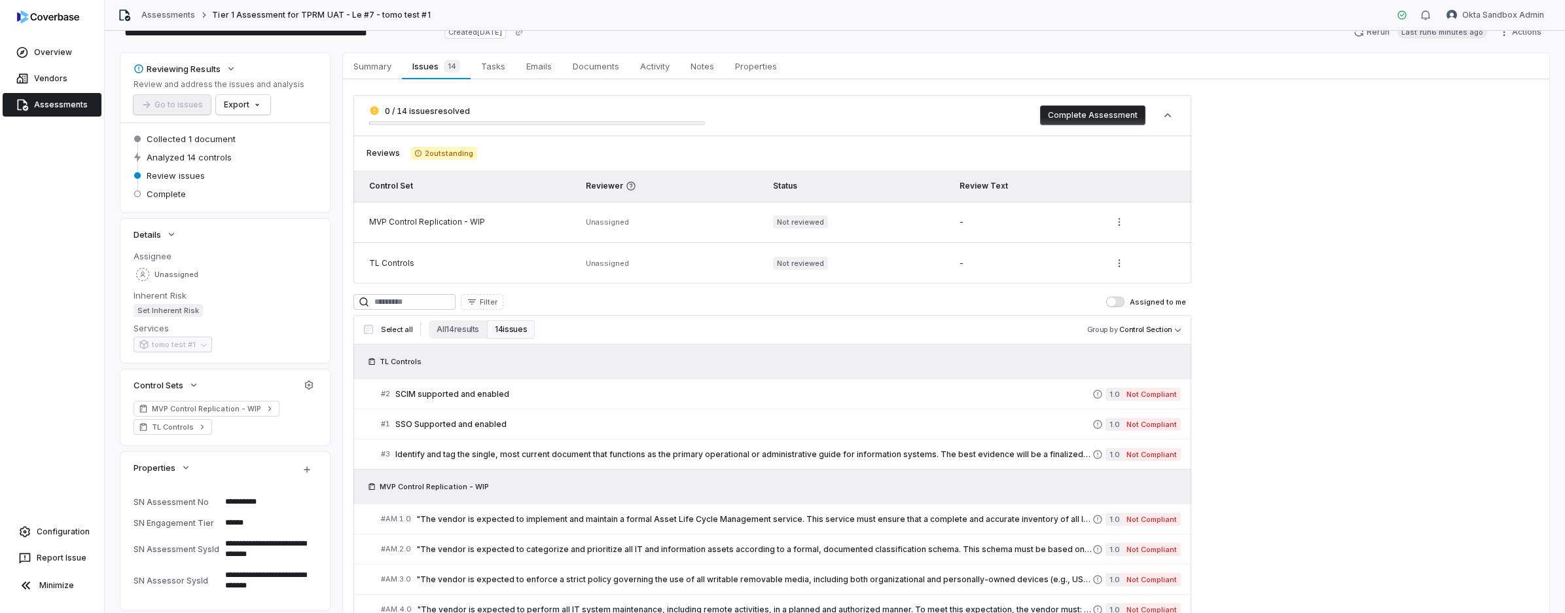
scroll to position [178, 0]
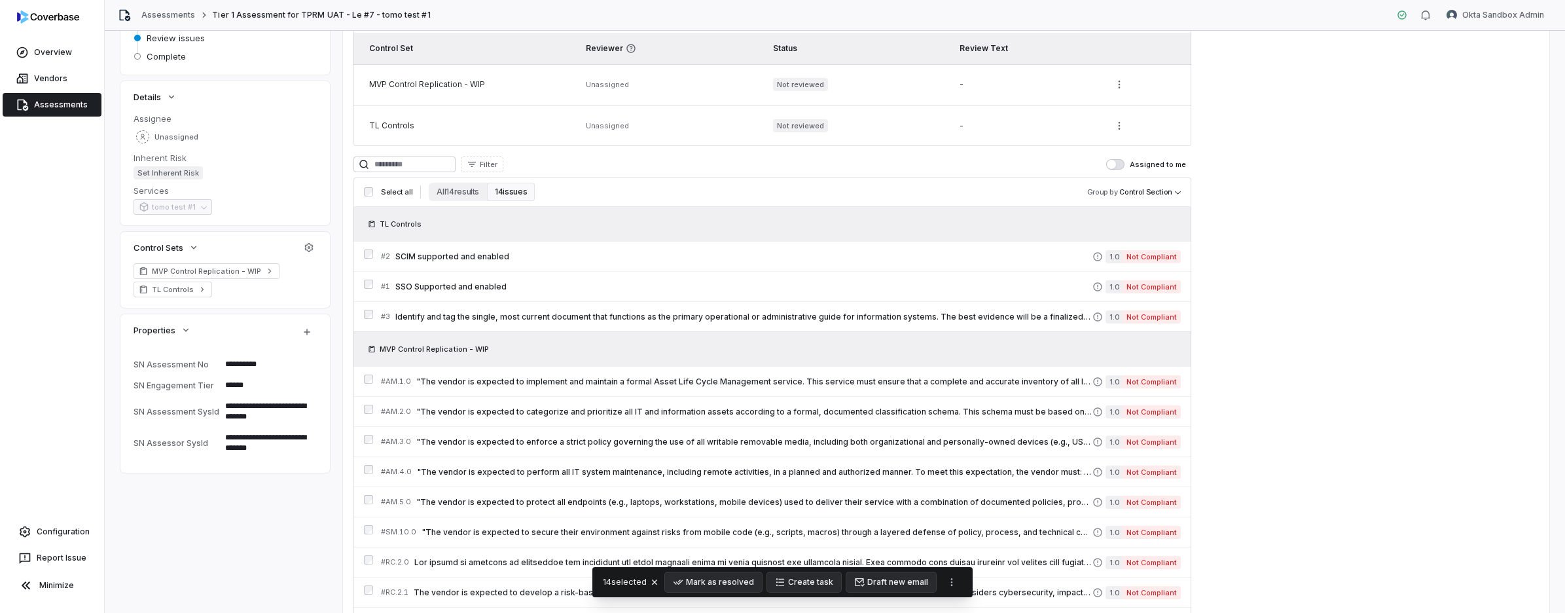
click at [1284, 485] on div "0 / 14 issues resolved Complete Assessment Reviews 2 outstanding Control Set Re…" at bounding box center [946, 327] width 1206 height 771
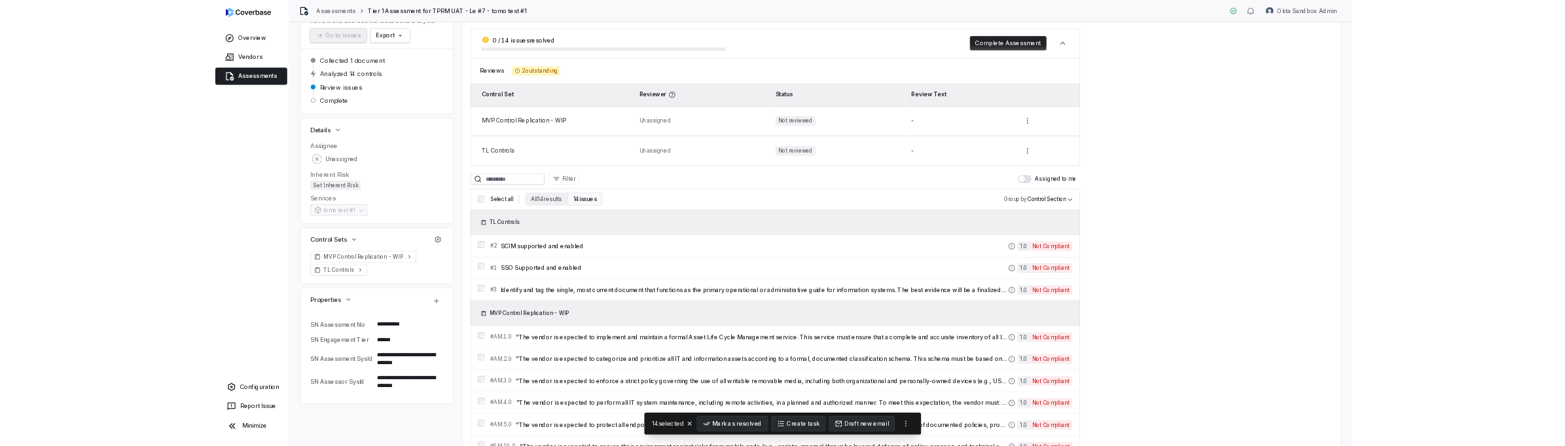
scroll to position [0, 0]
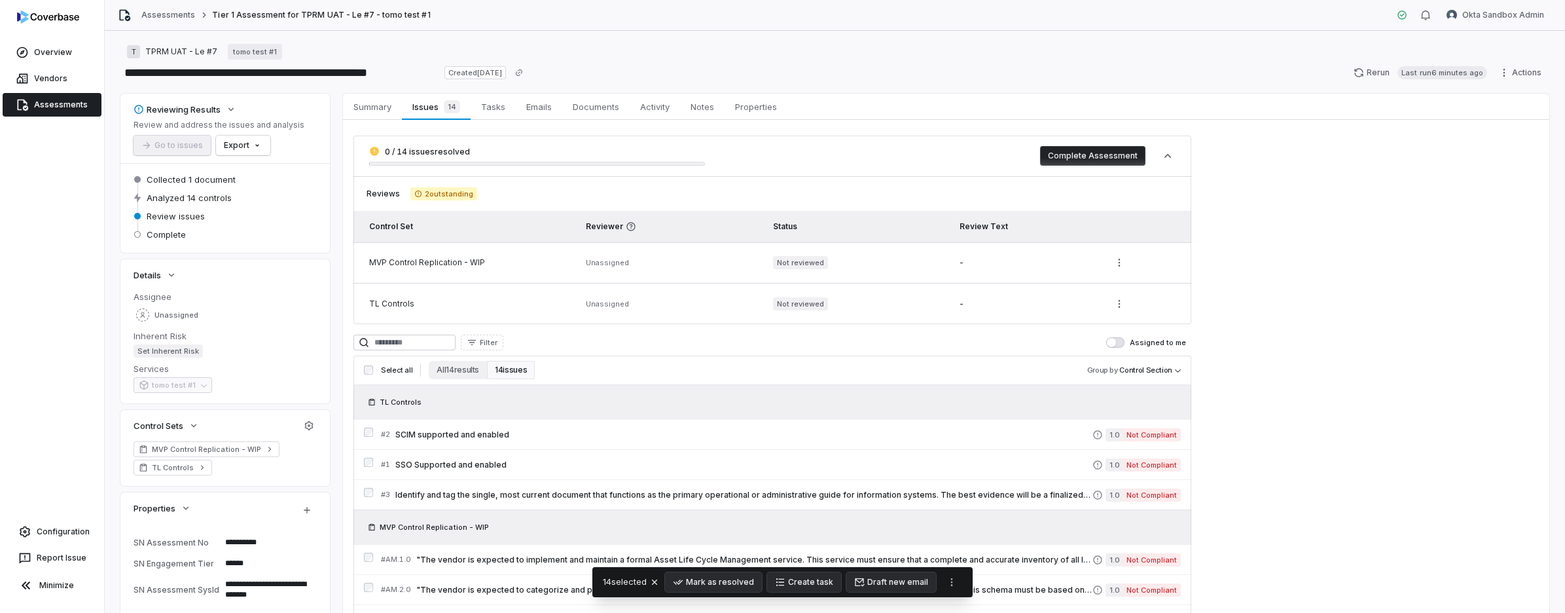
click at [1115, 162] on button "Complete Assessment" at bounding box center [1092, 156] width 105 height 20
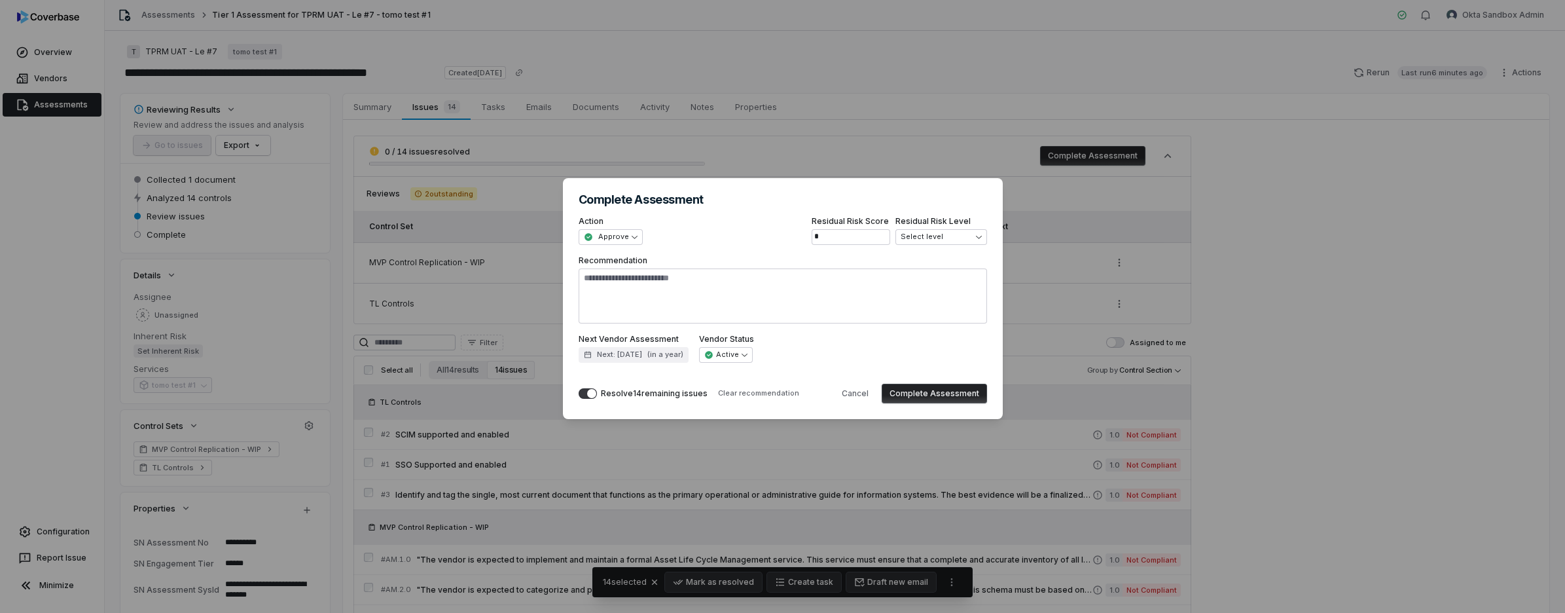
type textarea "*"
click at [619, 245] on div "**********" at bounding box center [783, 289] width 408 height 147
click at [621, 238] on div "**********" at bounding box center [782, 306] width 1565 height 299
select select "******"
type textarea "*"
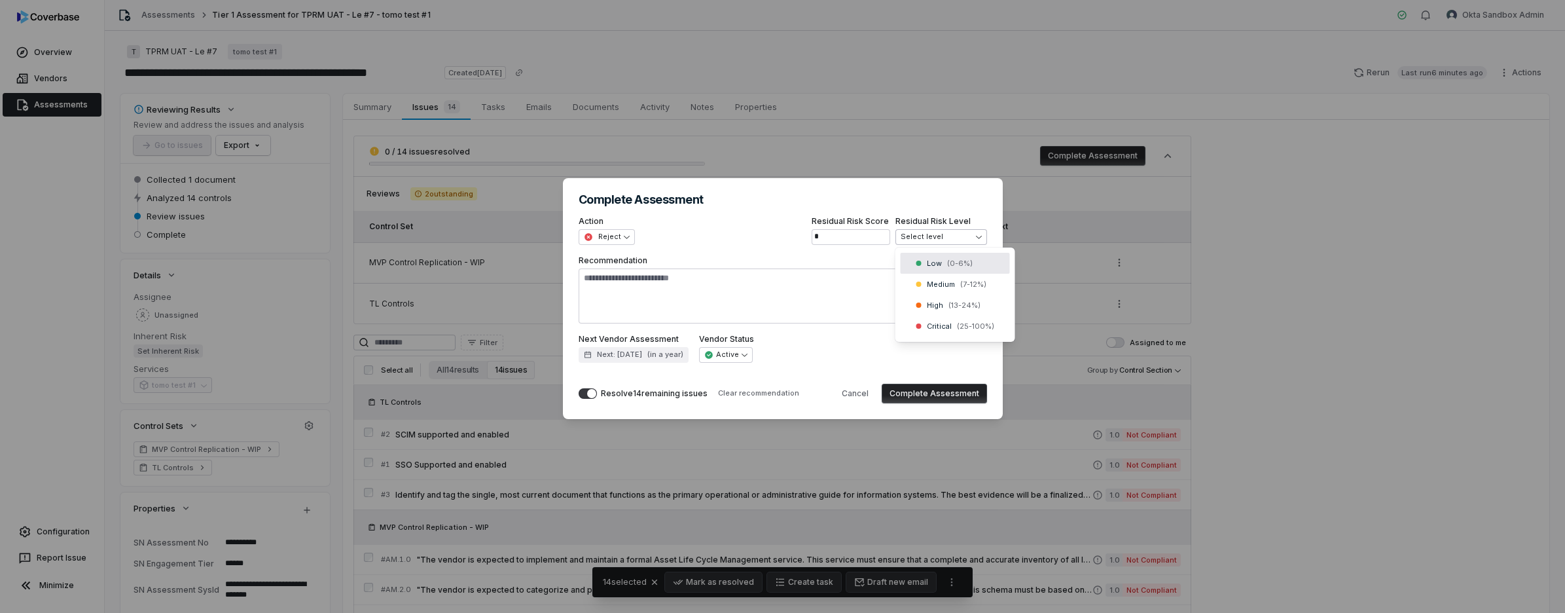
click at [931, 234] on div "**********" at bounding box center [782, 306] width 1565 height 299
select select "**********"
type textarea "*"
click at [595, 230] on div "**********" at bounding box center [782, 306] width 1565 height 299
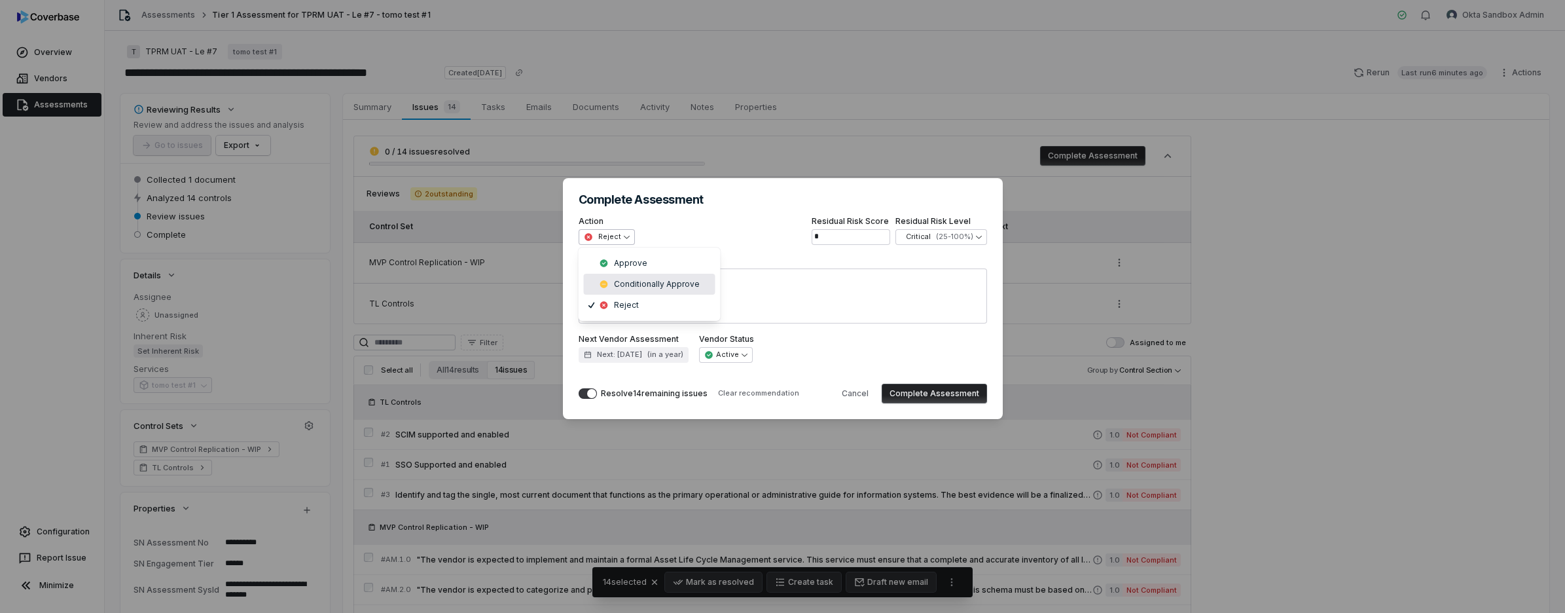
select select "**********"
click at [647, 283] on textarea "Recommendation" at bounding box center [783, 295] width 408 height 55
type textarea "*"
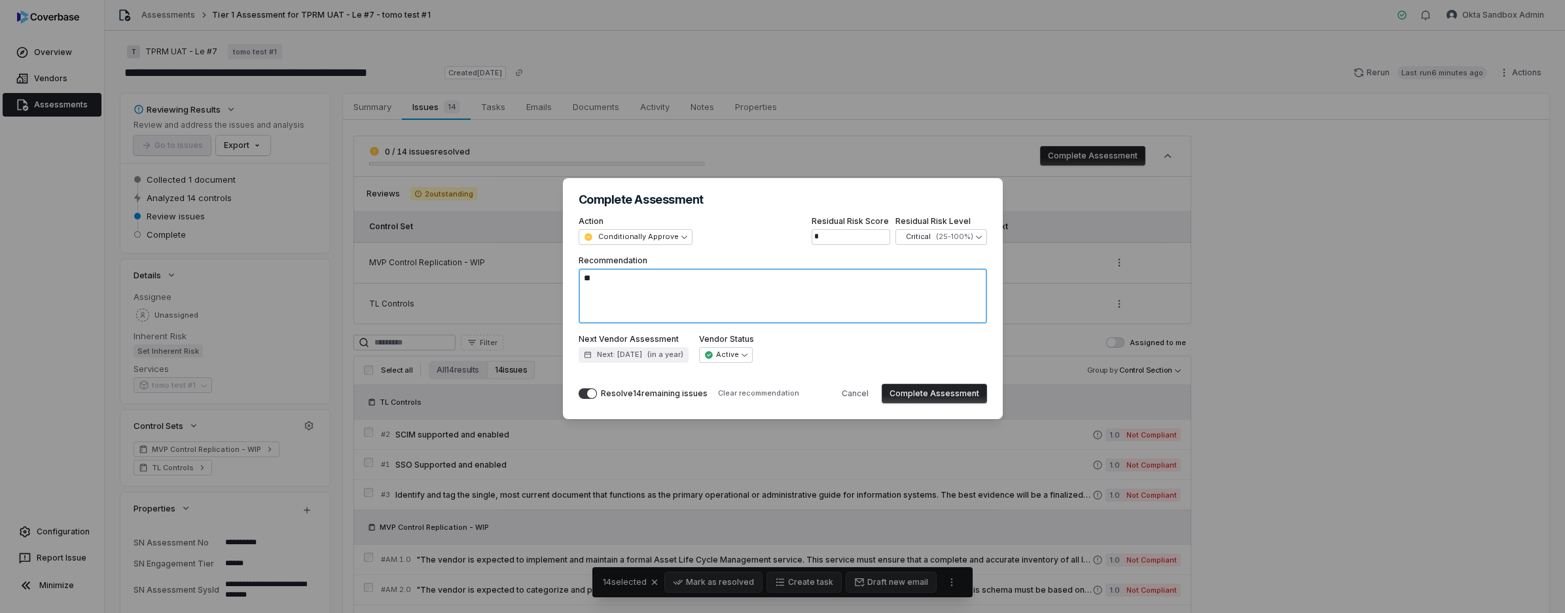
type textarea "***"
type textarea "*"
type textarea "****"
type textarea "*"
type textarea "****"
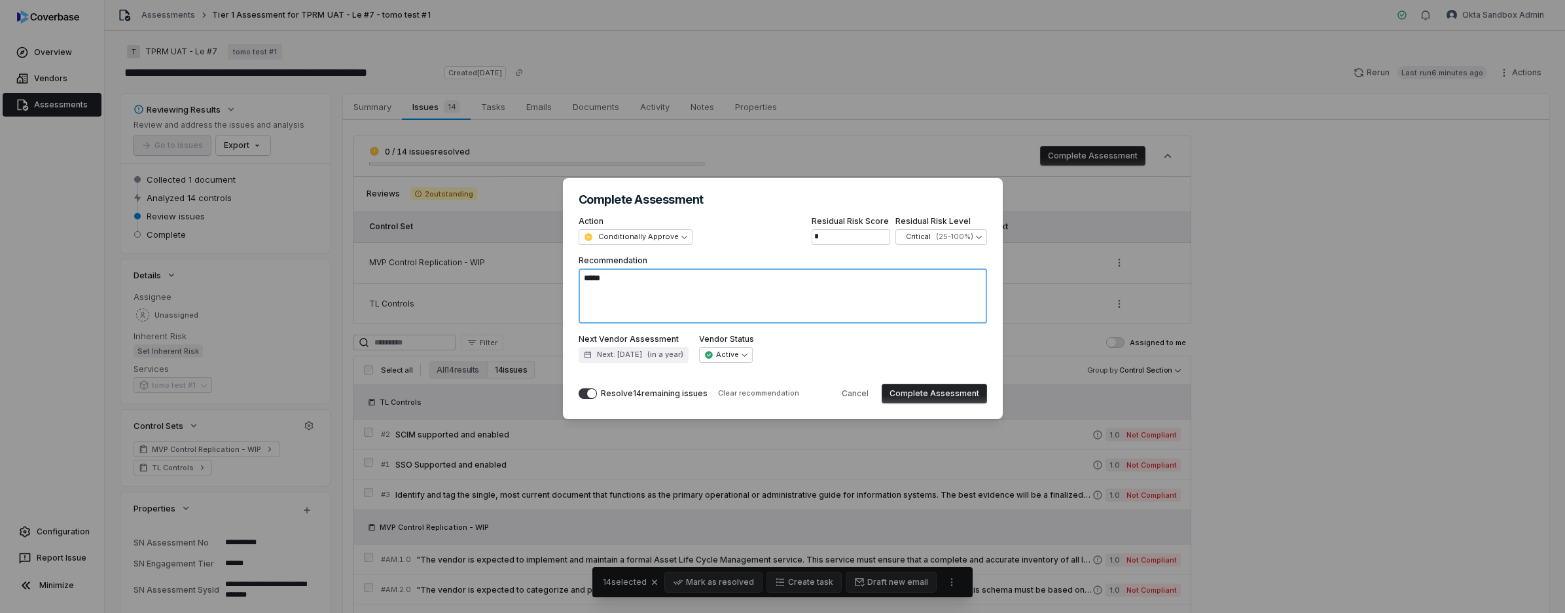
type textarea "*"
type textarea "******"
type textarea "*"
type textarea "*******"
type textarea "*"
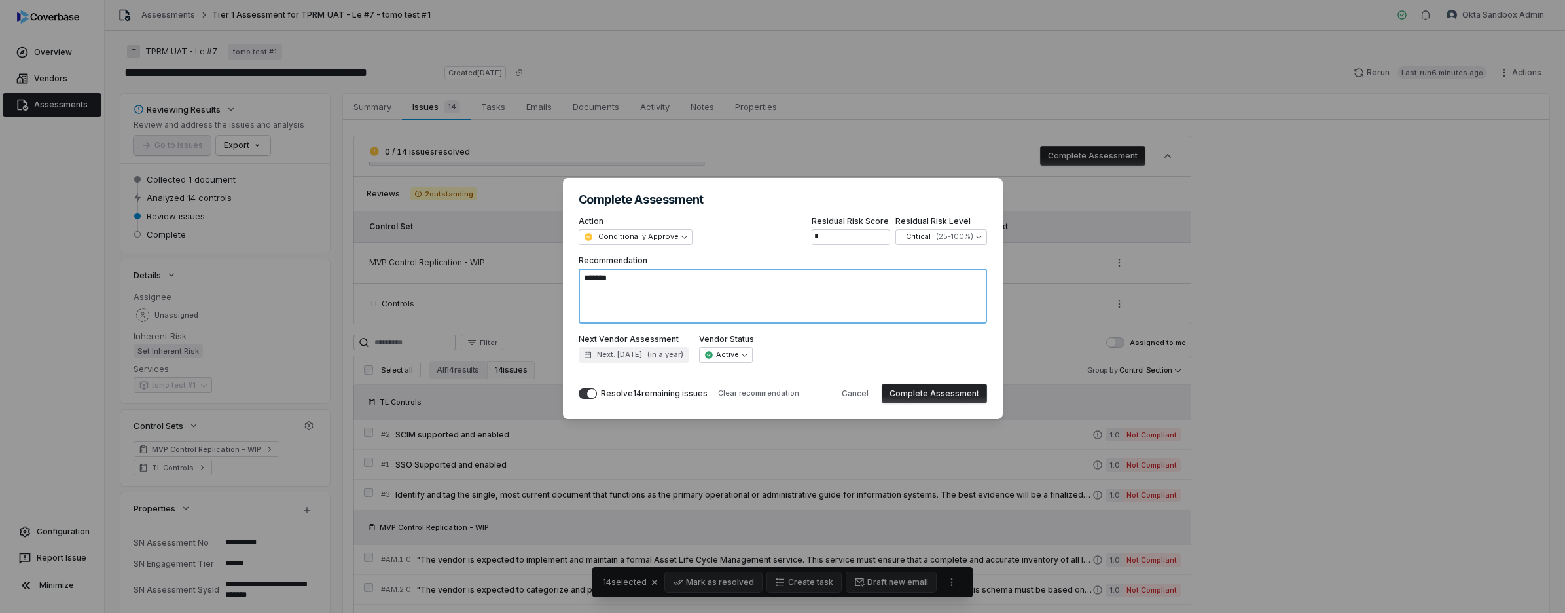
type textarea "********"
type textarea "*"
type textarea "*********"
type textarea "*"
type textarea "**********"
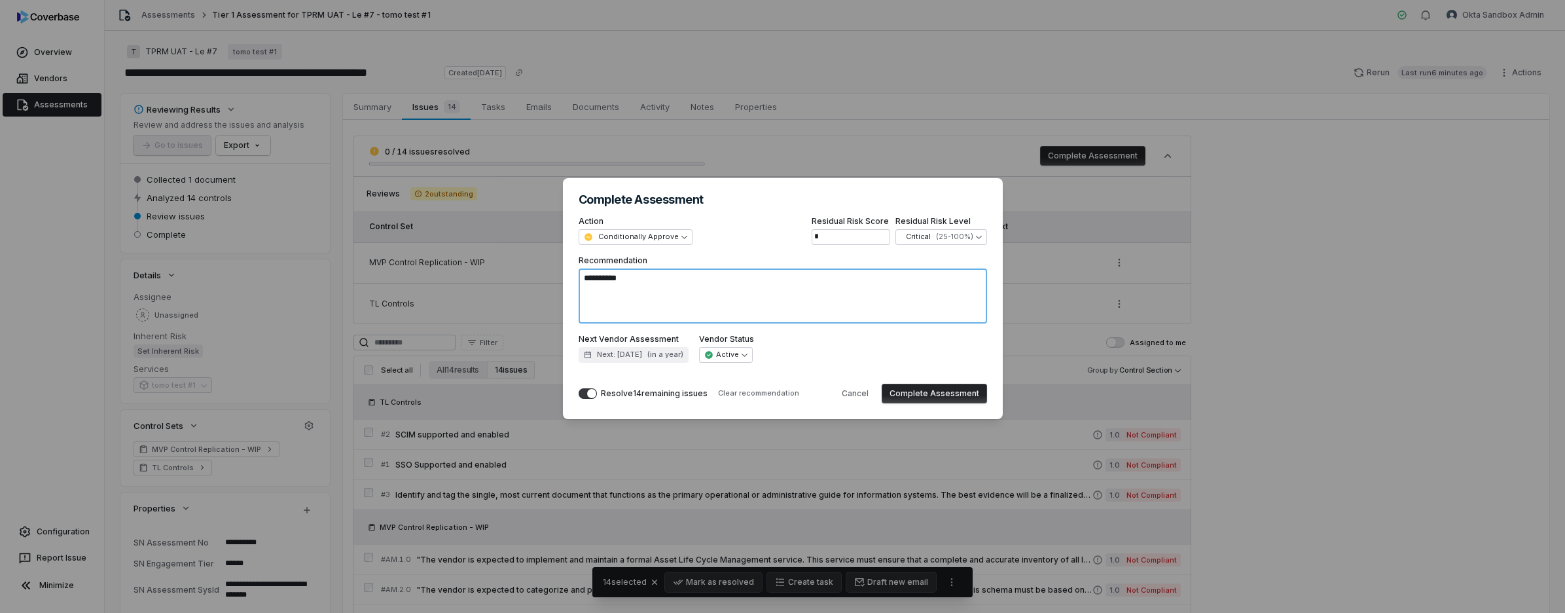
type textarea "*"
type textarea "**********"
type textarea "*"
type textarea "**********"
type textarea "*"
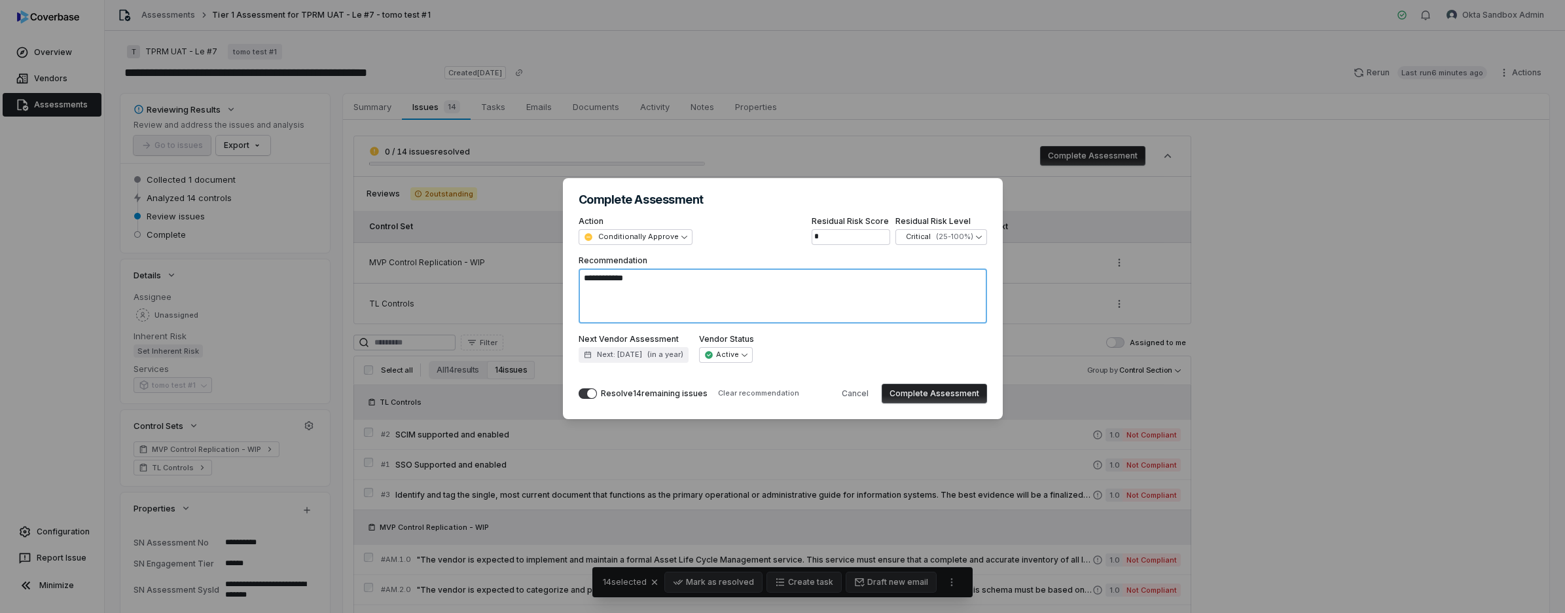
type textarea "**********"
type textarea "*"
type textarea "**********"
type textarea "*"
type textarea "**********"
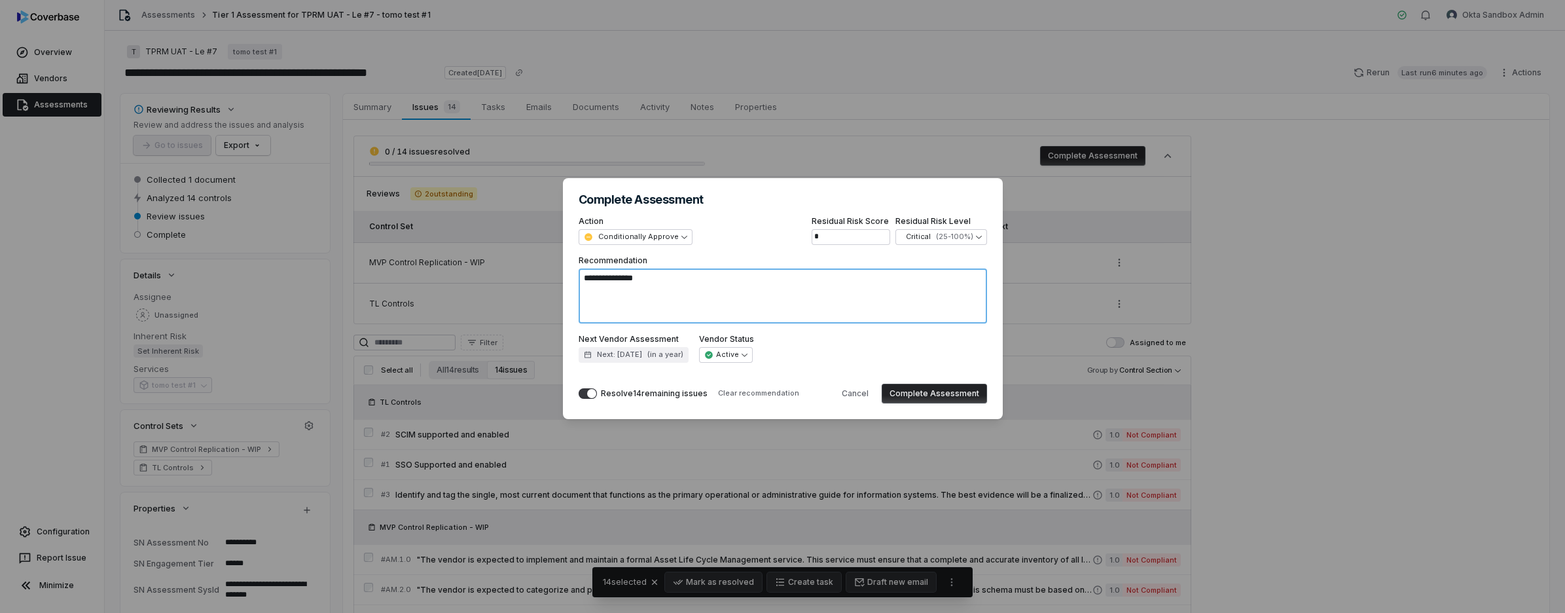
type textarea "*"
type textarea "**********"
type textarea "*"
type textarea "**********"
type textarea "*"
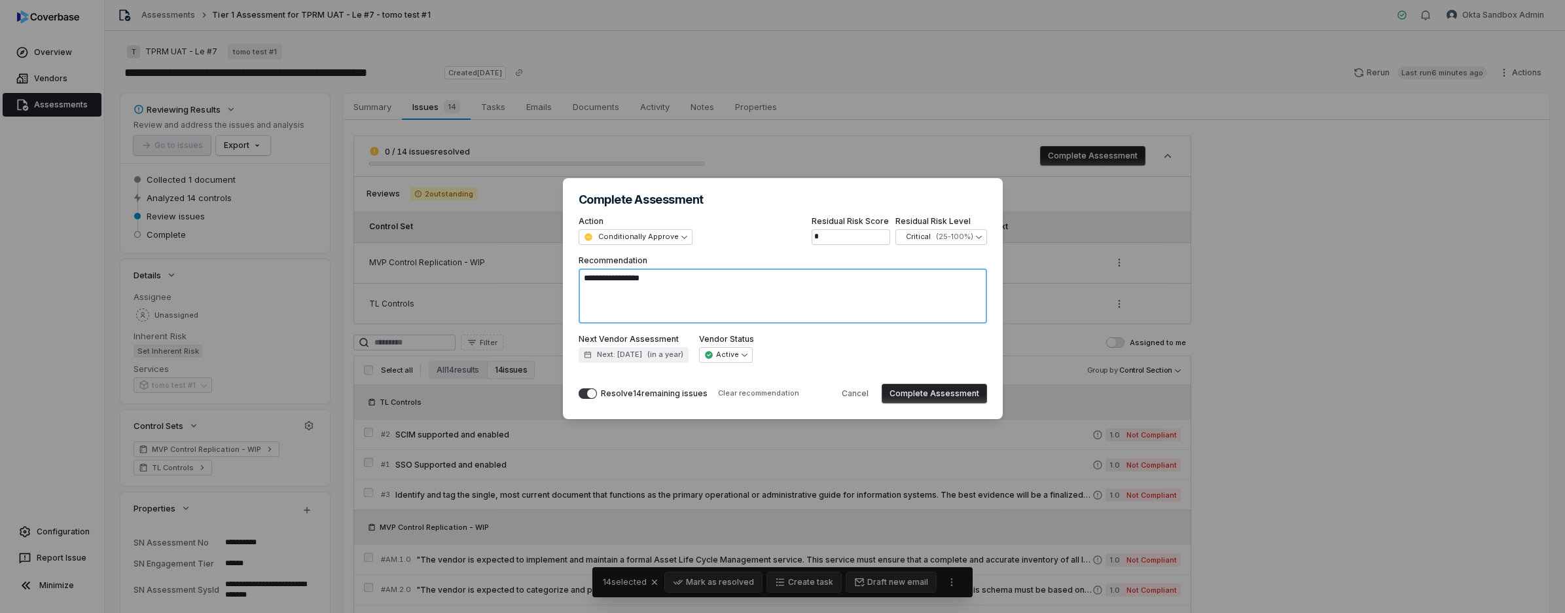
type textarea "**********"
type textarea "*"
type textarea "**********"
type textarea "*"
type textarea "**********"
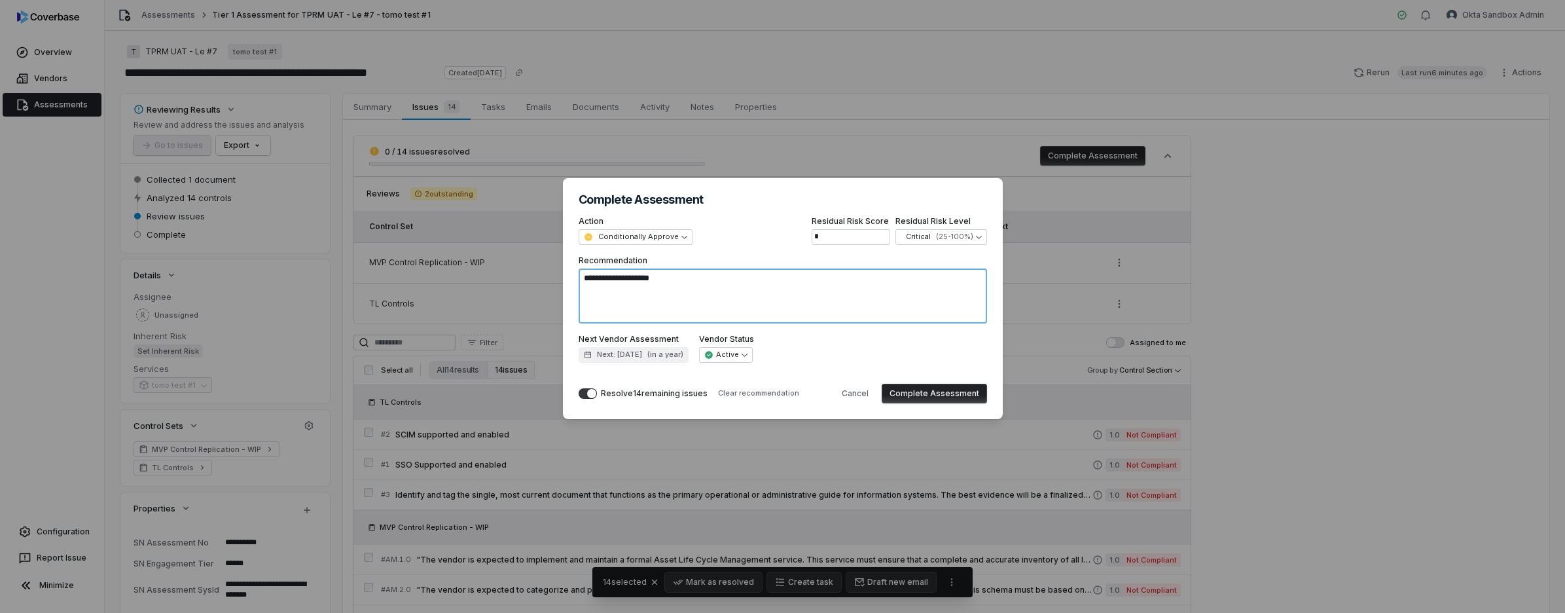
type textarea "*"
type textarea "**********"
type textarea "*"
type textarea "**********"
click at [585, 393] on button "Resolve 14 remaining issues" at bounding box center [588, 393] width 18 height 10
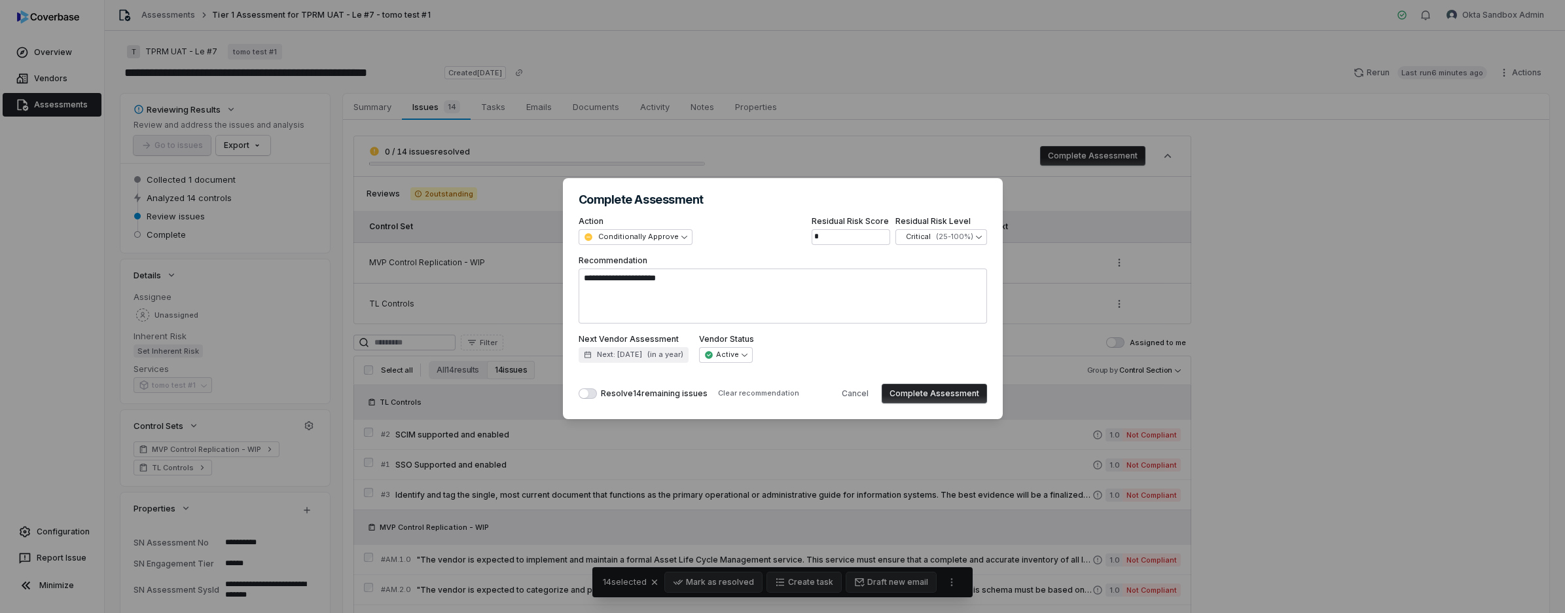
click at [920, 400] on button "Complete Assessment" at bounding box center [934, 394] width 105 height 20
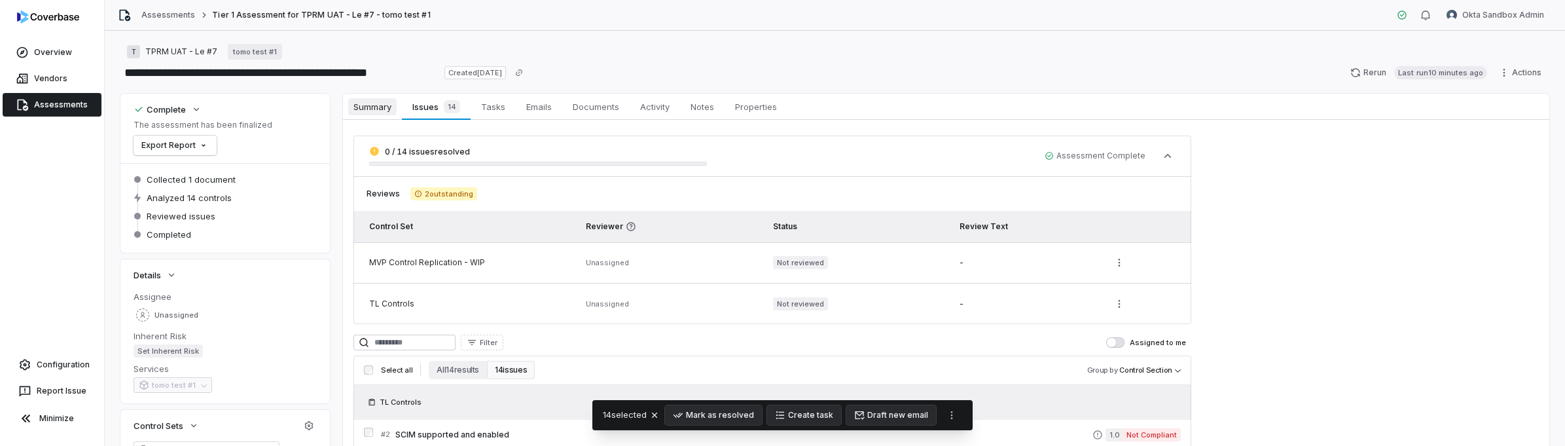
click at [372, 107] on span "Summary" at bounding box center [372, 106] width 48 height 17
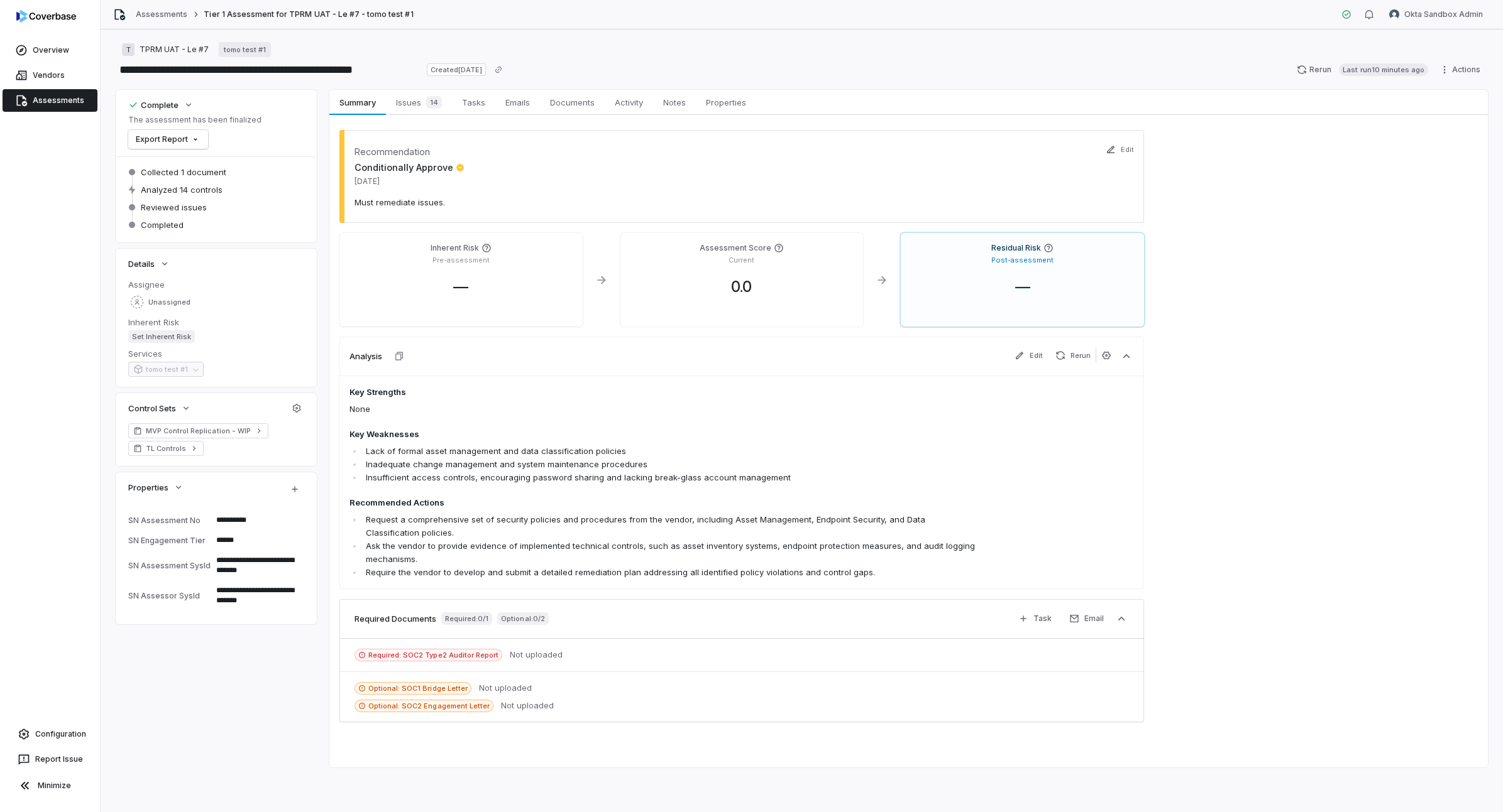
click at [1034, 253] on div "Post-assessment" at bounding box center [1023, 259] width 223 height 12
click at [1041, 262] on p "Post-assessment" at bounding box center [1022, 260] width 62 height 10
click at [1354, 274] on div "Recommendation Conditionally Approve Sep 9, 2025 Must remediate issues. Edit In…" at bounding box center [909, 442] width 1158 height 653
click at [416, 107] on span "Issues 14" at bounding box center [419, 103] width 56 height 17
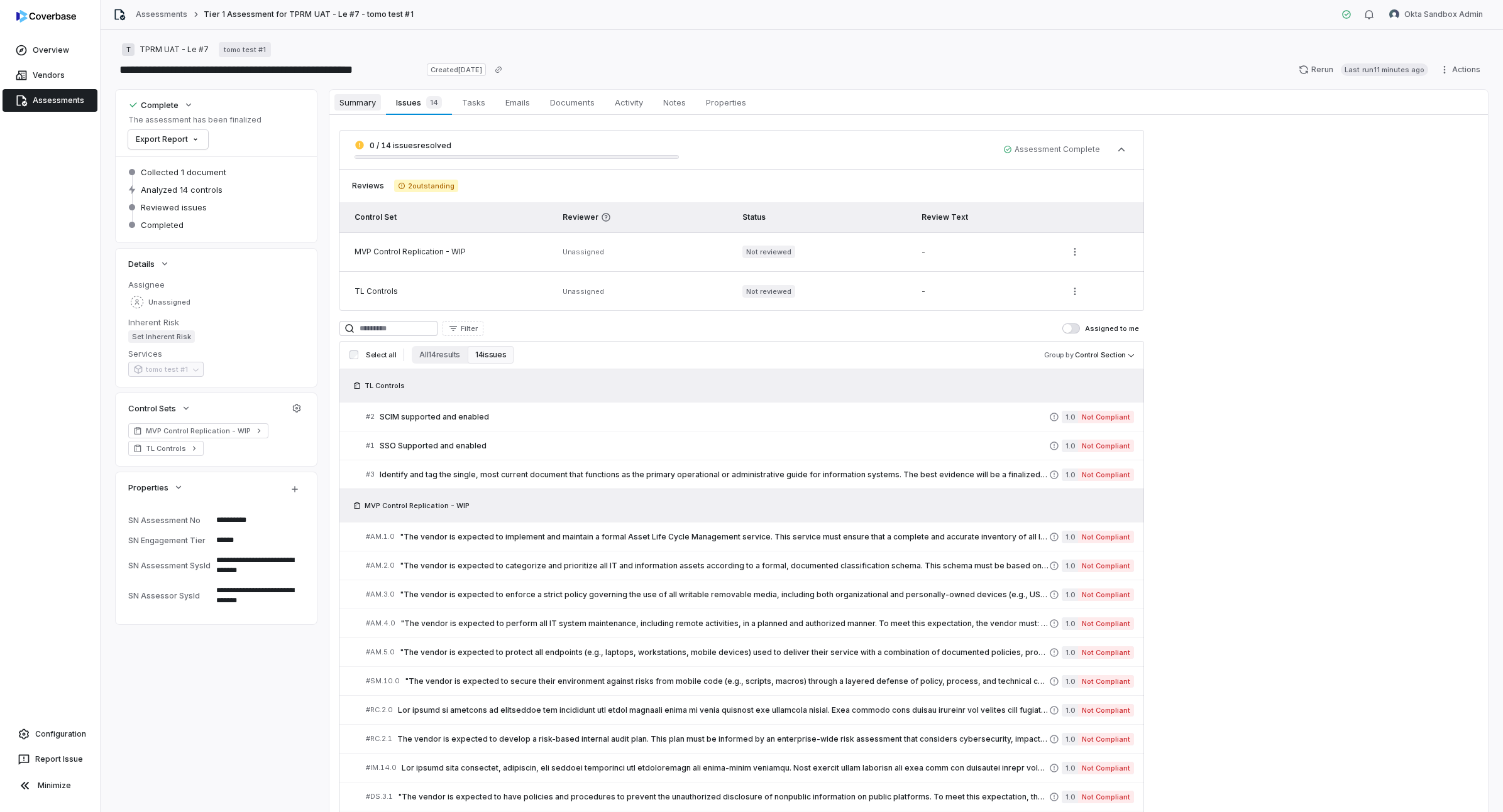
click at [370, 108] on span "Summary" at bounding box center [357, 102] width 46 height 16
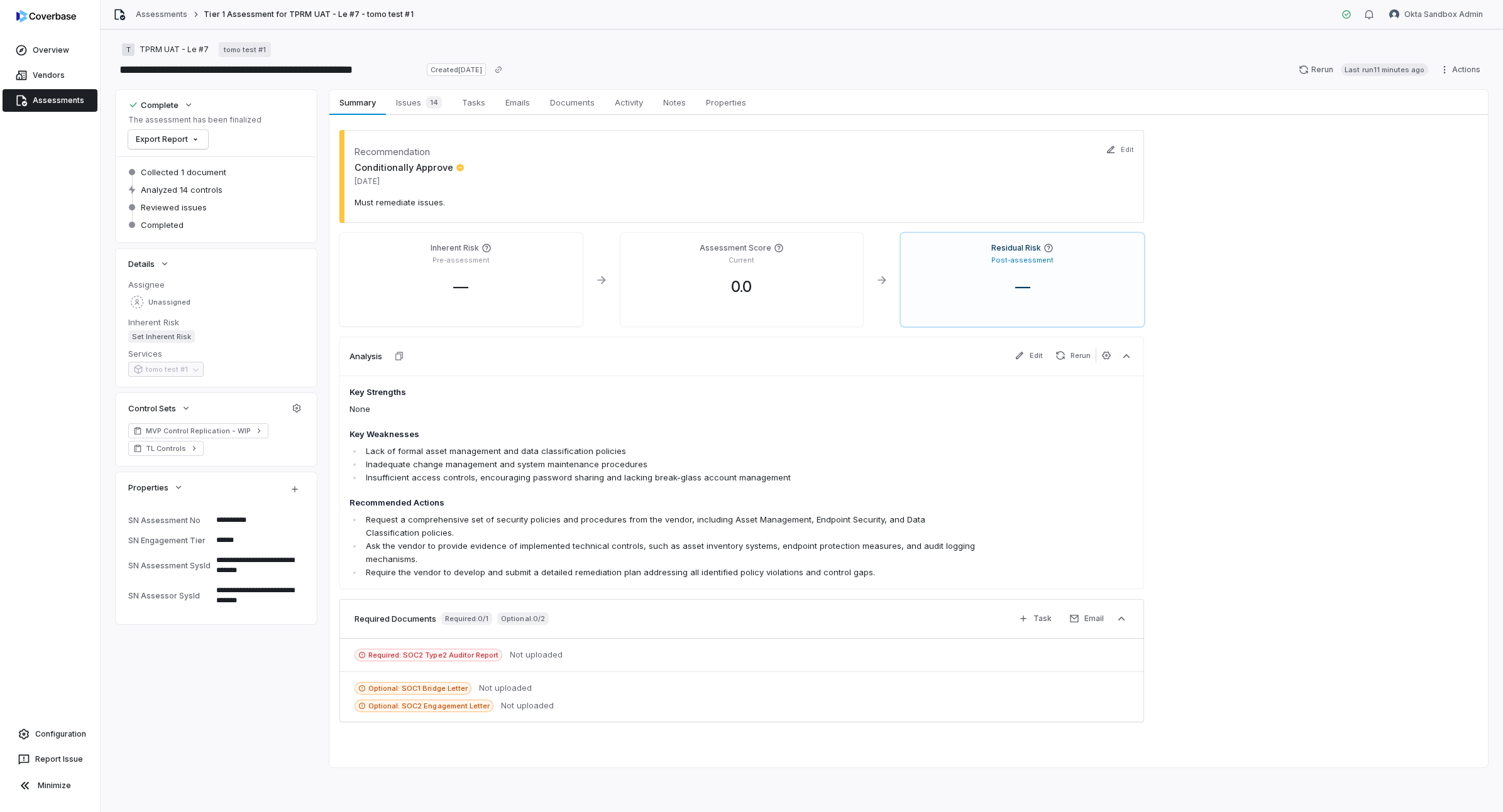
click at [1245, 400] on div "Recommendation Conditionally Approve Sep 9, 2025 Must remediate issues. Edit In…" at bounding box center [909, 442] width 1158 height 653
click at [52, 99] on span "Assessments" at bounding box center [59, 101] width 52 height 10
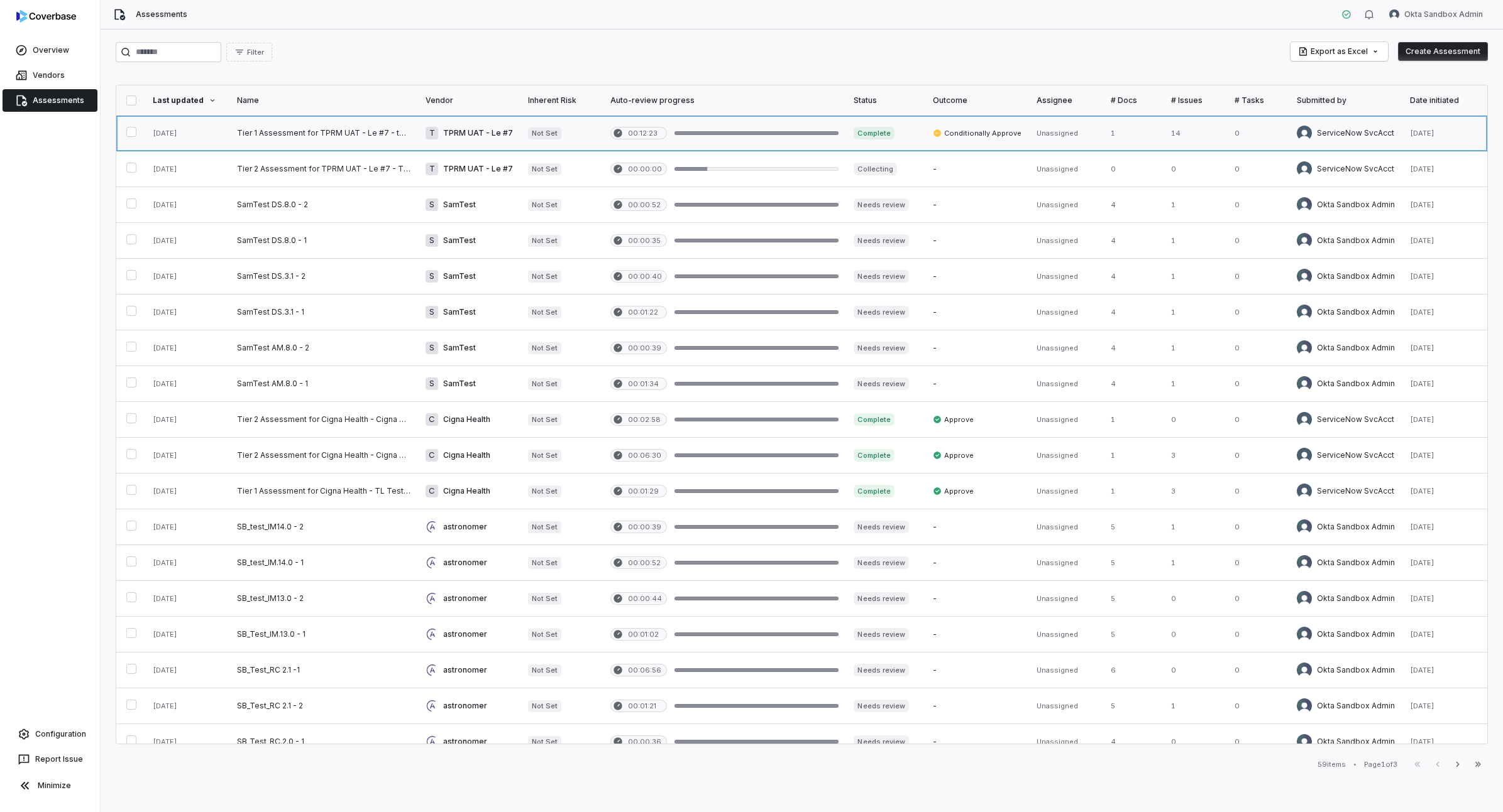
click at [991, 136] on link at bounding box center [978, 132] width 104 height 36
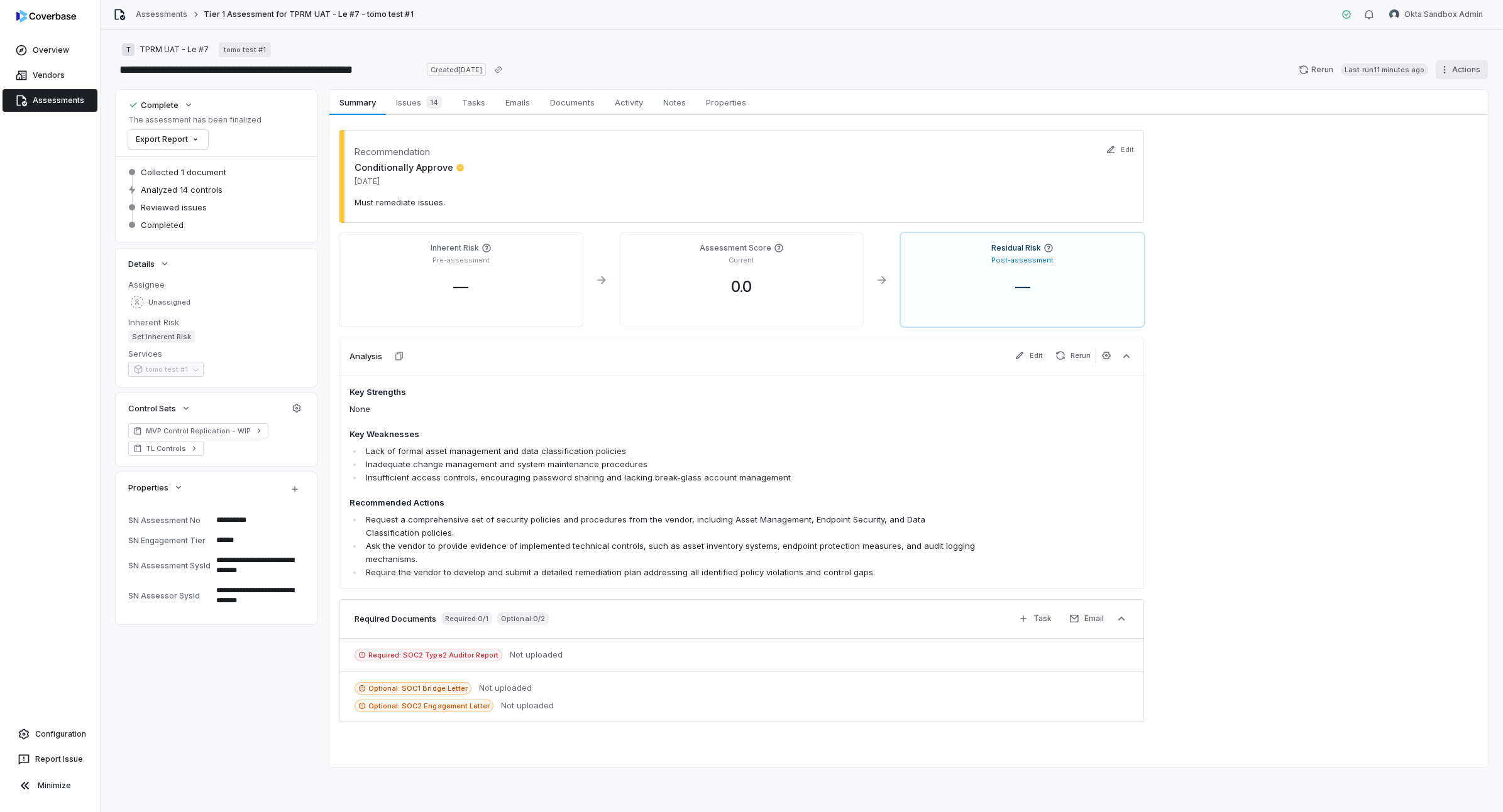
click at [1469, 66] on html "**********" at bounding box center [751, 406] width 1503 height 812
click at [1225, 135] on html "**********" at bounding box center [751, 406] width 1503 height 812
click at [746, 101] on span "Properties" at bounding box center [726, 102] width 50 height 16
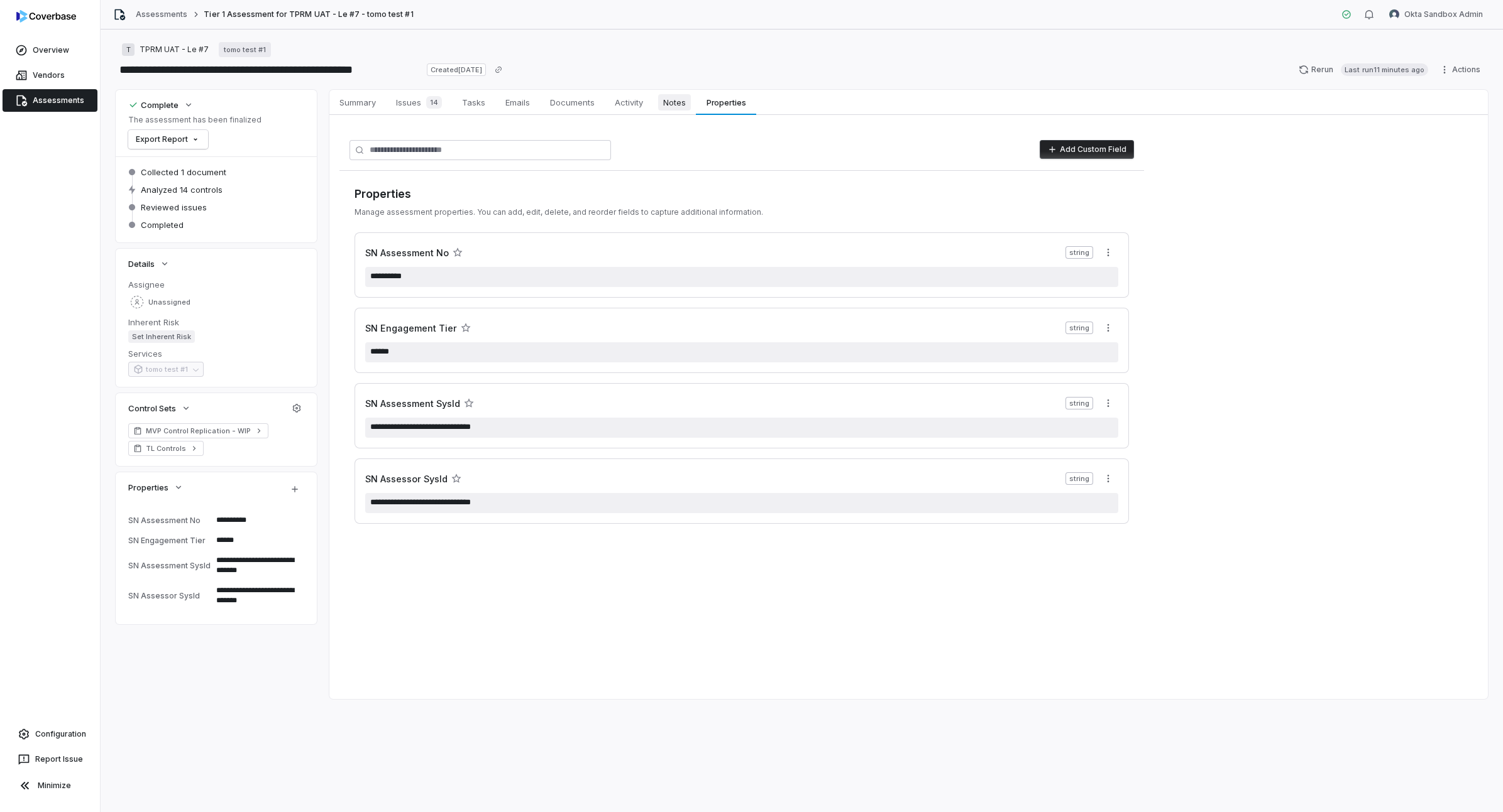
click at [669, 107] on span "Notes" at bounding box center [674, 102] width 33 height 16
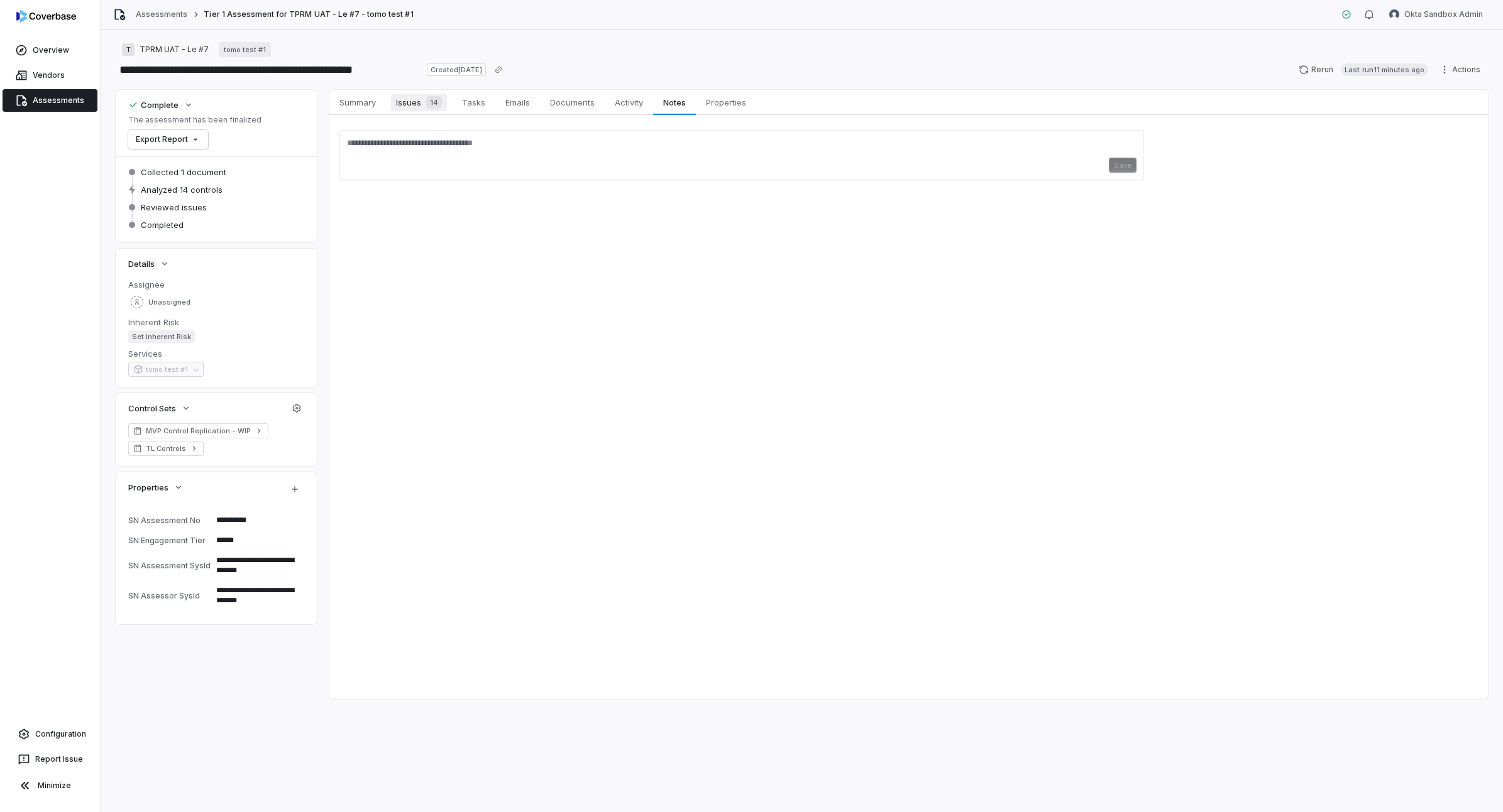
click at [403, 109] on span "Issues 14" at bounding box center [419, 103] width 56 height 17
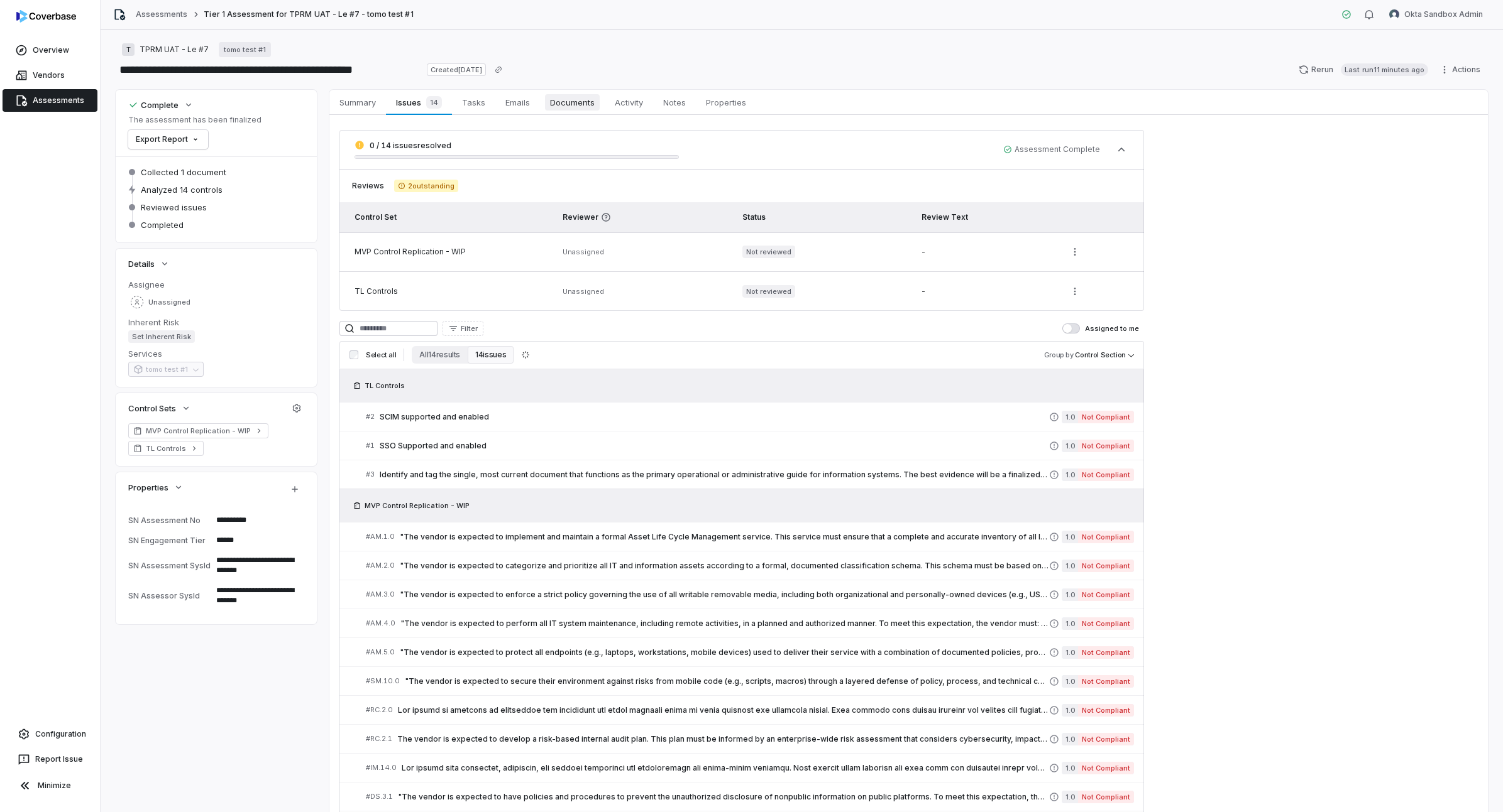
click at [566, 113] on link "Documents Documents" at bounding box center [571, 103] width 64 height 25
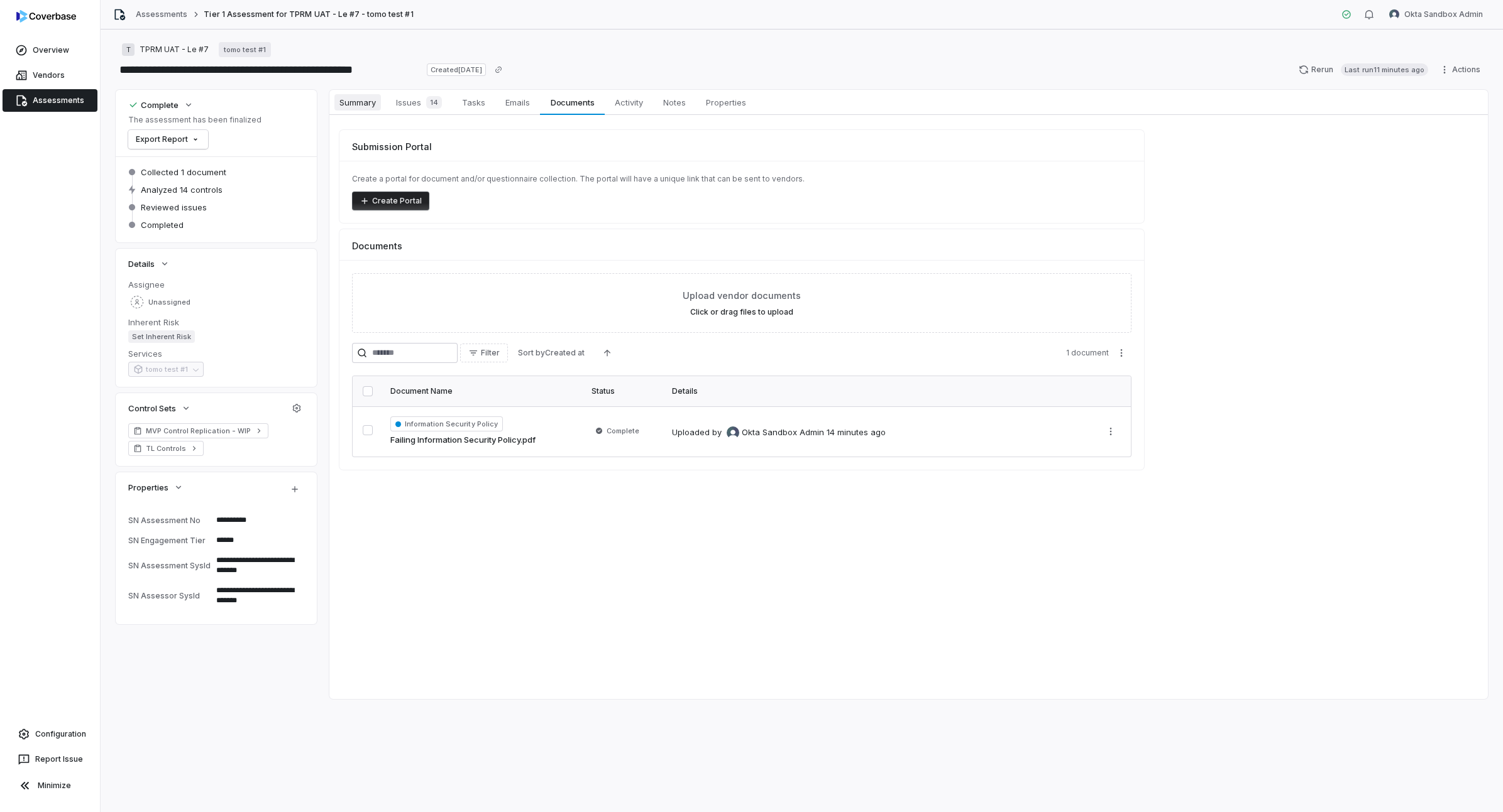
click at [360, 103] on span "Summary" at bounding box center [357, 102] width 46 height 16
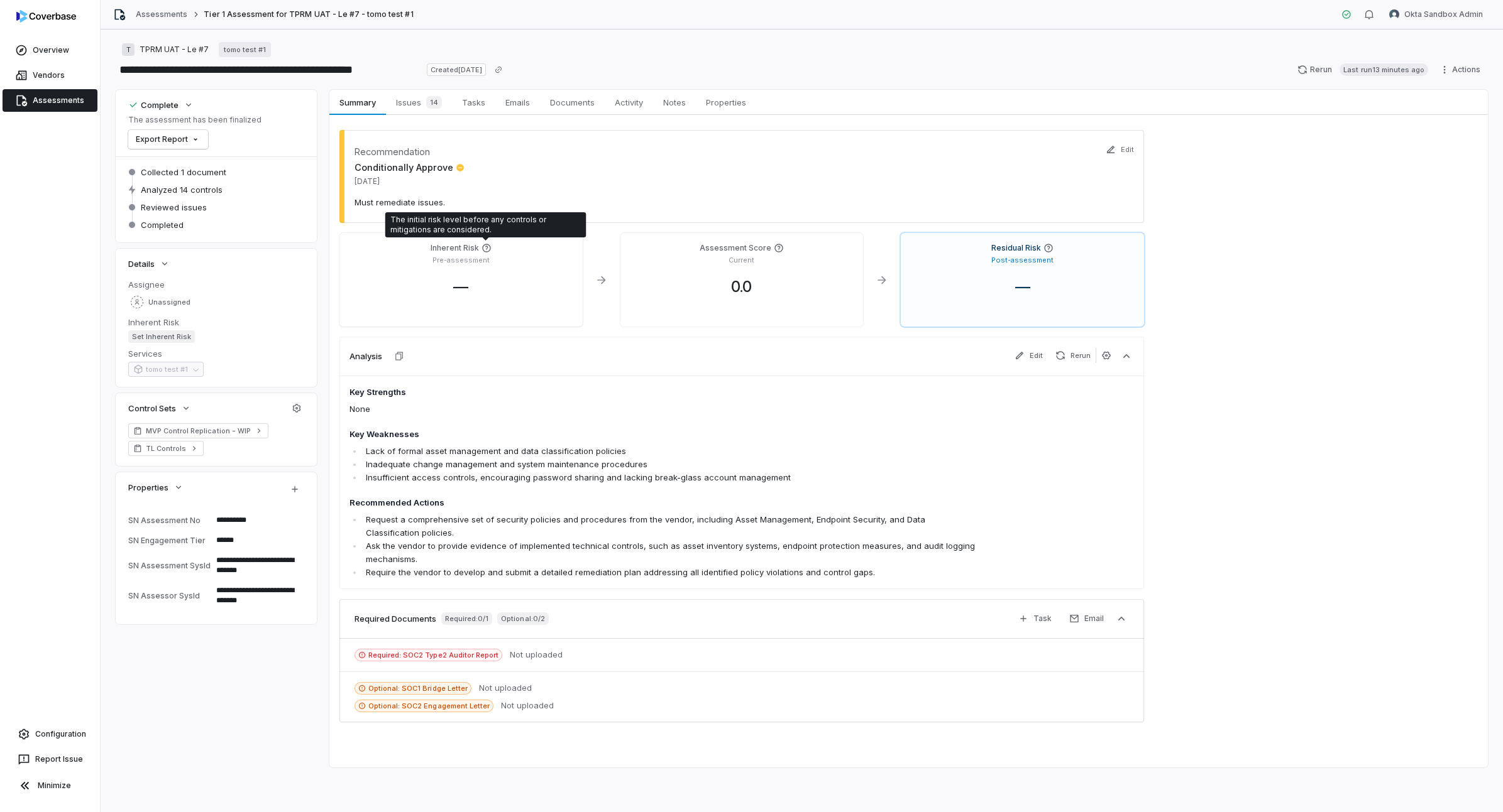
click at [484, 252] on icon at bounding box center [486, 248] width 10 height 10
click at [487, 250] on icon at bounding box center [486, 248] width 10 height 10
drag, startPoint x: 819, startPoint y: 349, endPoint x: 800, endPoint y: 349, distance: 19.0
click at [819, 349] on div "Analysis Edit Rerun" at bounding box center [741, 356] width 805 height 39
click at [422, 108] on span "Issues 14" at bounding box center [419, 103] width 56 height 17
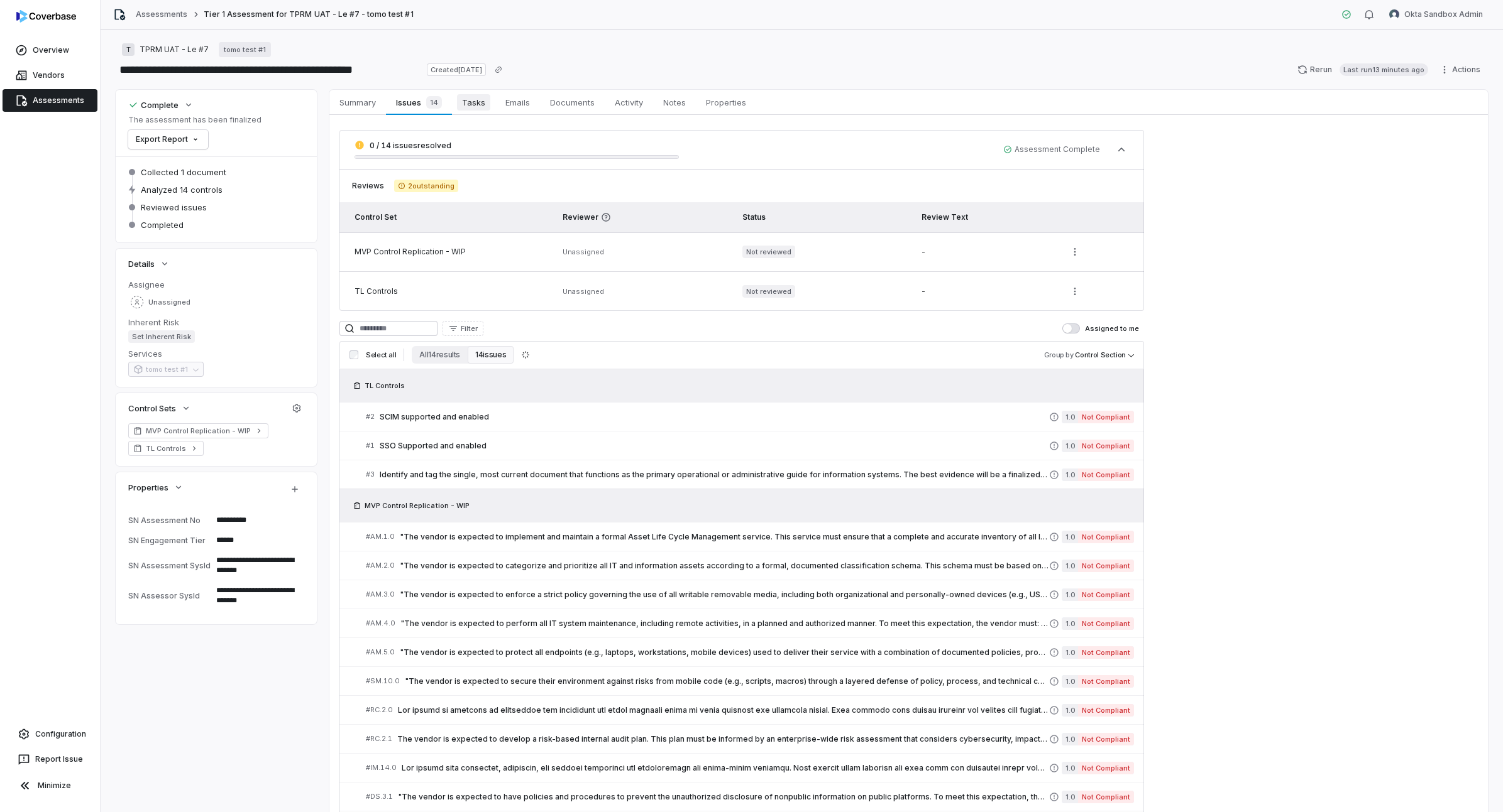
click at [491, 103] on link "Tasks Tasks" at bounding box center [473, 103] width 43 height 25
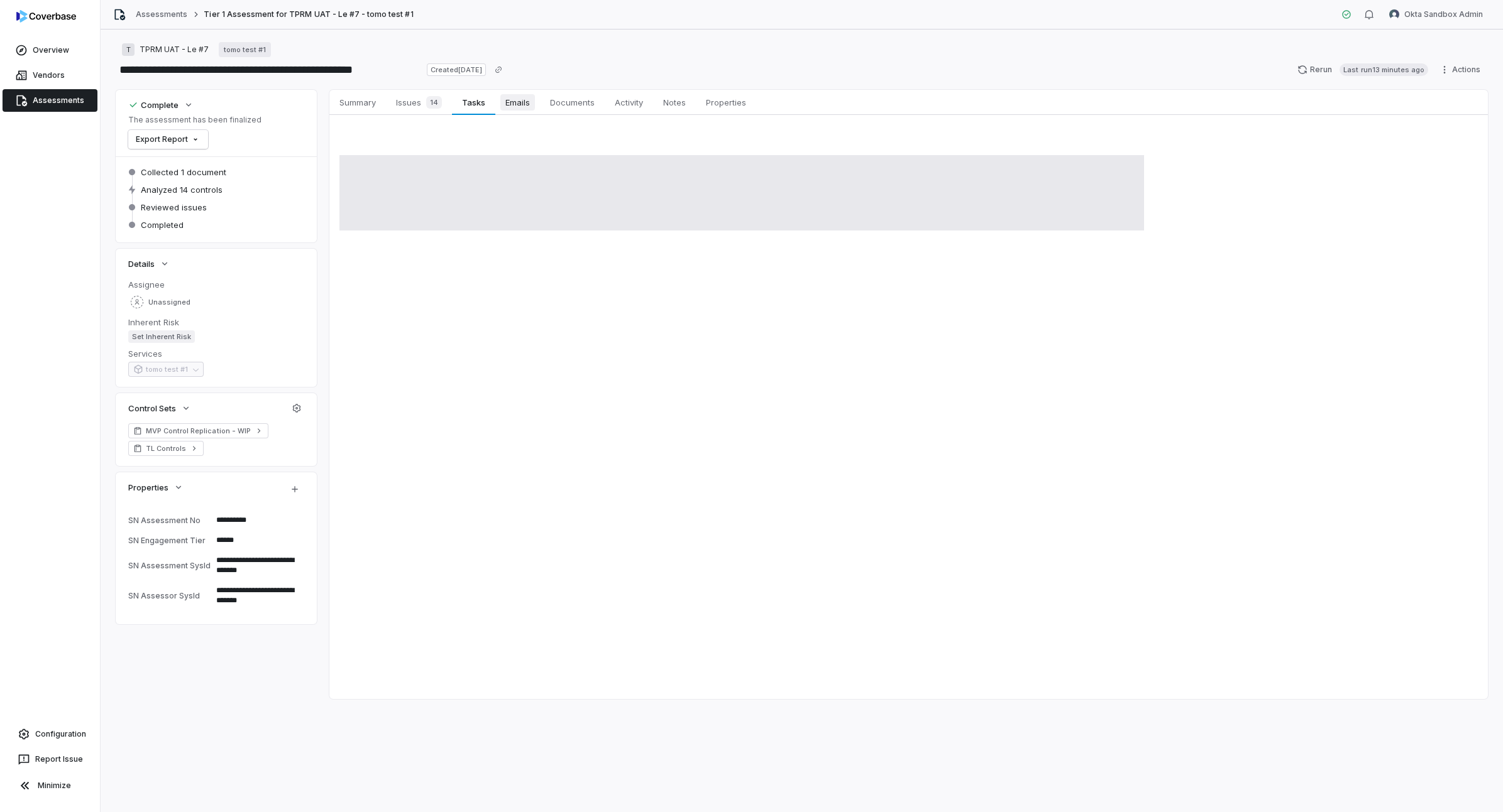
click at [527, 104] on span "Emails" at bounding box center [518, 102] width 35 height 16
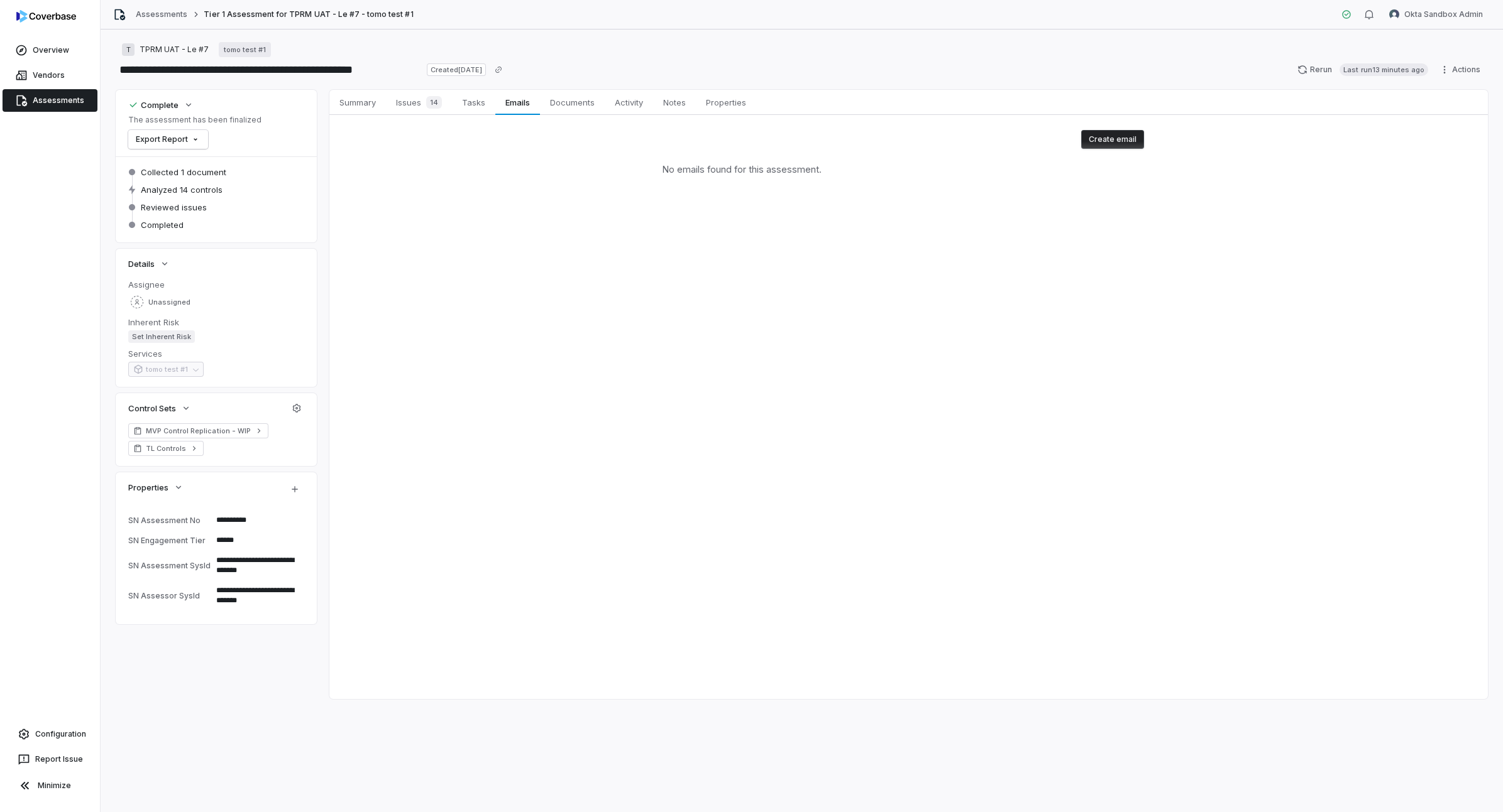
click at [65, 105] on span "Assessments" at bounding box center [59, 101] width 52 height 10
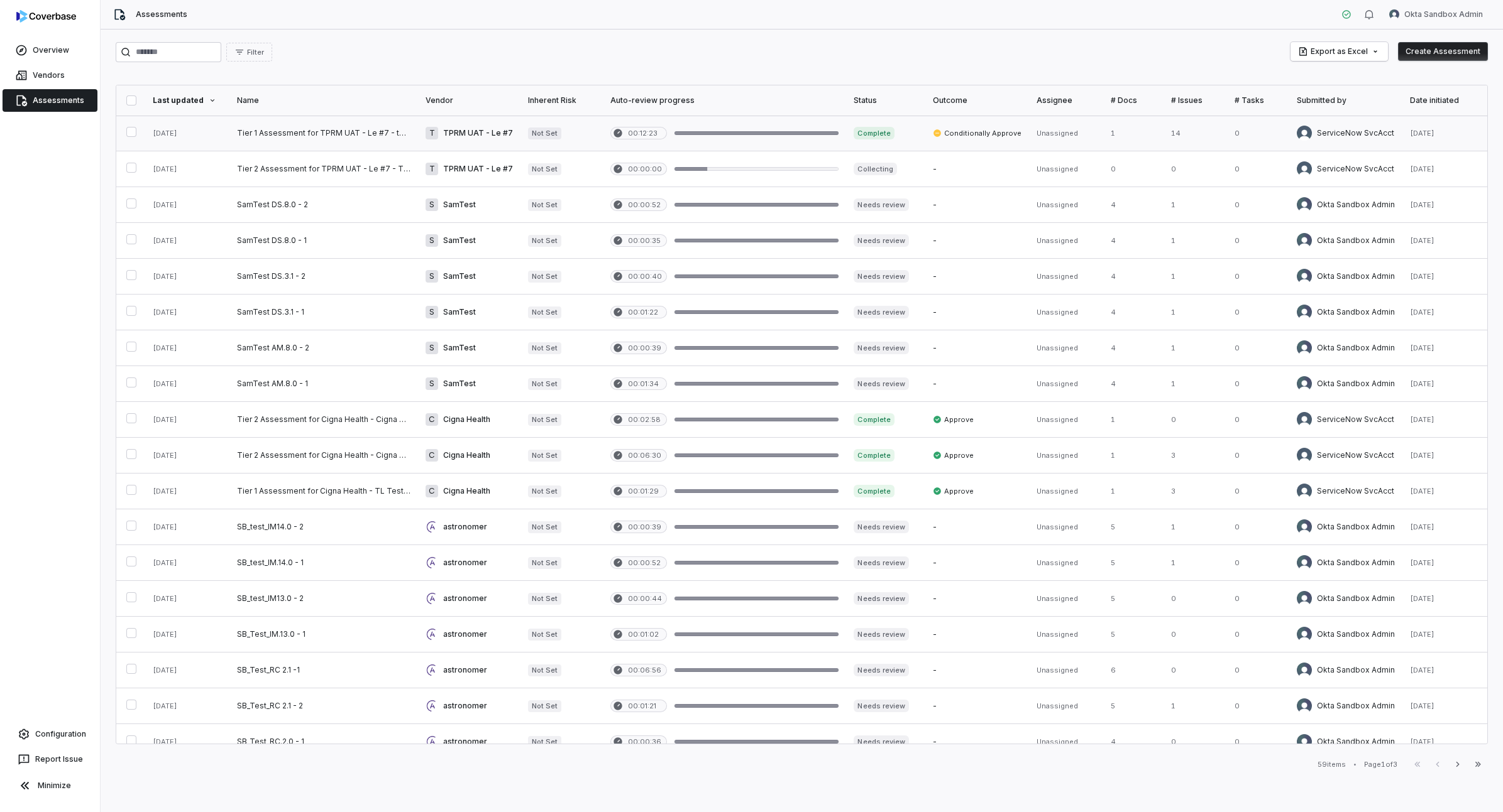
click at [478, 132] on link at bounding box center [469, 132] width 103 height 36
type textarea "*"
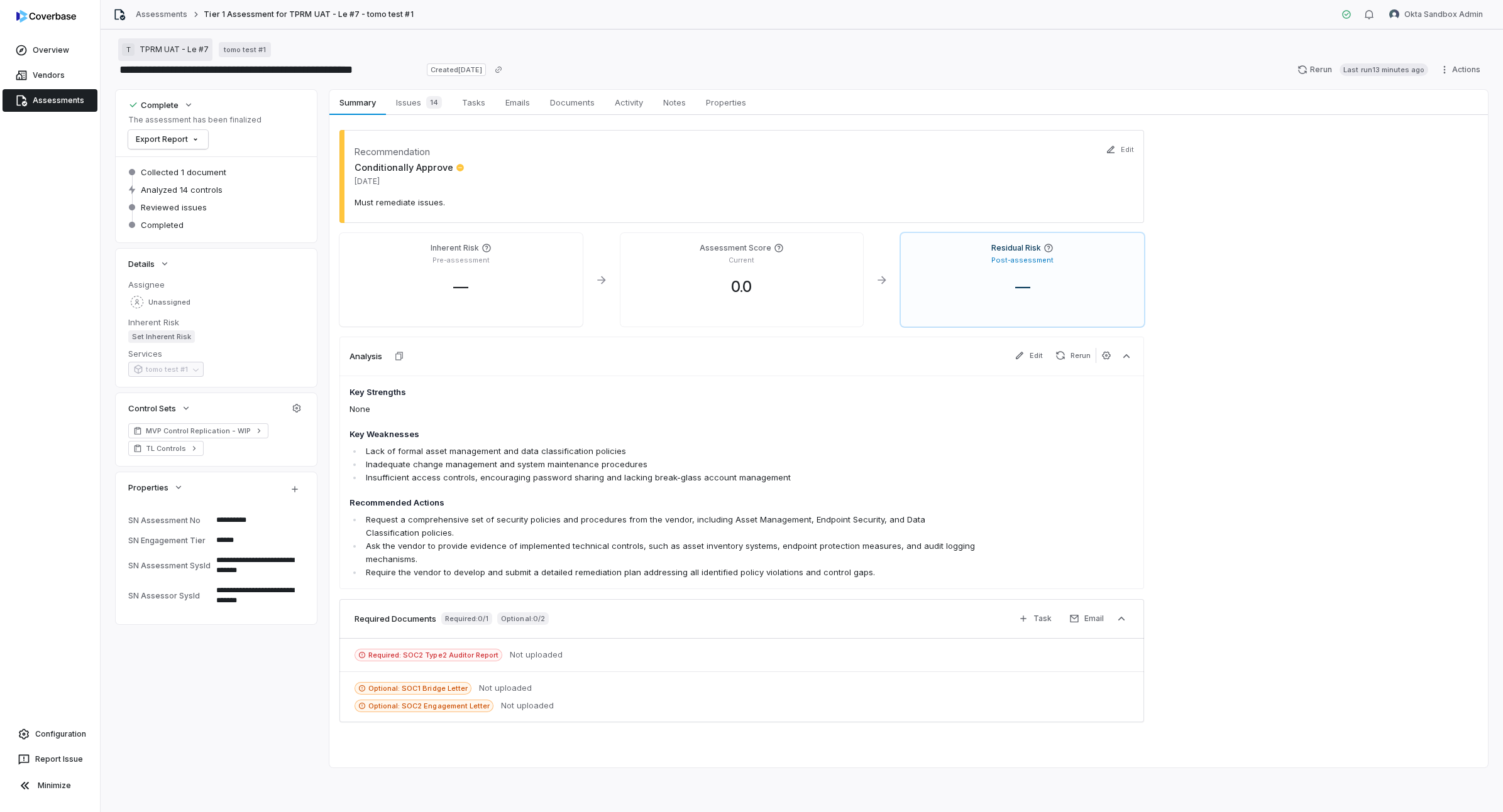
click at [174, 51] on span "TPRM UAT - Le #7" at bounding box center [174, 49] width 69 height 10
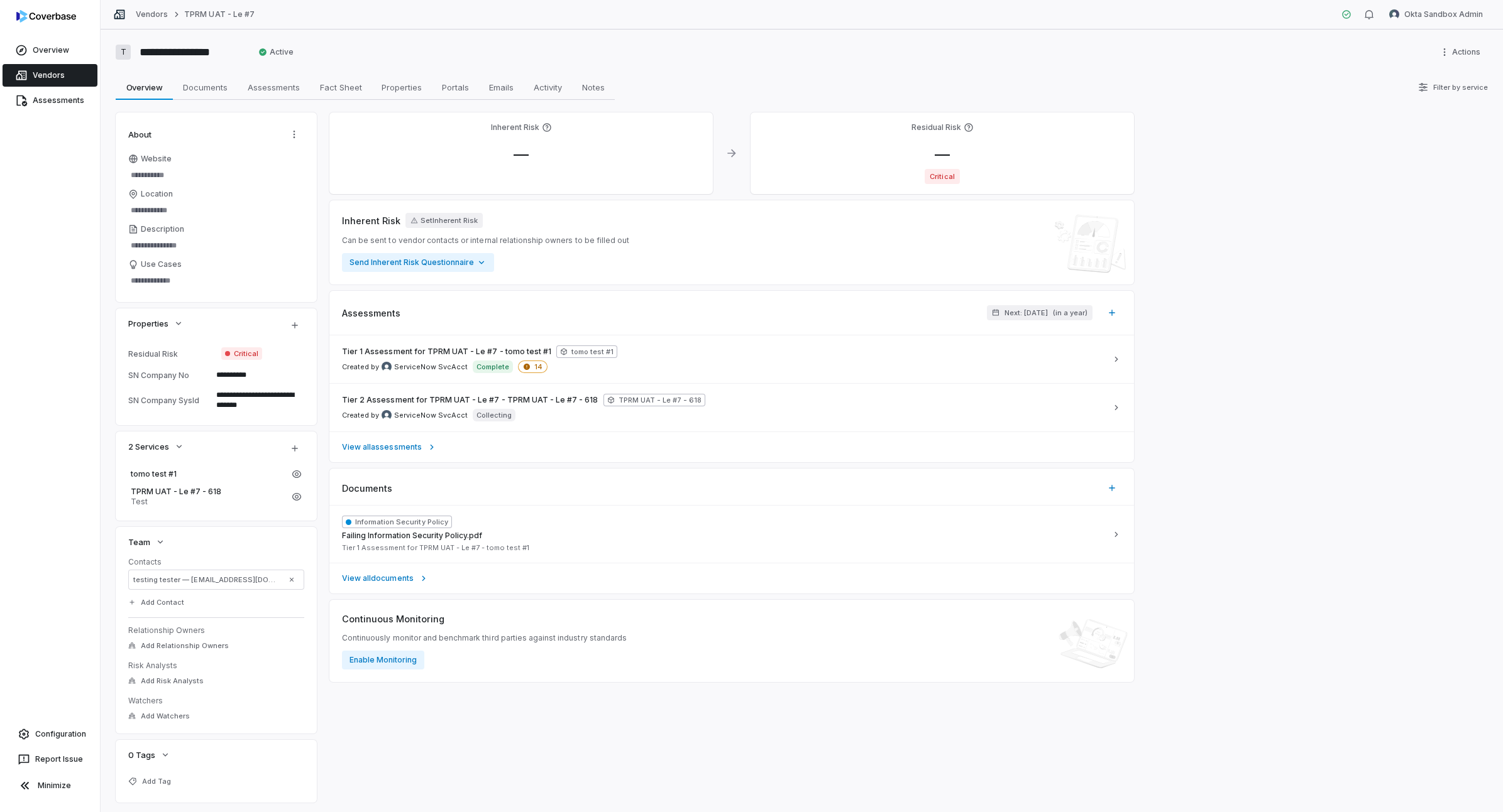
click at [60, 73] on span "Vendors" at bounding box center [48, 75] width 32 height 10
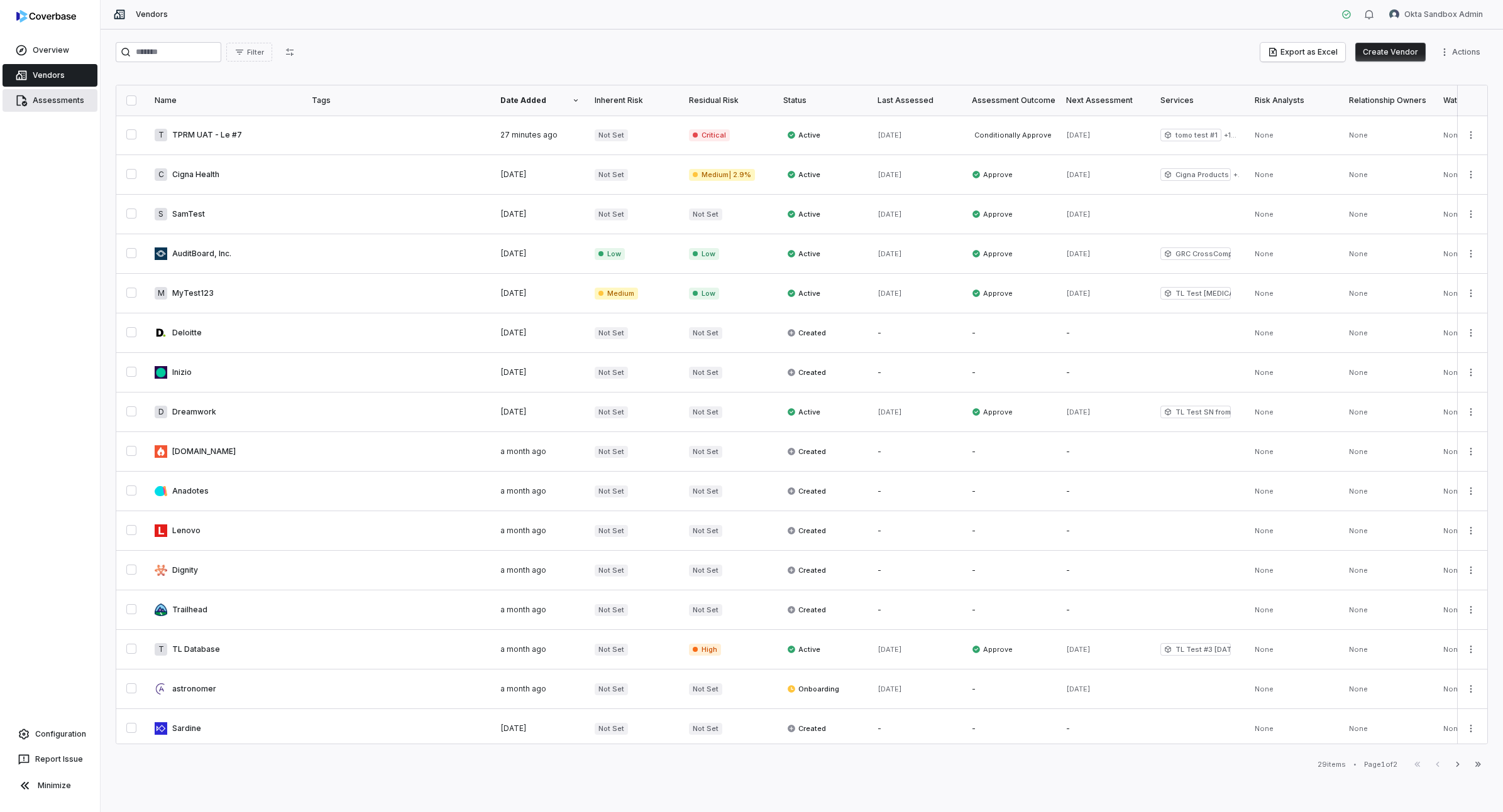
click at [56, 98] on span "Assessments" at bounding box center [59, 101] width 52 height 10
